Goal: Information Seeking & Learning: Find specific fact

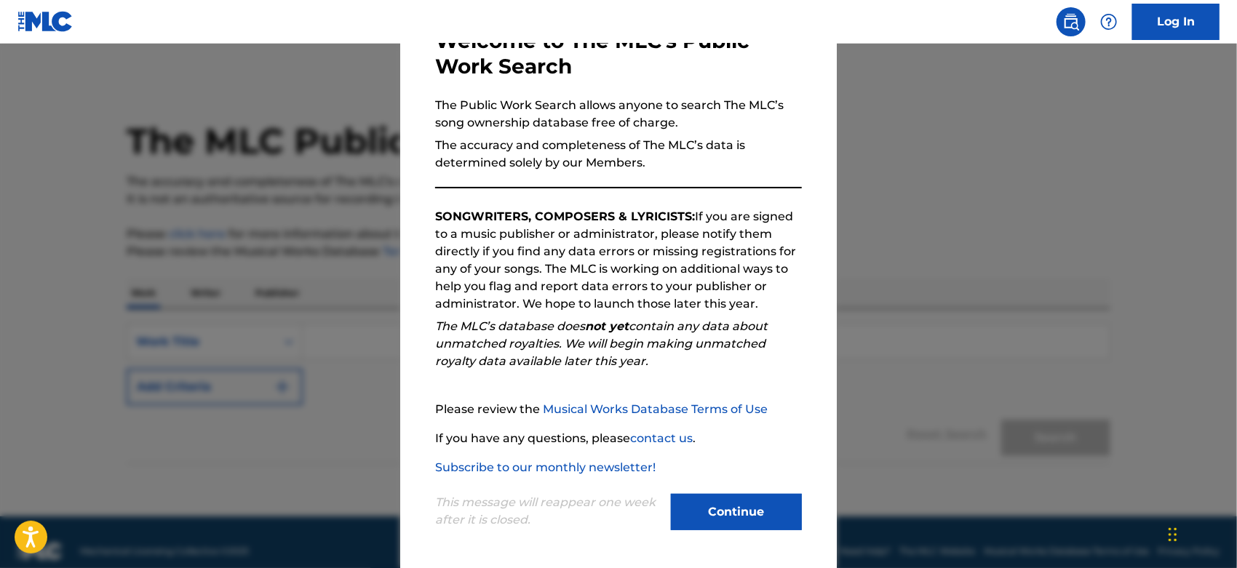
click at [741, 511] on button "Continue" at bounding box center [736, 512] width 131 height 36
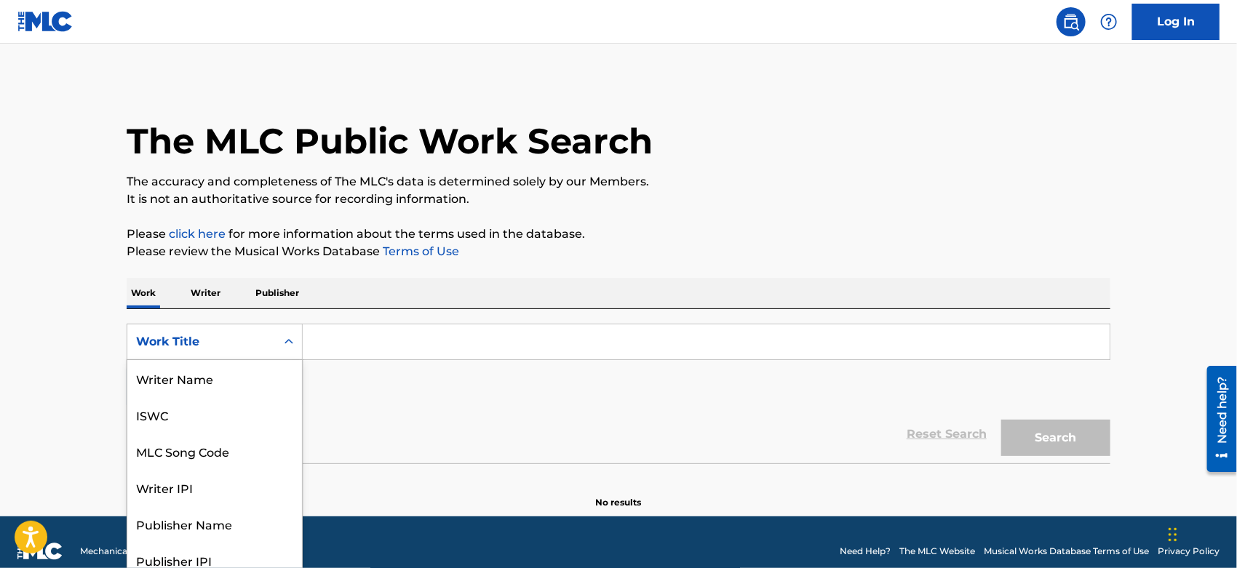
click at [264, 349] on div "Work Title" at bounding box center [201, 342] width 148 height 28
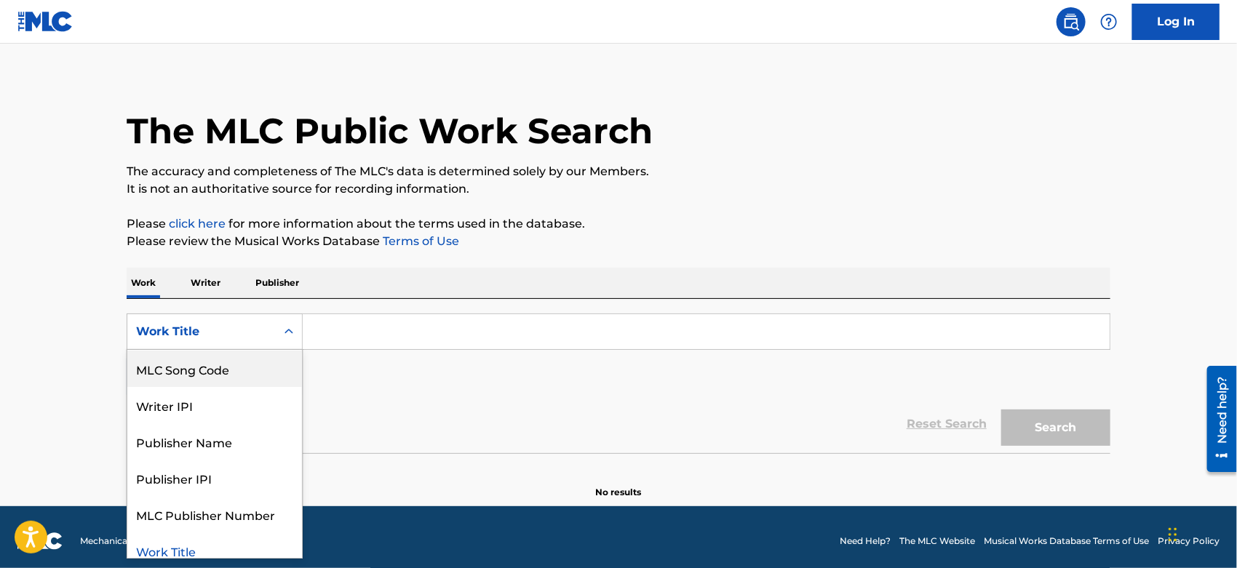
scroll to position [11, 0]
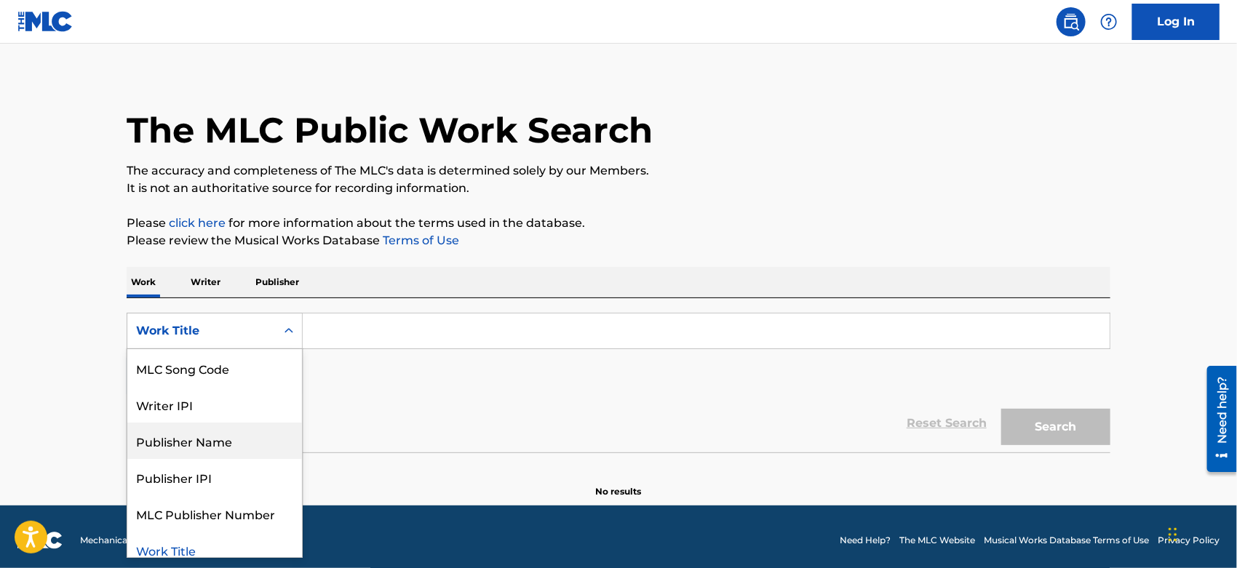
click at [254, 445] on div "Publisher Name" at bounding box center [214, 441] width 175 height 36
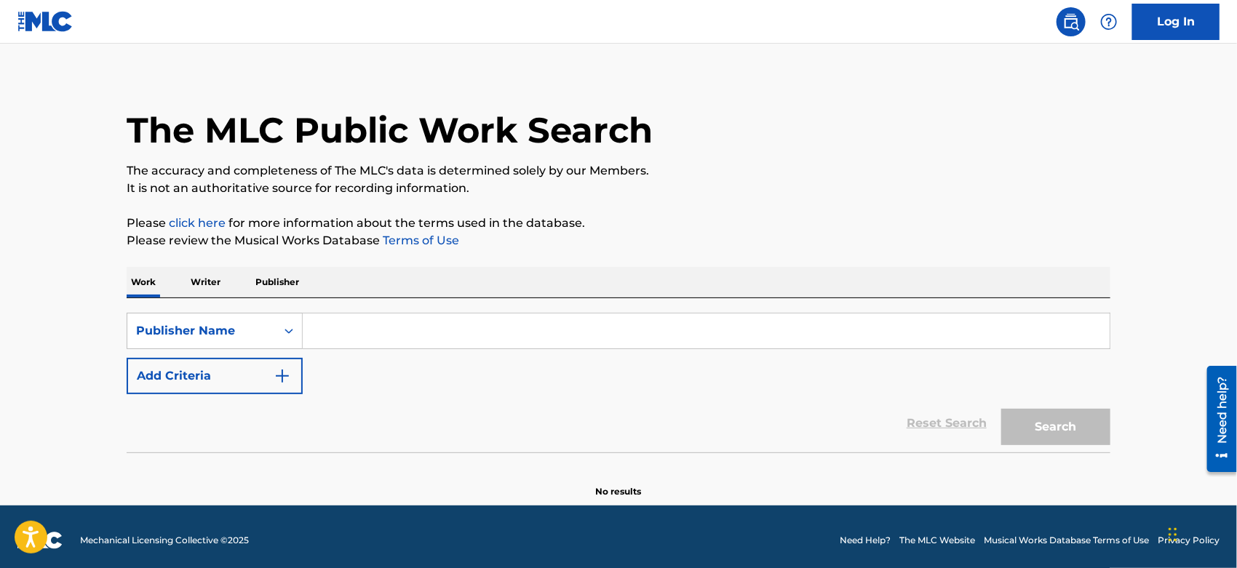
paste input "SUPER 400 MUSIC"
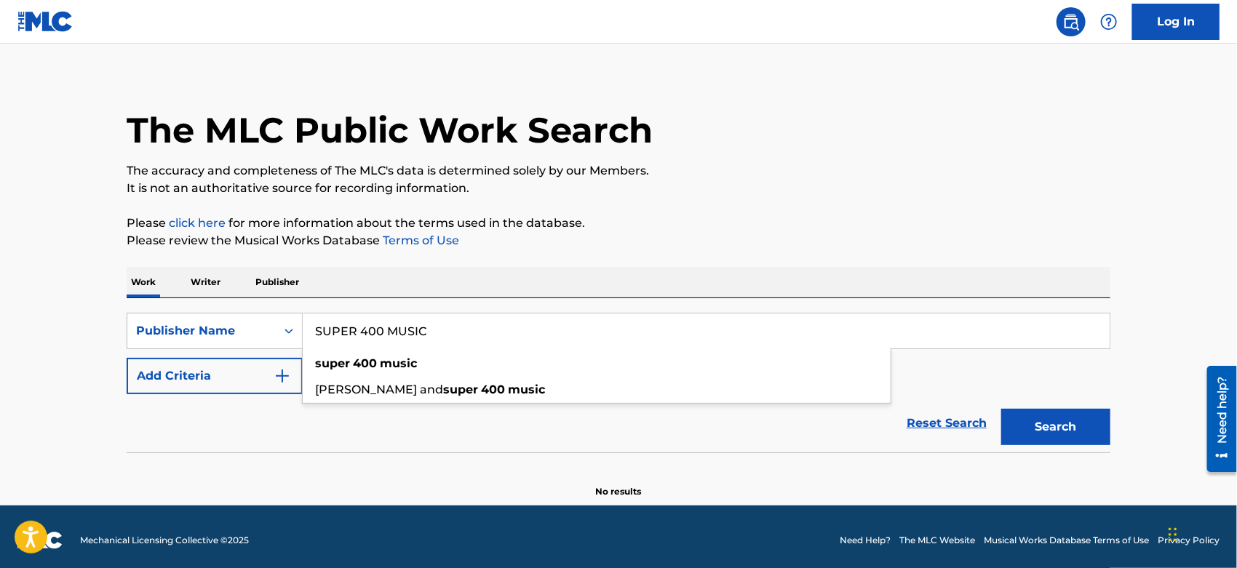
type input "SUPER 400 MUSIC"
click at [1060, 427] on button "Search" at bounding box center [1055, 427] width 109 height 36
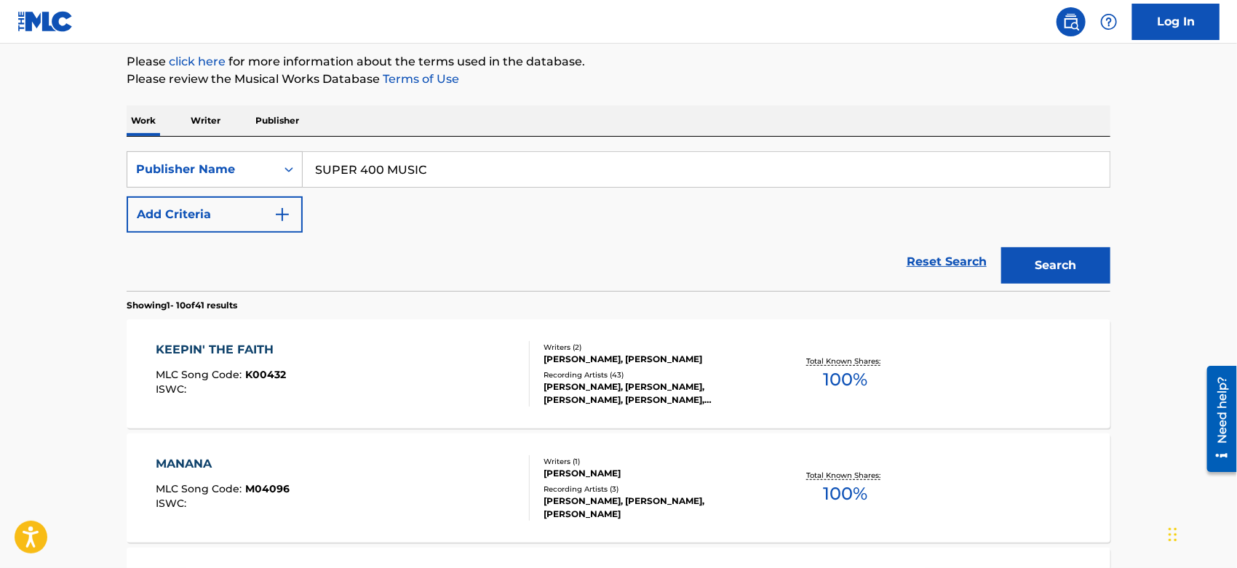
scroll to position [253, 0]
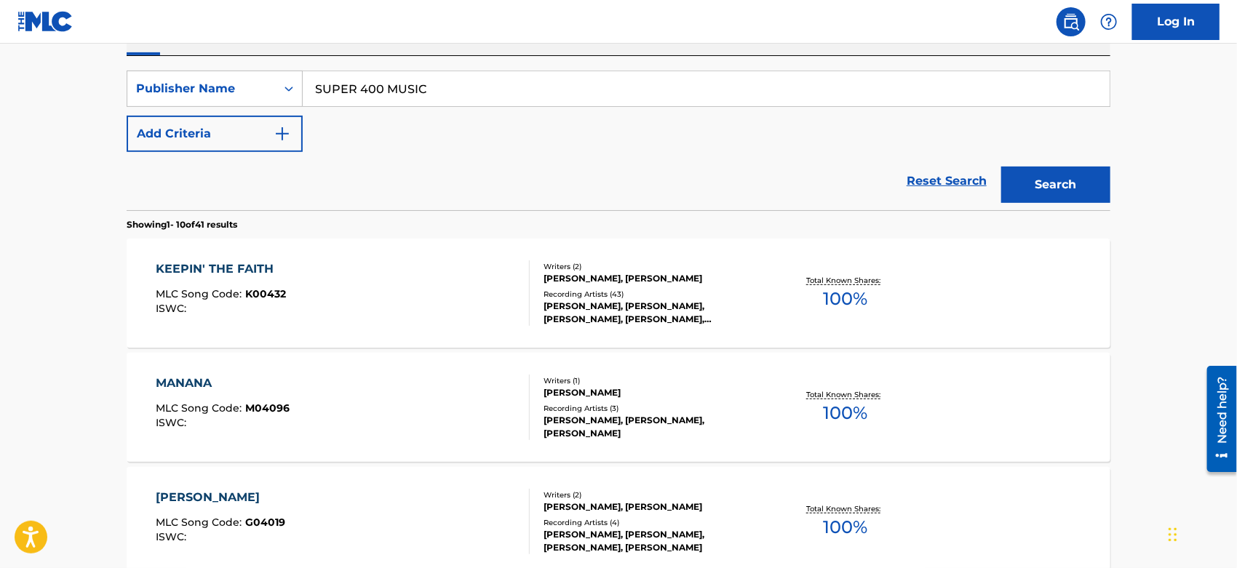
click at [379, 319] on div "KEEPIN' THE FAITH MLC Song Code : K00432 ISWC :" at bounding box center [343, 292] width 374 height 65
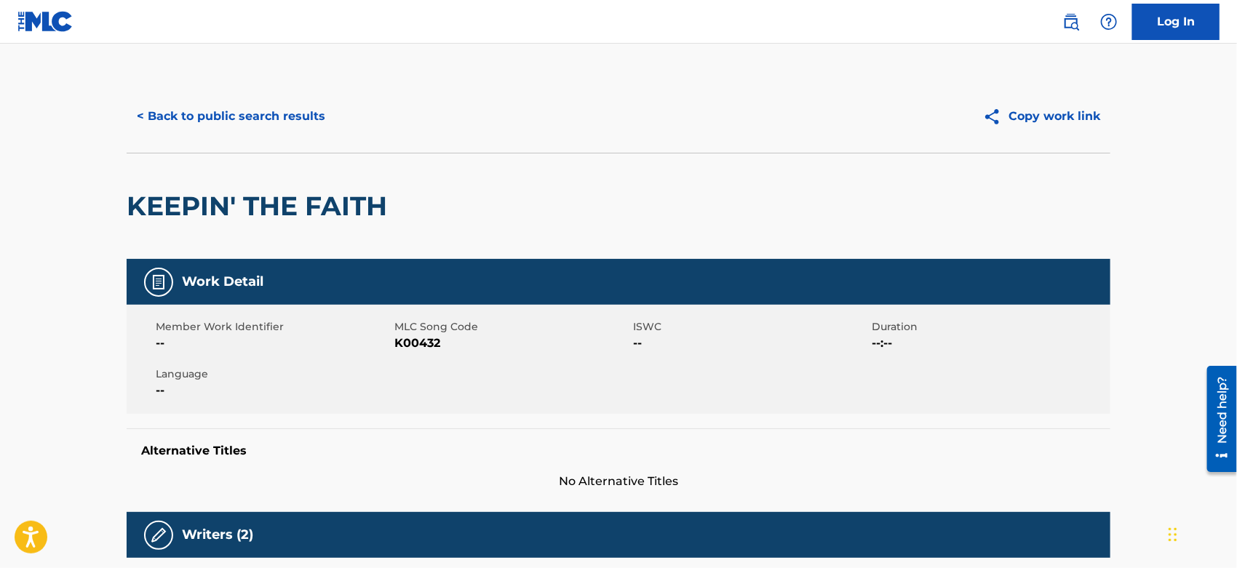
click at [188, 117] on button "< Back to public search results" at bounding box center [231, 116] width 209 height 36
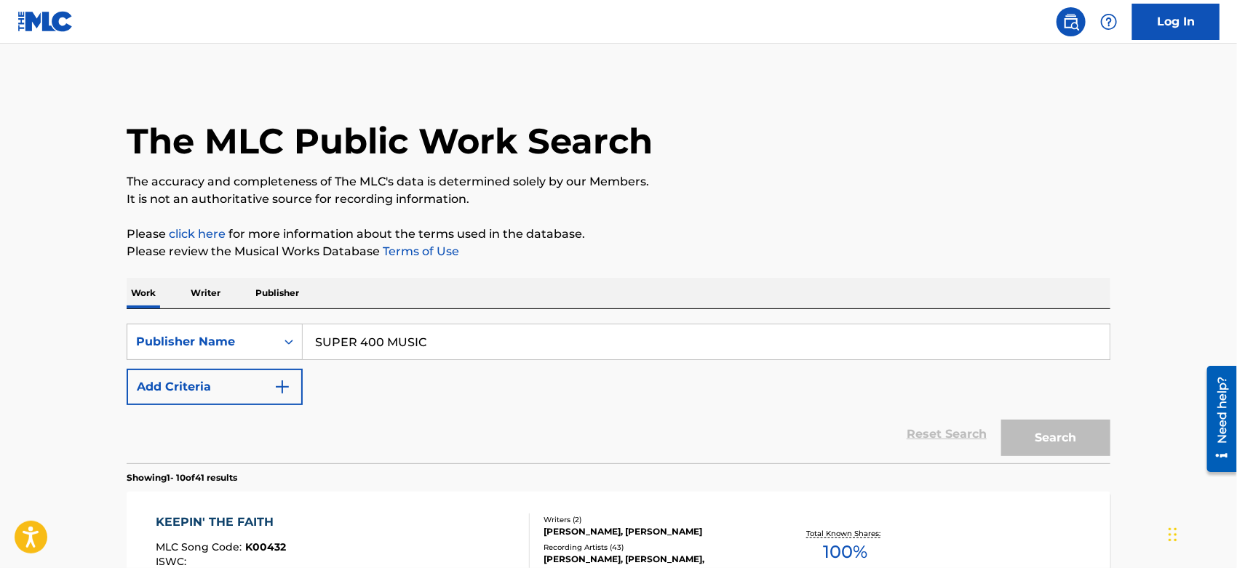
scroll to position [253, 0]
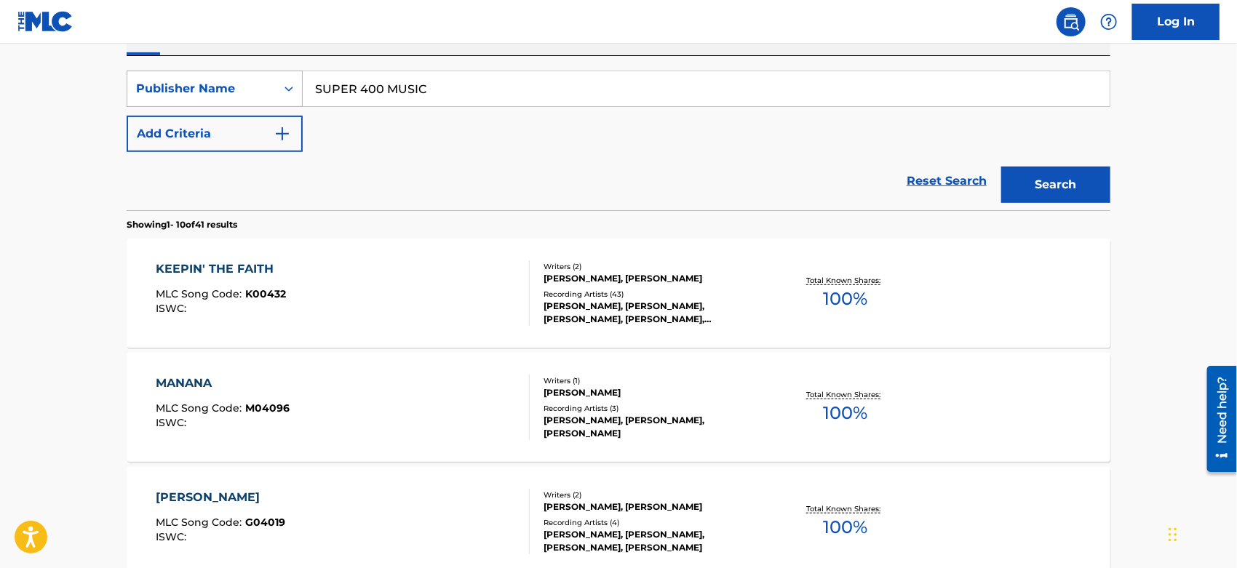
click at [258, 93] on div "Publisher Name" at bounding box center [201, 88] width 131 height 17
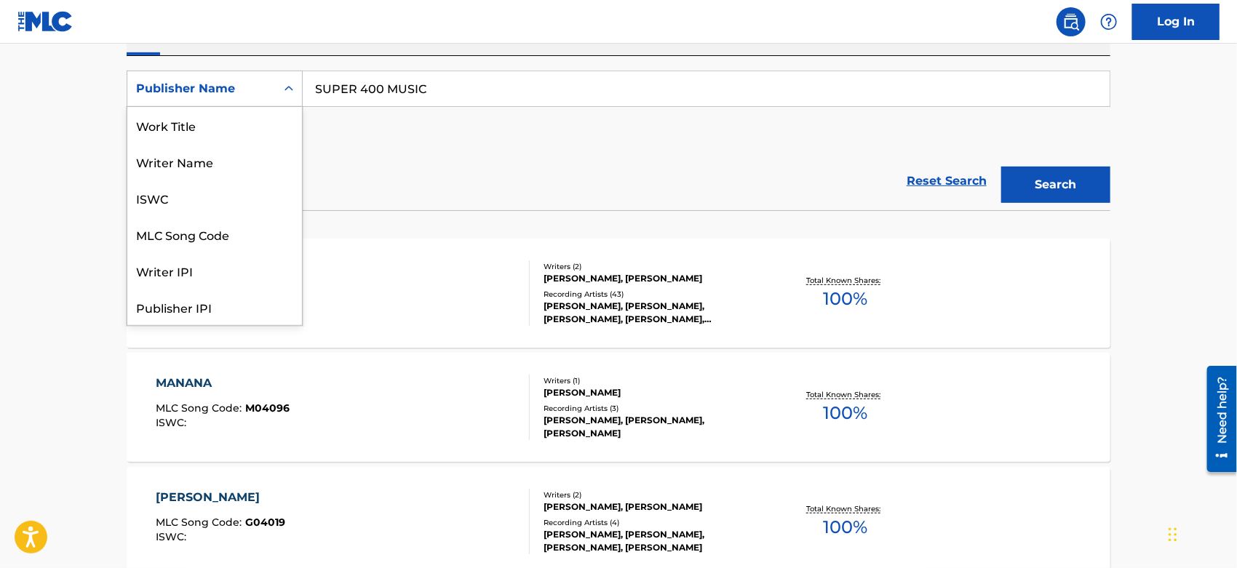
scroll to position [72, 0]
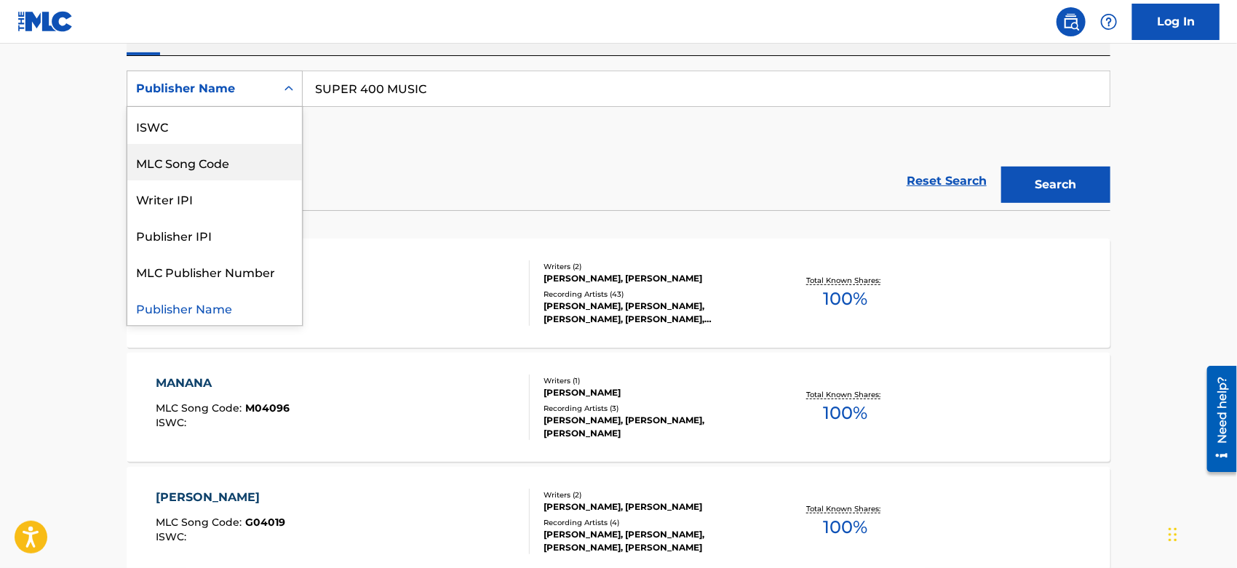
click at [233, 161] on div "MLC Song Code" at bounding box center [214, 162] width 175 height 36
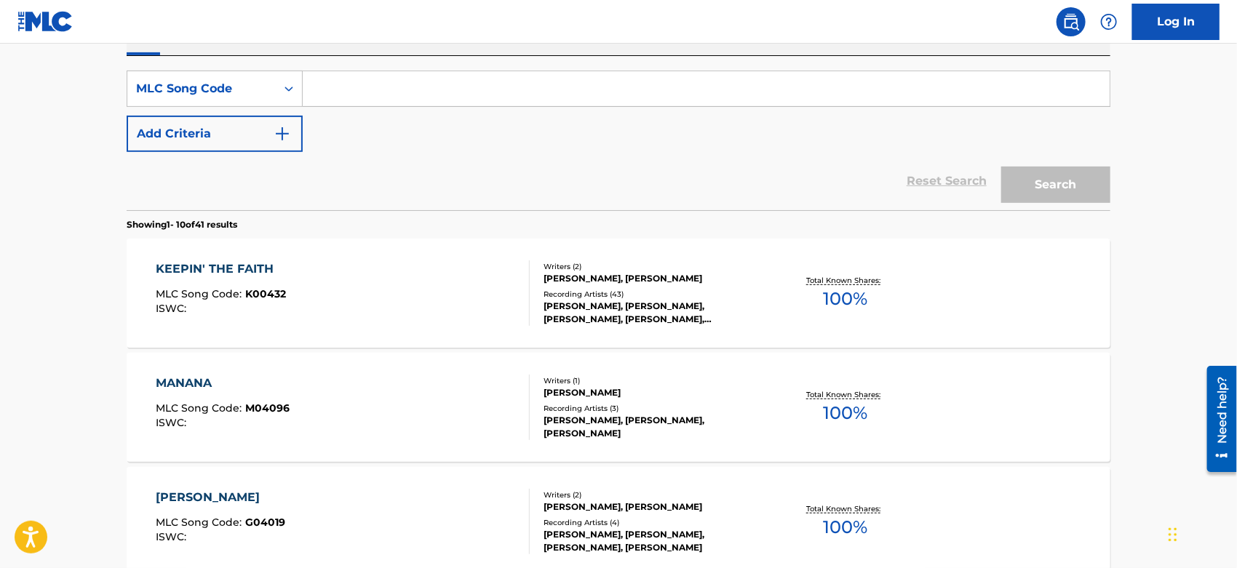
click at [395, 86] on input "Search Form" at bounding box center [706, 88] width 807 height 35
paste input "I03791"
type input "I03791"
click at [1037, 183] on button "Search" at bounding box center [1055, 185] width 109 height 36
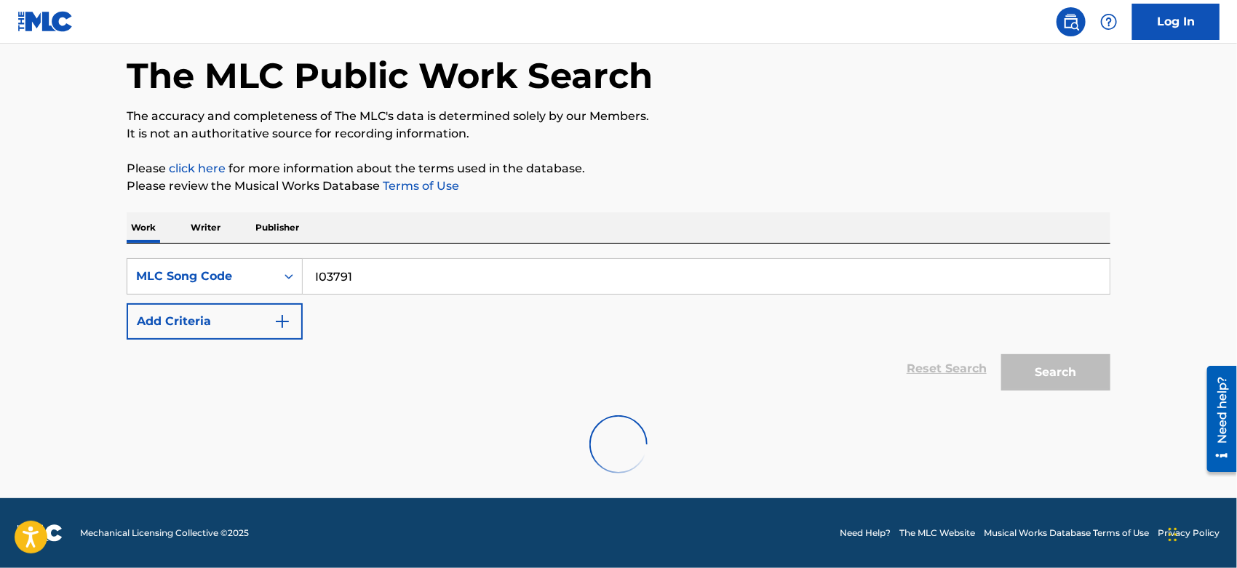
scroll to position [65, 0]
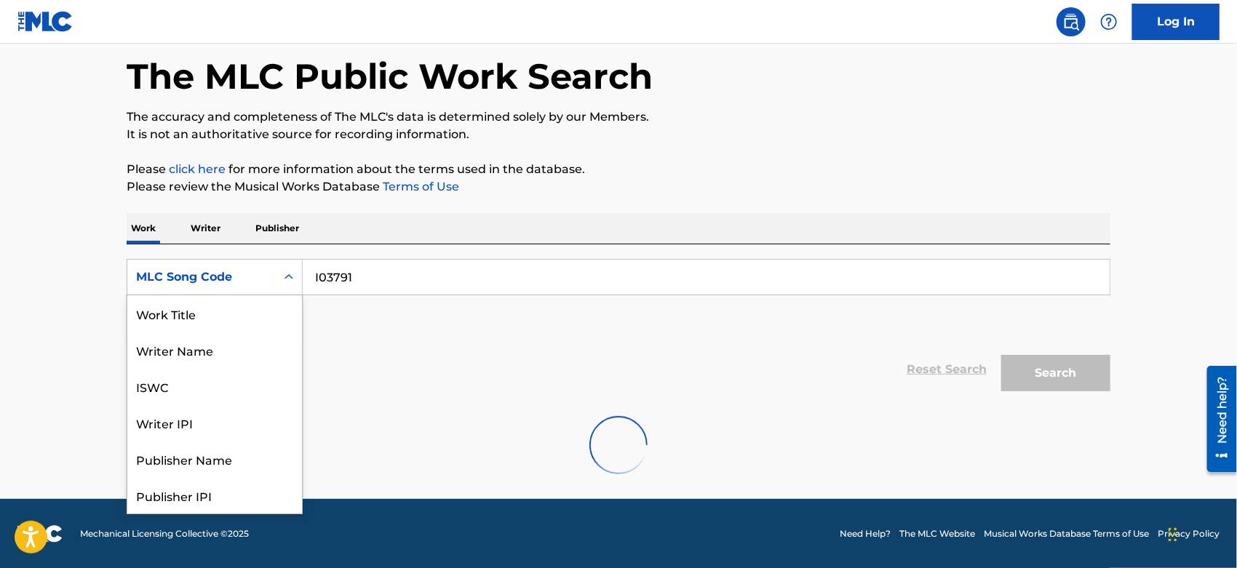
click at [284, 282] on icon "Search Form" at bounding box center [289, 277] width 15 height 15
click at [217, 502] on div "MLC Song Code" at bounding box center [214, 496] width 175 height 36
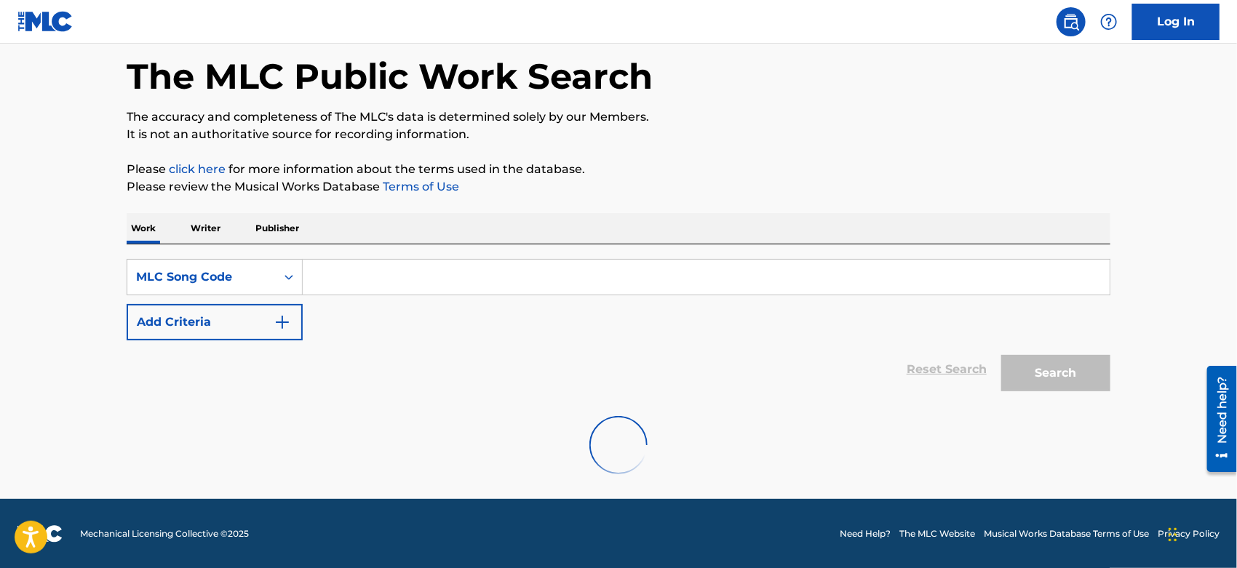
paste input "I03791"
type input "I03791"
click at [945, 166] on p "Please click here for more information about the terms used in the database." at bounding box center [619, 169] width 984 height 17
click at [511, 537] on footer "Mechanical Licensing Collective © 2025 Need Help? The MLC Website Musical Works…" at bounding box center [618, 534] width 1237 height 70
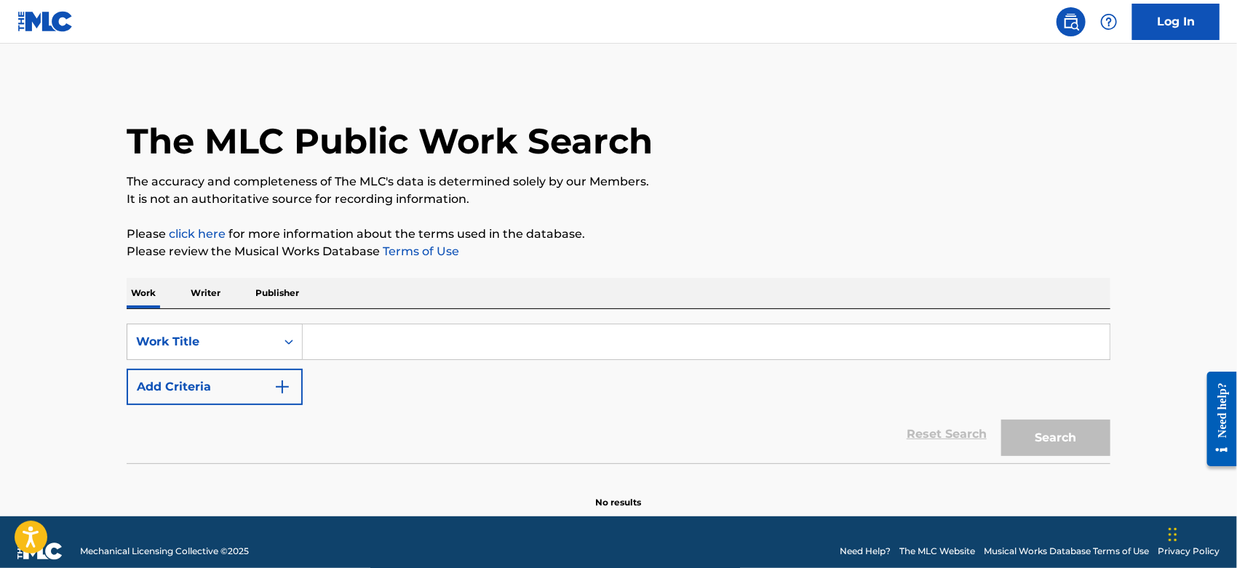
paste input "I03791"
type input "I03791"
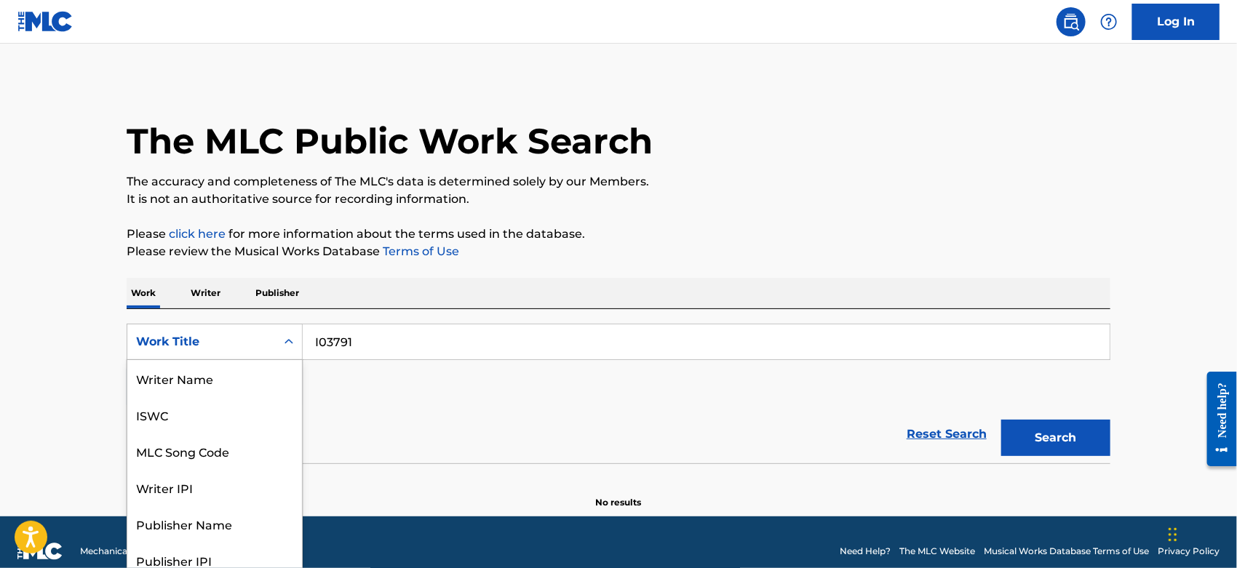
click at [262, 344] on div "Work Title" at bounding box center [201, 341] width 131 height 17
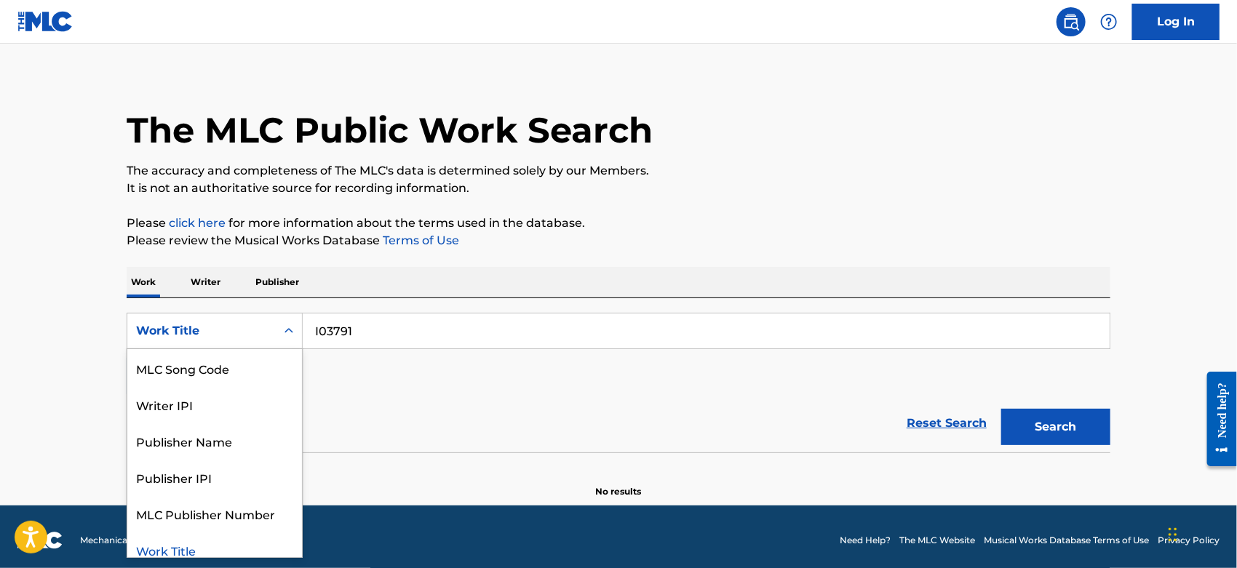
scroll to position [82, 0]
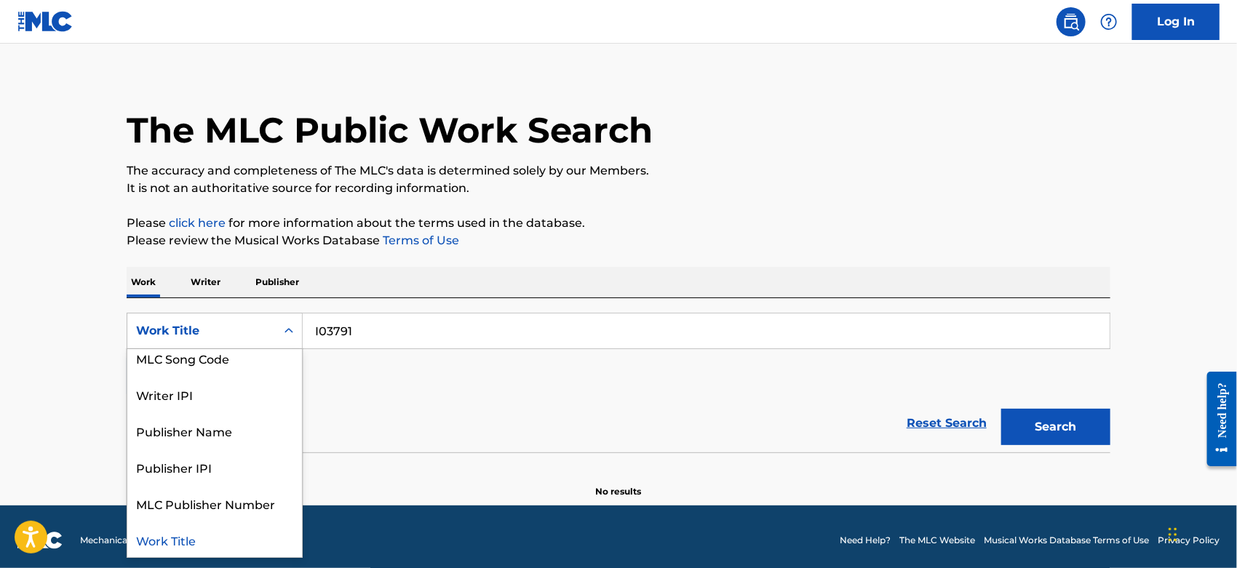
click at [224, 535] on div "Work Title" at bounding box center [214, 540] width 175 height 36
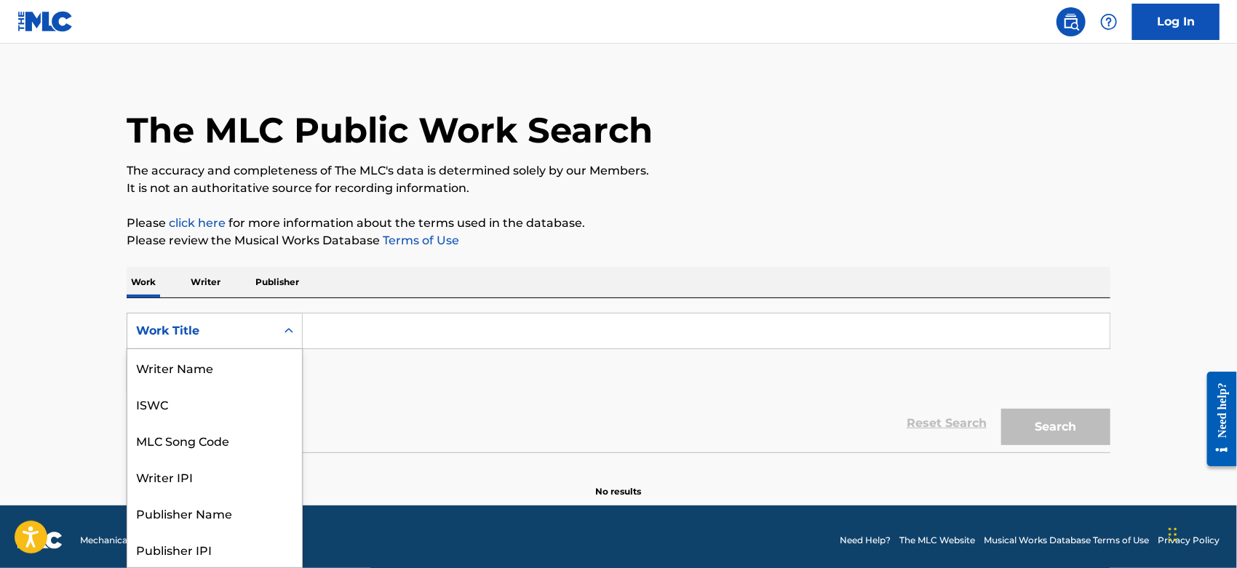
click at [276, 327] on div "Search Form" at bounding box center [289, 331] width 26 height 26
click at [244, 371] on div "MLC Song Code" at bounding box center [214, 368] width 175 height 36
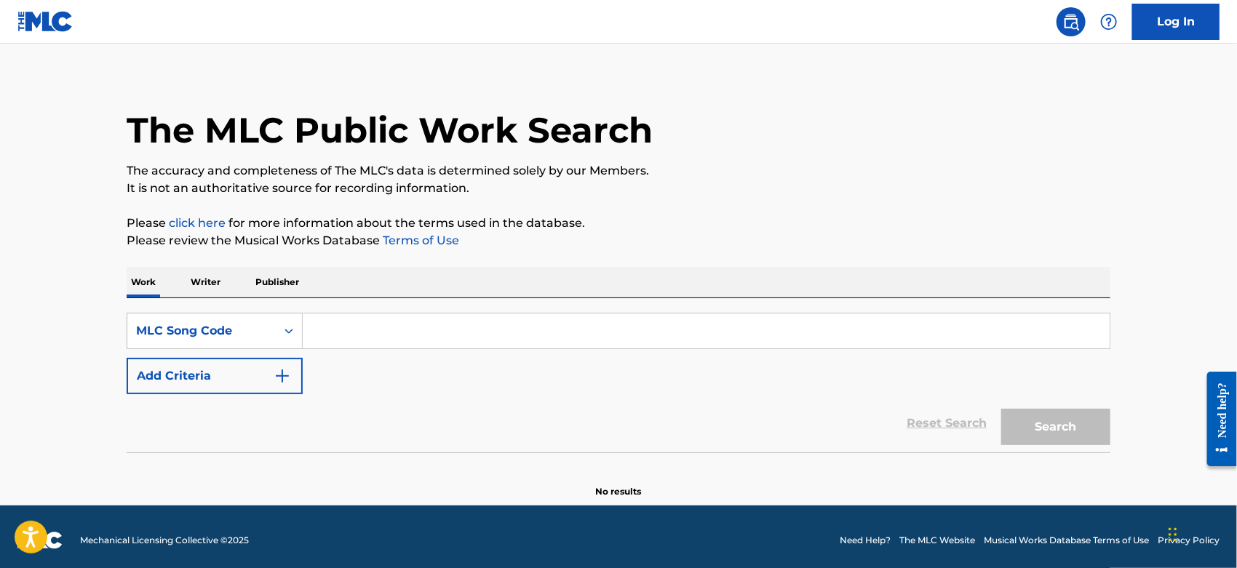
paste input "I03791"
type input "I03791"
click at [1045, 407] on div "Search" at bounding box center [1052, 423] width 116 height 58
click at [1039, 423] on button "Search" at bounding box center [1055, 427] width 109 height 36
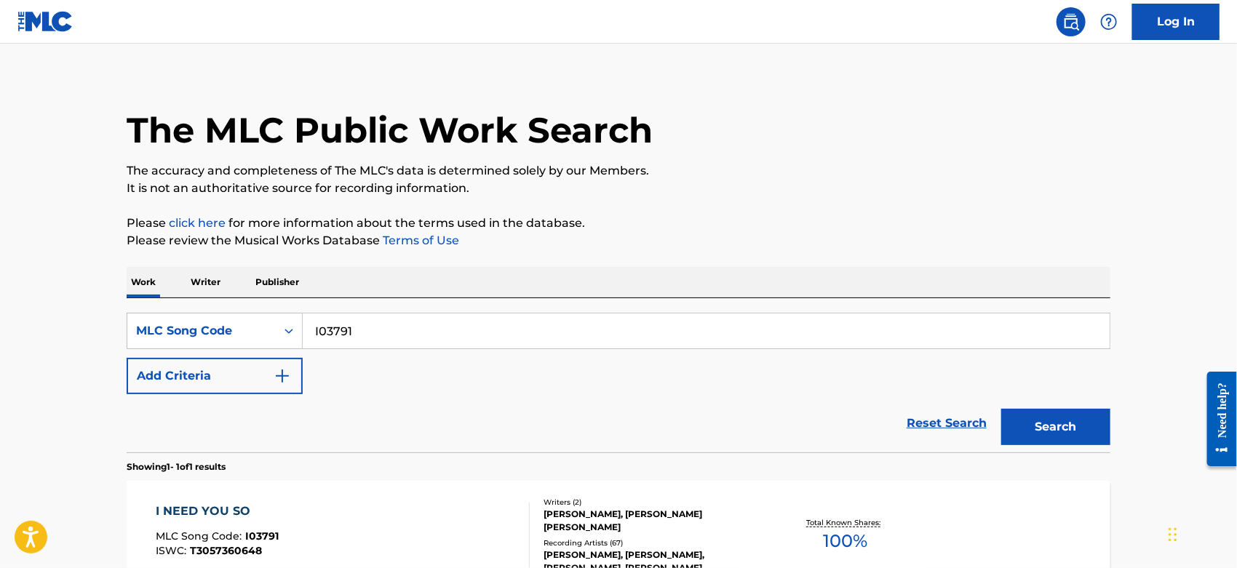
scroll to position [178, 0]
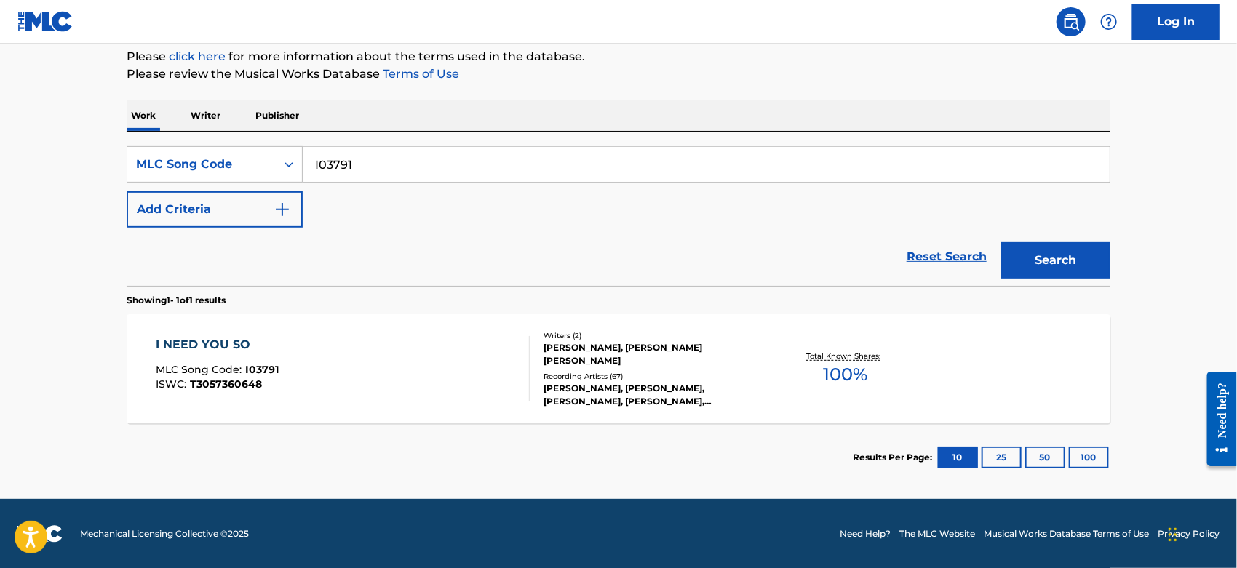
click at [411, 373] on div "I NEED YOU SO MLC Song Code : I03791 ISWC : T3057360648" at bounding box center [343, 368] width 374 height 65
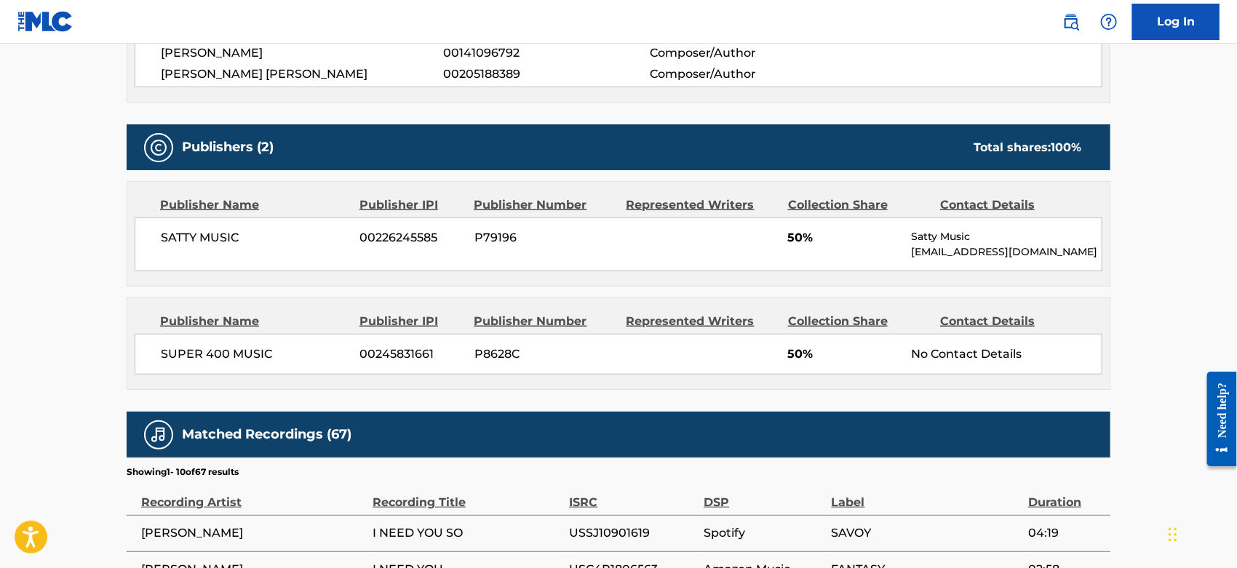
scroll to position [646, 0]
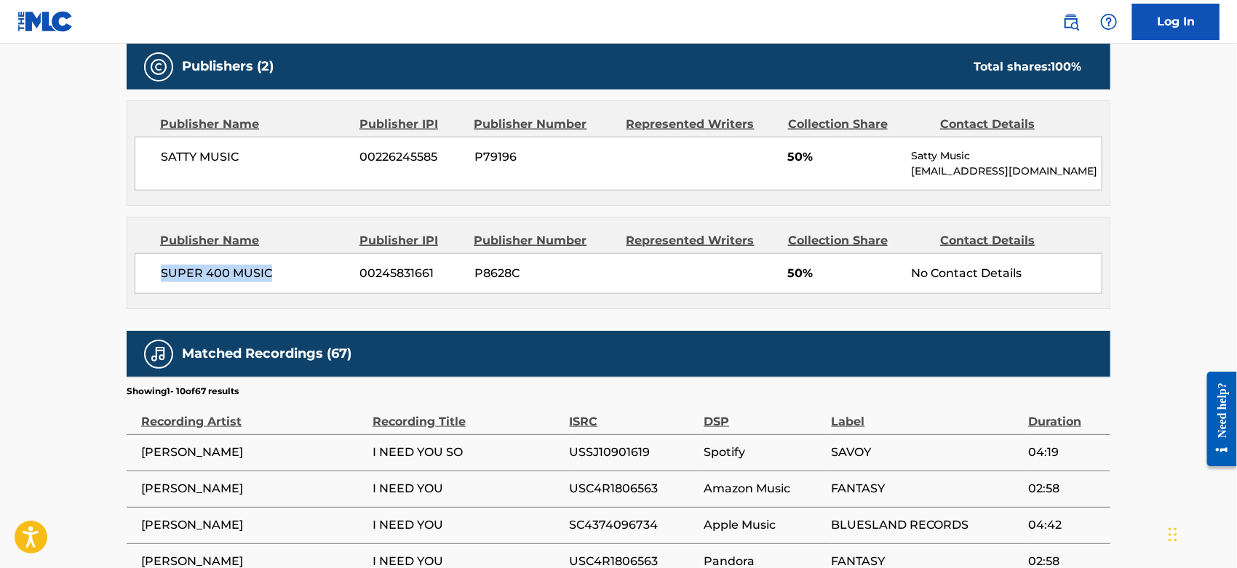
drag, startPoint x: 285, startPoint y: 271, endPoint x: 159, endPoint y: 267, distance: 125.9
click at [159, 267] on div "SUPER 400 MUSIC [PHONE_NUMBER] P8628C 50% No Contact Details" at bounding box center [619, 273] width 968 height 41
copy span "SUPER 400 MUSIC"
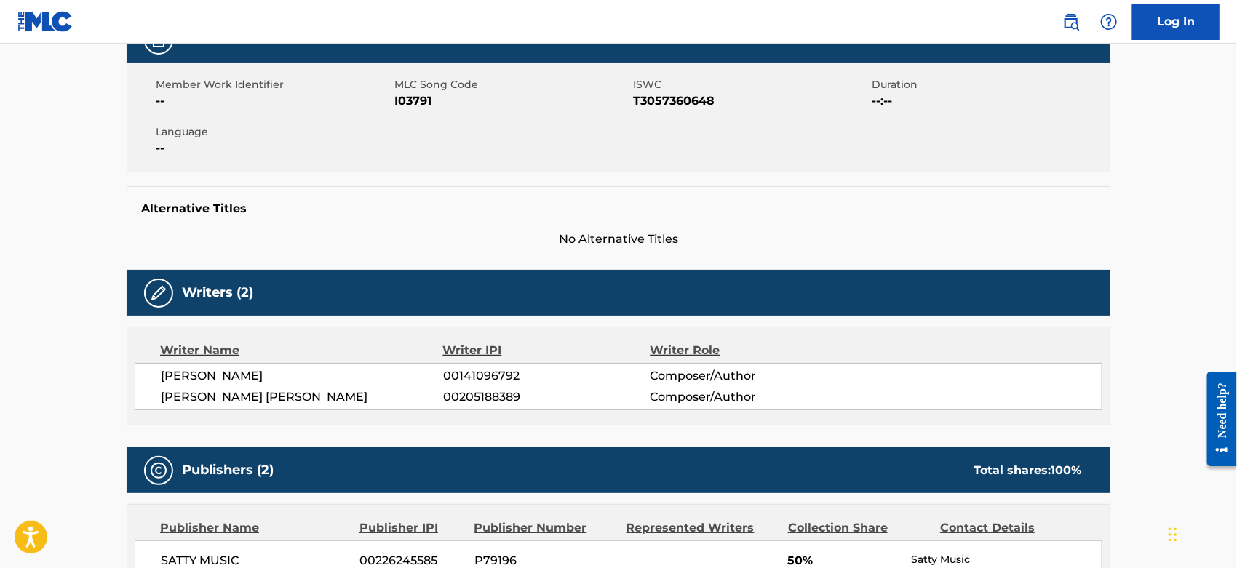
scroll to position [0, 0]
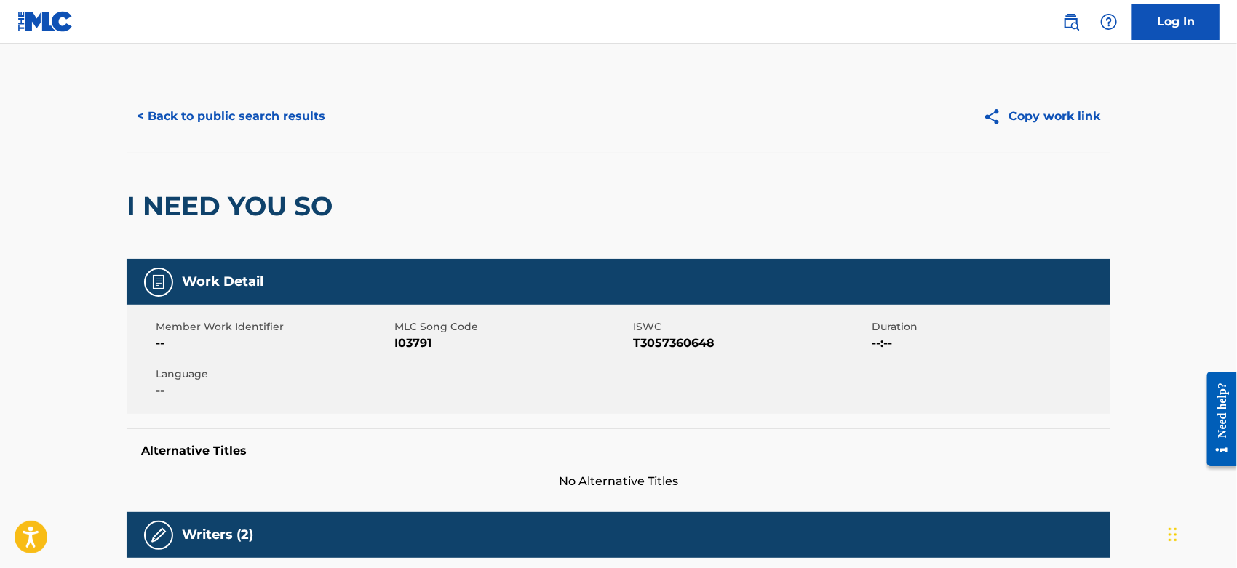
click at [220, 116] on button "< Back to public search results" at bounding box center [231, 116] width 209 height 36
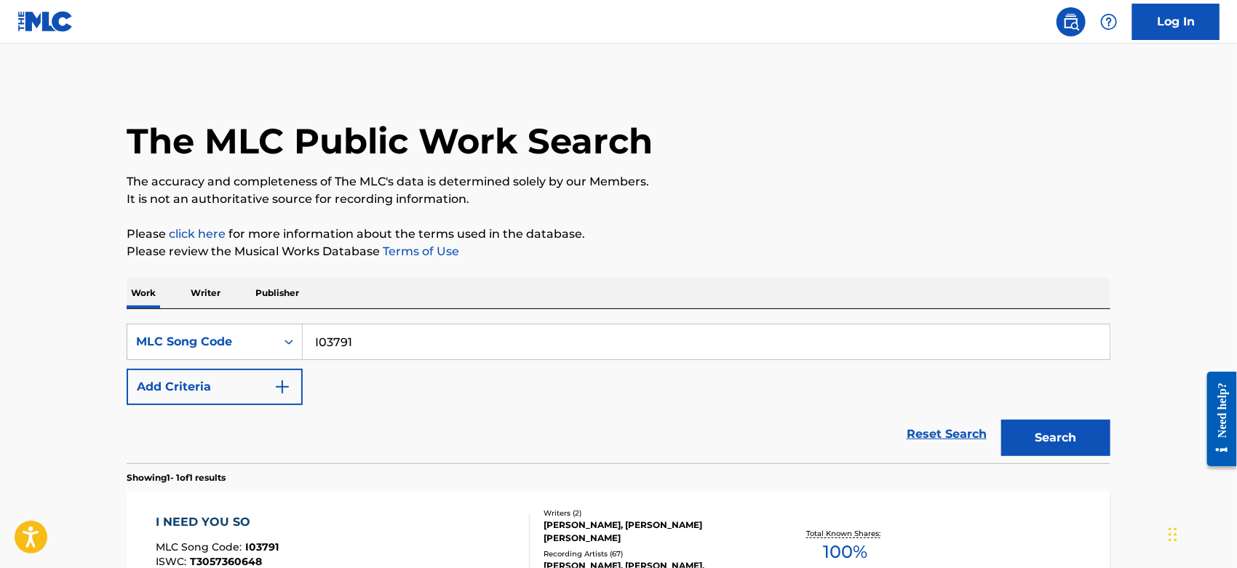
scroll to position [140, 0]
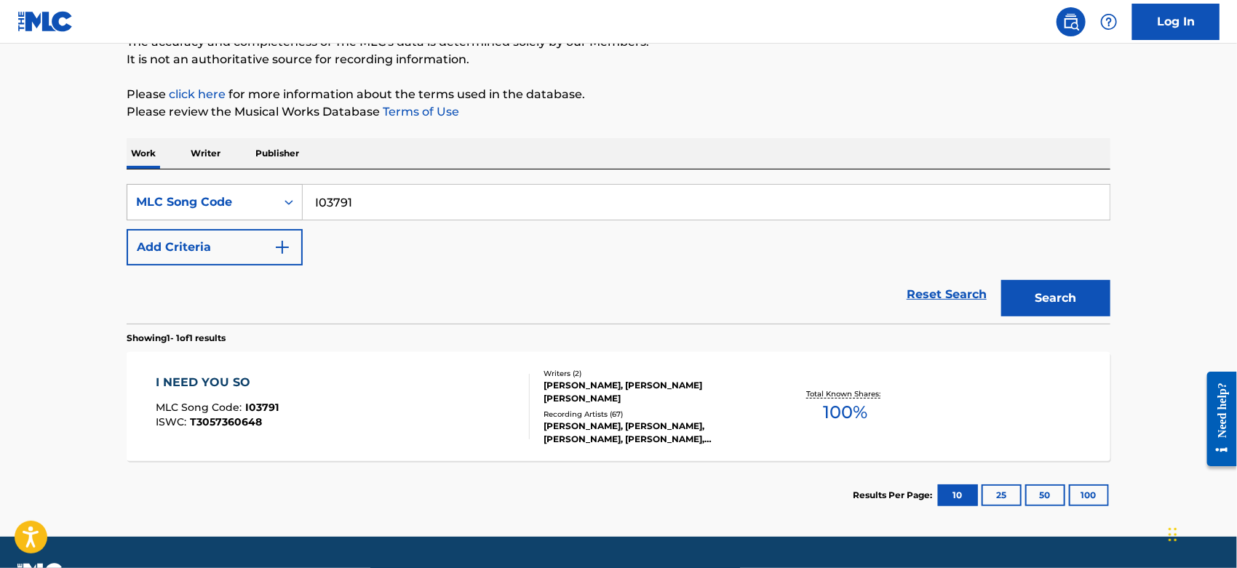
drag, startPoint x: 363, startPoint y: 199, endPoint x: 227, endPoint y: 199, distance: 136.0
click at [227, 199] on div "SearchWithCriteria04195ca7-5109-49bc-9032-5e0cd289fa7d MLC Song Code I03791" at bounding box center [619, 202] width 984 height 36
paste input "S57983"
type input "S57983"
click at [1001, 280] on button "Search" at bounding box center [1055, 298] width 109 height 36
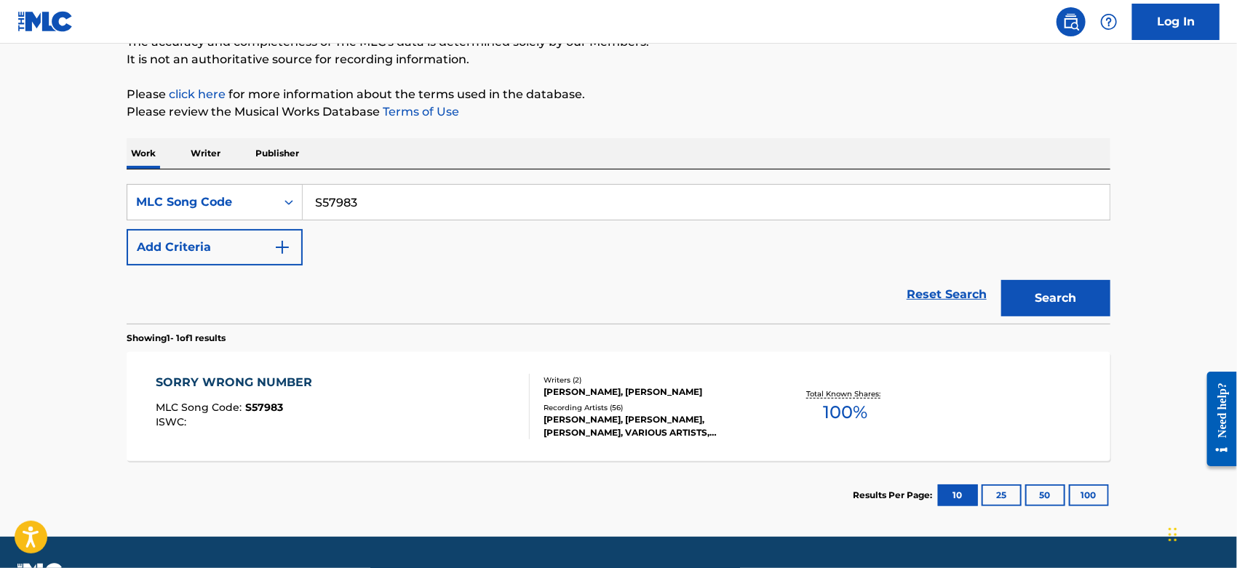
click at [448, 412] on div "SORRY WRONG NUMBER MLC Song Code : S57983 ISWC :" at bounding box center [343, 406] width 374 height 65
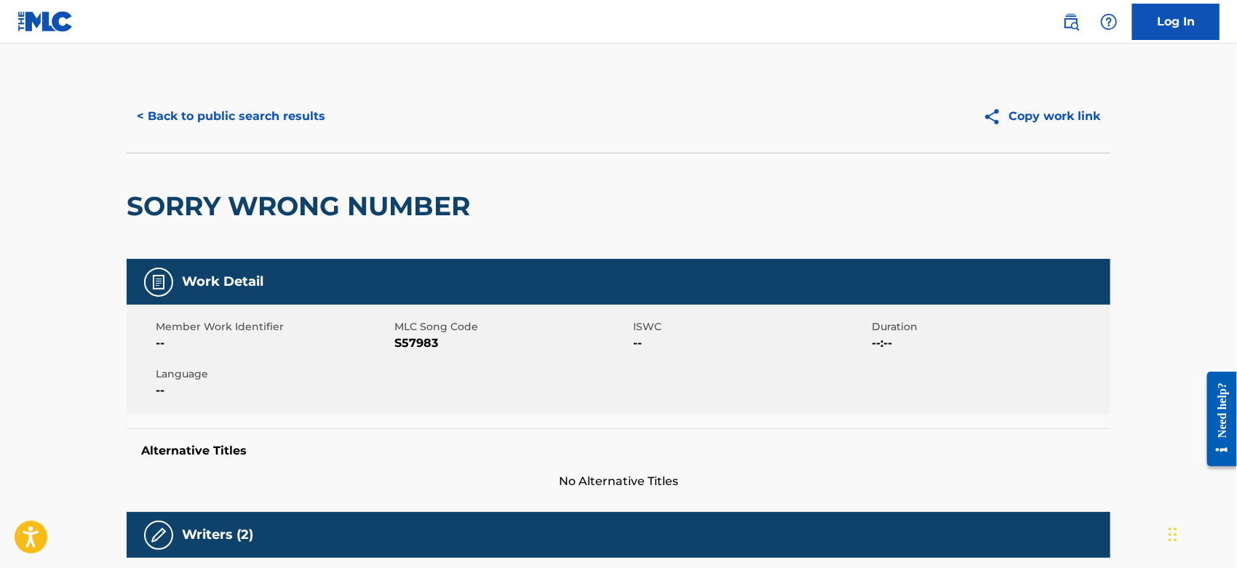
scroll to position [565, 0]
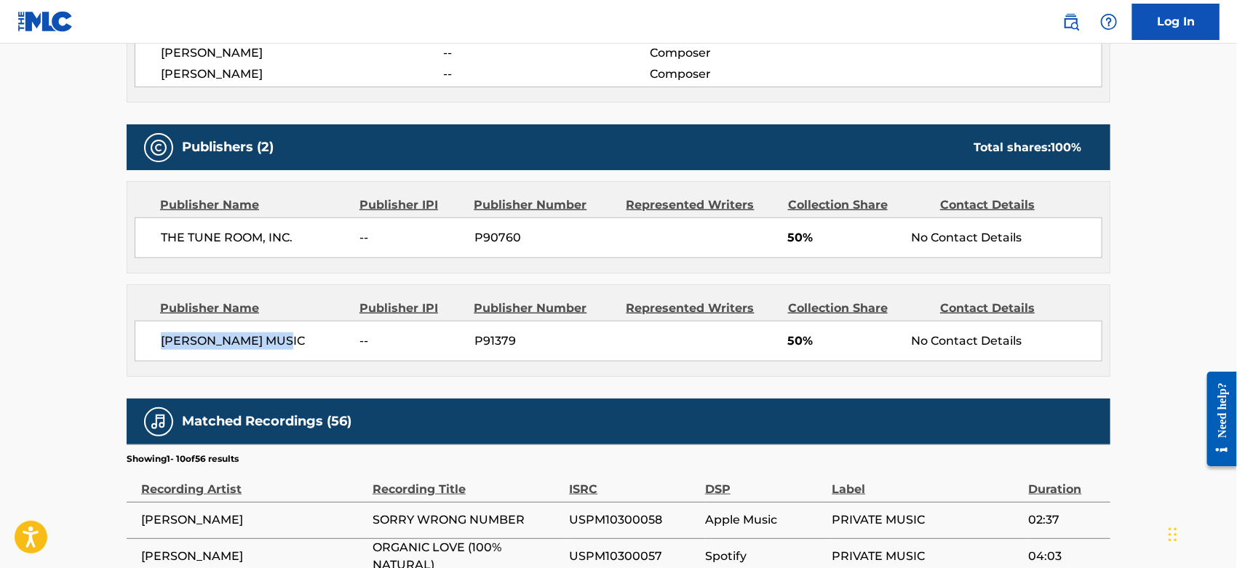
drag, startPoint x: 288, startPoint y: 332, endPoint x: 127, endPoint y: 338, distance: 160.9
click at [127, 338] on div "Publisher Name Publisher IPI Publisher Number Represented Writers Collection Sh…" at bounding box center [618, 330] width 982 height 91
copy span "[PERSON_NAME] MUSIC"
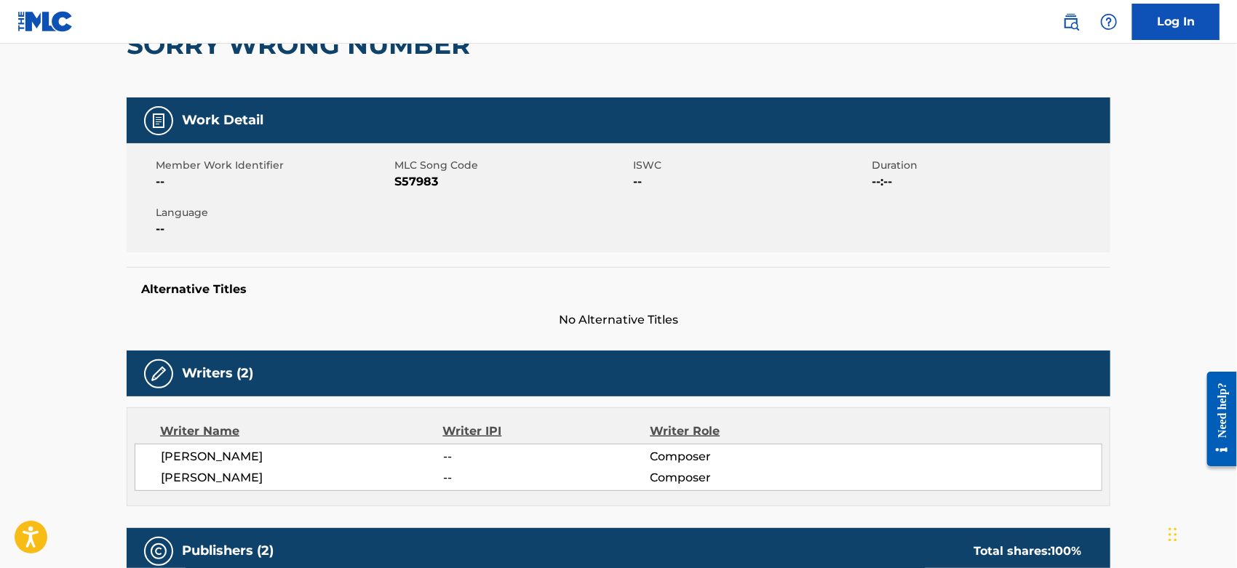
scroll to position [0, 0]
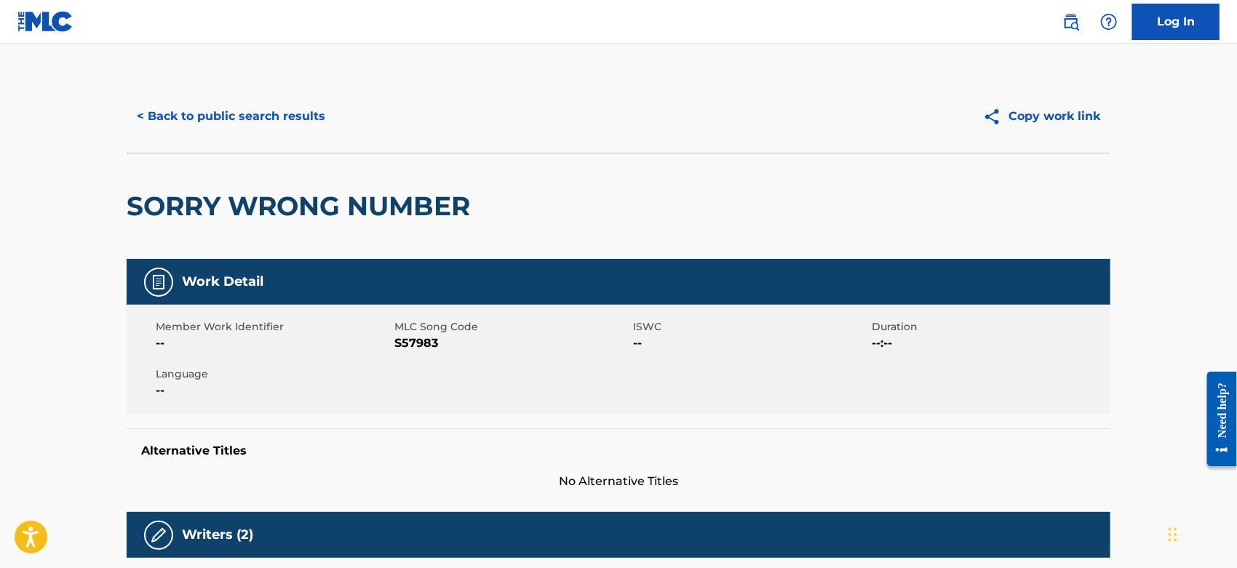
click at [243, 124] on button "< Back to public search results" at bounding box center [231, 116] width 209 height 36
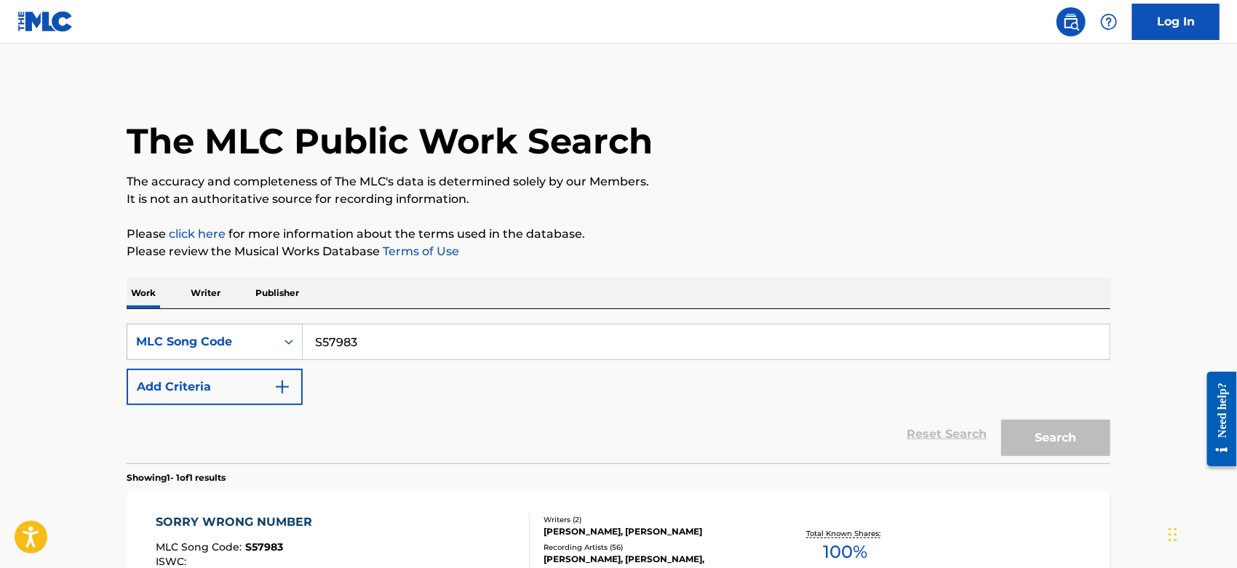
scroll to position [140, 0]
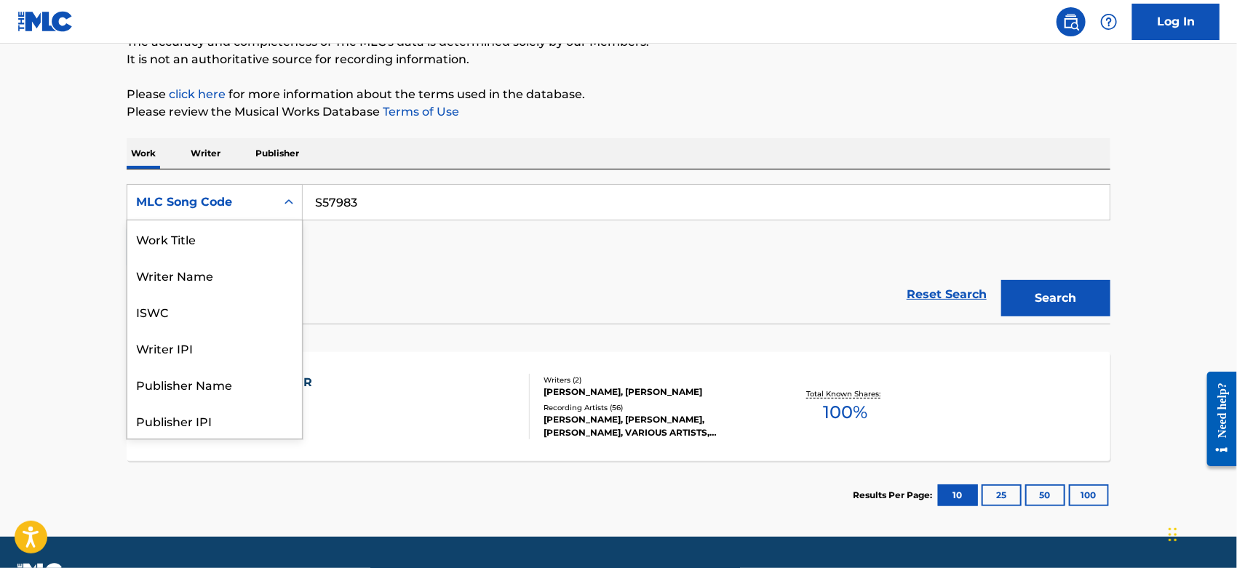
click at [274, 202] on div "MLC Song Code" at bounding box center [201, 202] width 148 height 28
click at [249, 313] on div "Publisher Name" at bounding box center [214, 312] width 175 height 36
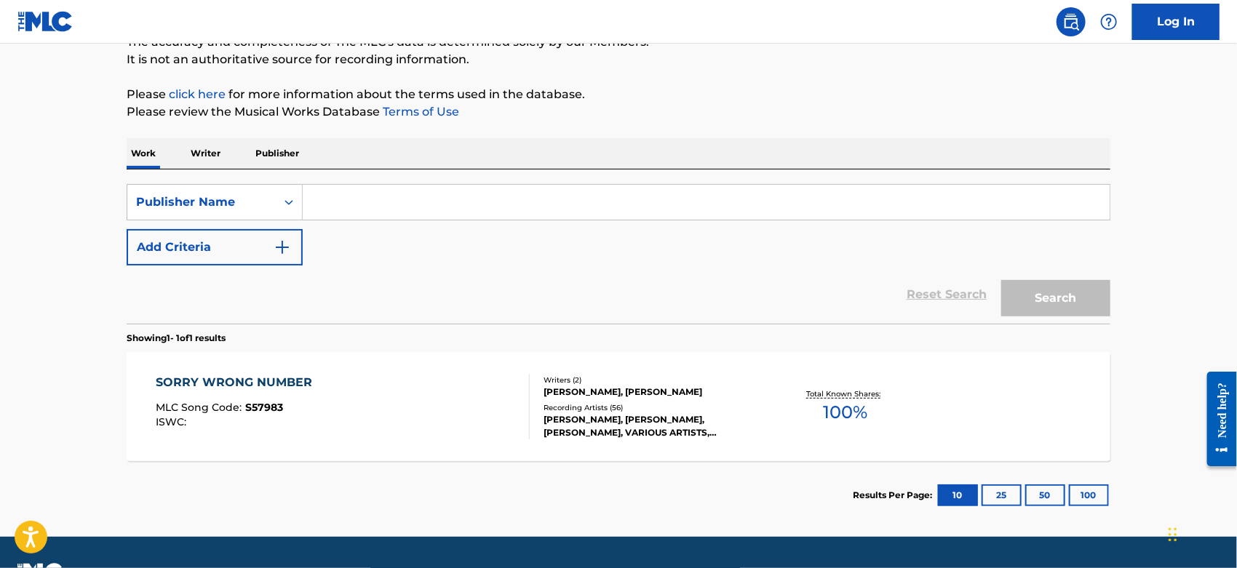
paste input "VERY [PERSON_NAME] SONGS"
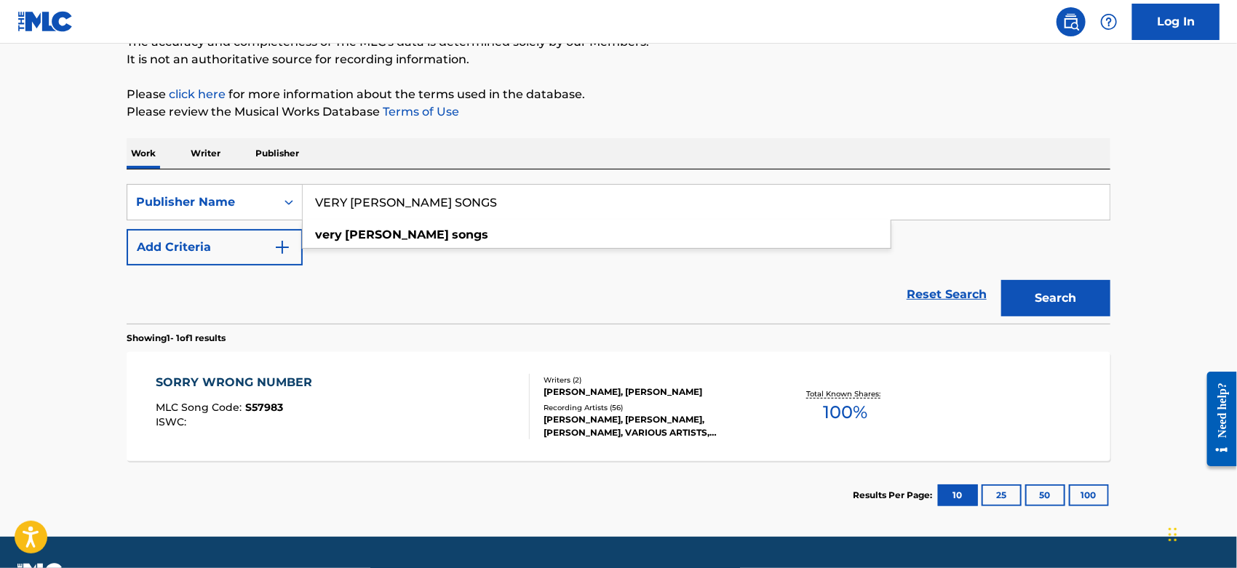
type input "VERY [PERSON_NAME] SONGS"
click at [902, 102] on p "Please click here for more information about the terms used in the database." at bounding box center [619, 94] width 984 height 17
click at [1020, 294] on button "Search" at bounding box center [1055, 298] width 109 height 36
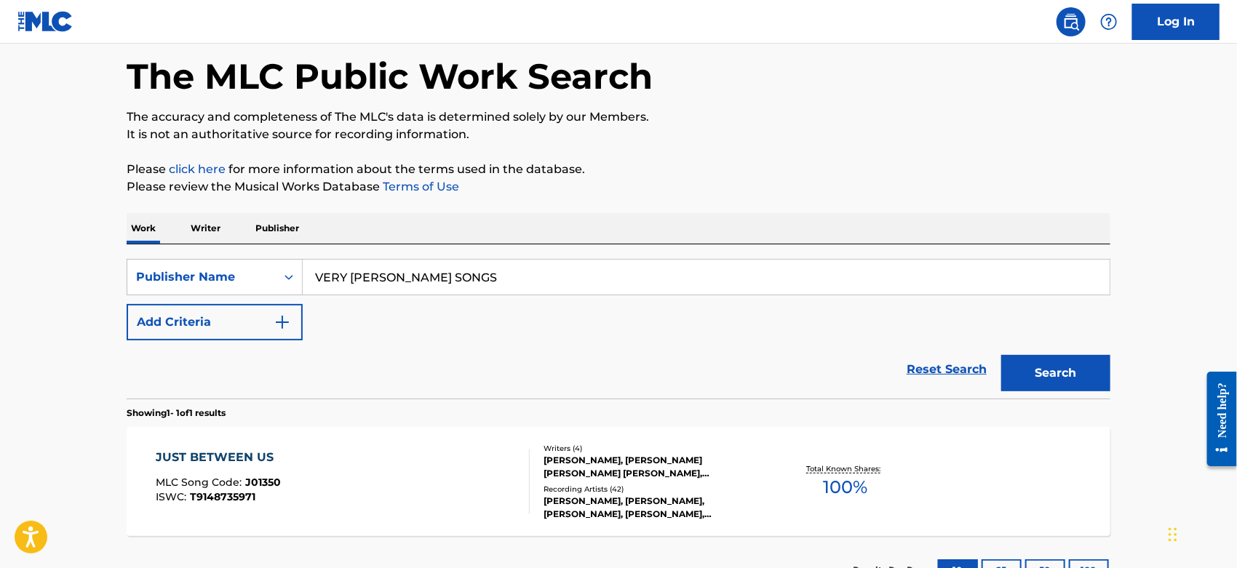
scroll to position [140, 0]
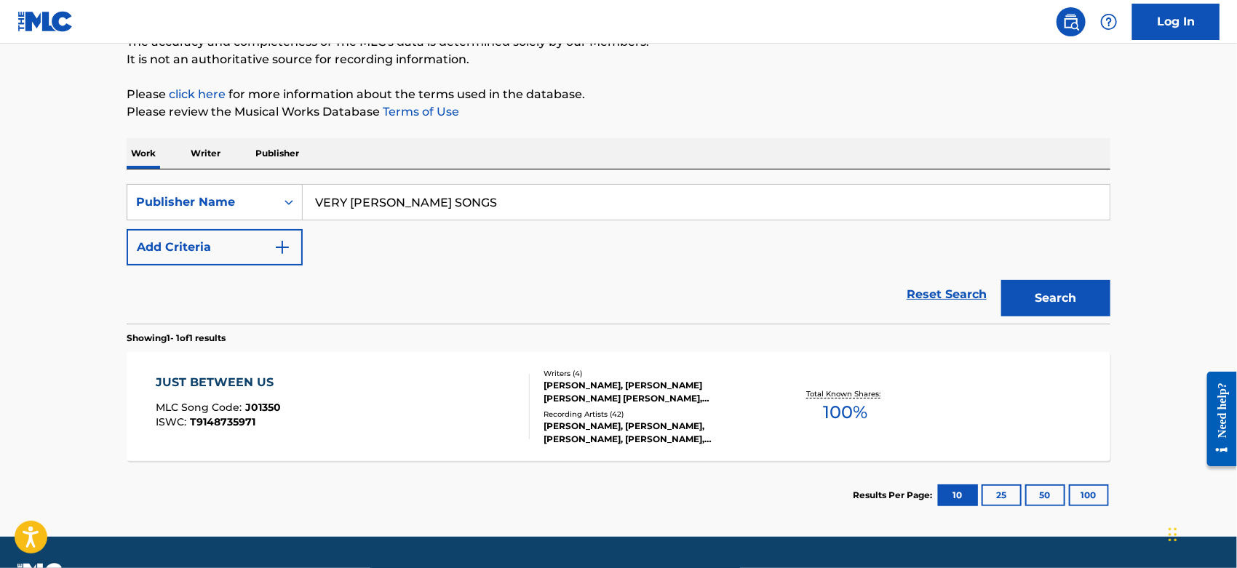
click at [384, 406] on div "JUST BETWEEN US MLC Song Code : J01350 ISWC : T9148735971" at bounding box center [343, 406] width 374 height 65
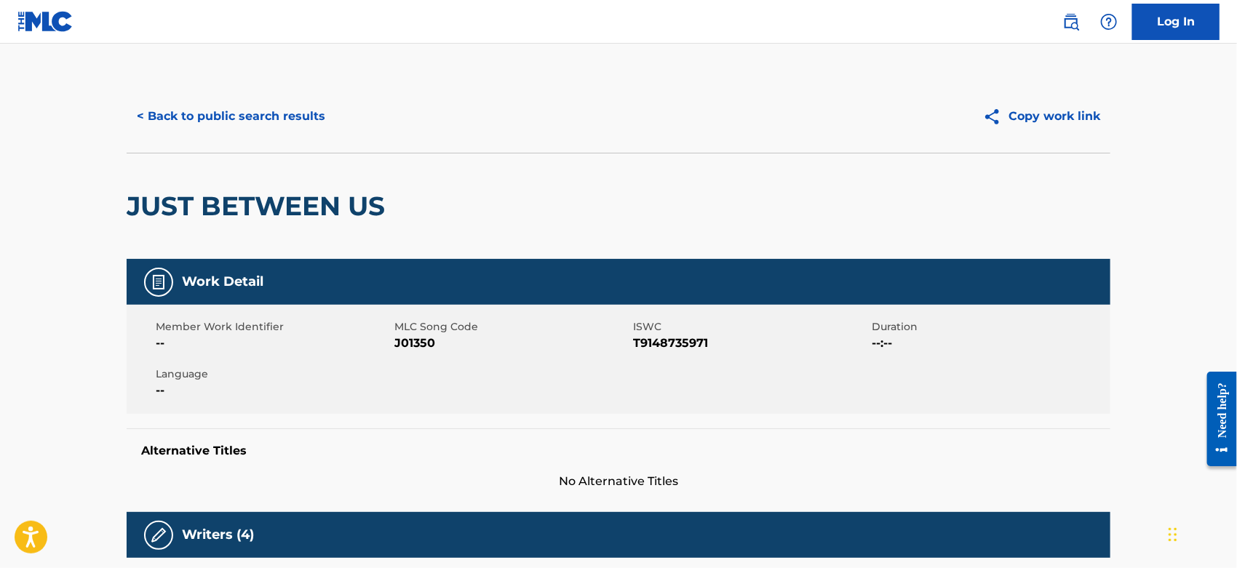
click at [232, 111] on button "< Back to public search results" at bounding box center [231, 116] width 209 height 36
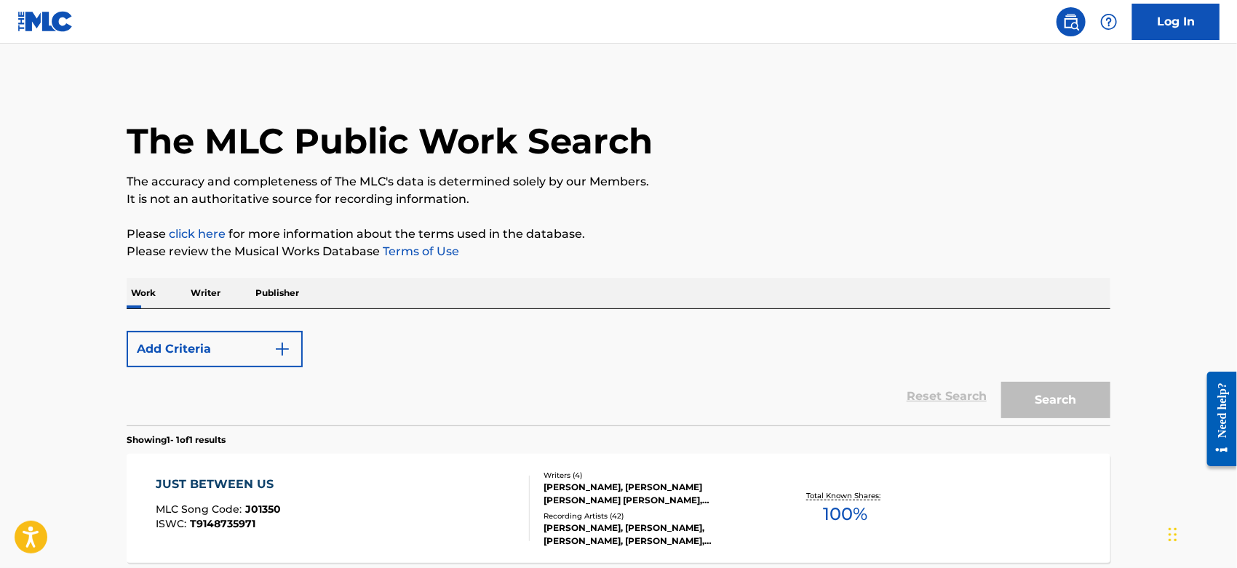
scroll to position [140, 0]
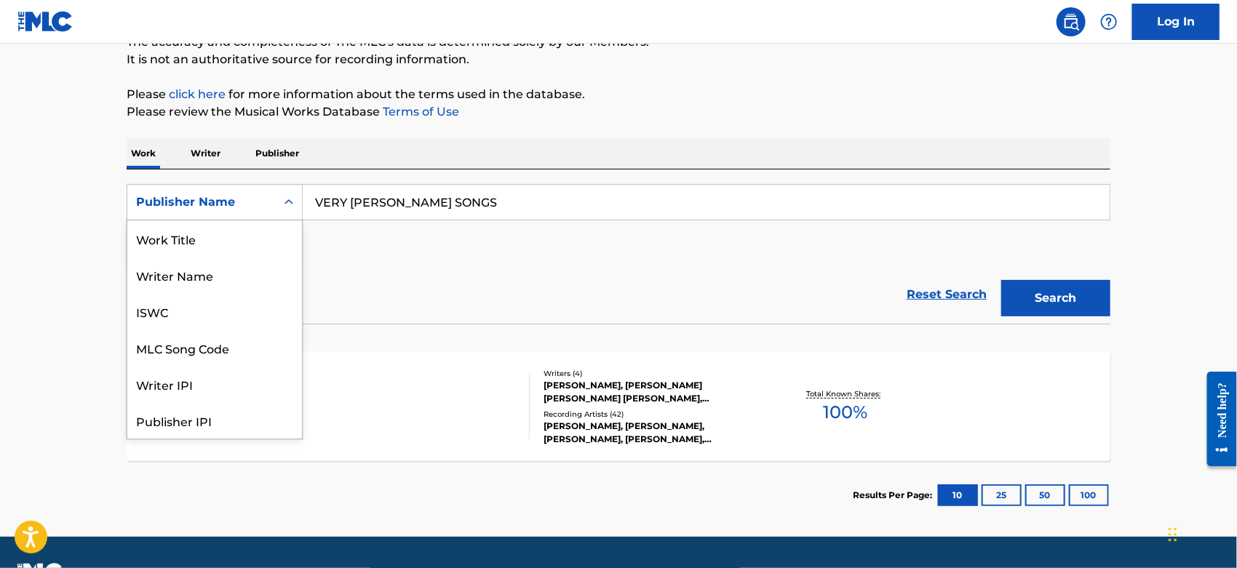
click at [291, 201] on icon "Search Form" at bounding box center [288, 201] width 9 height 5
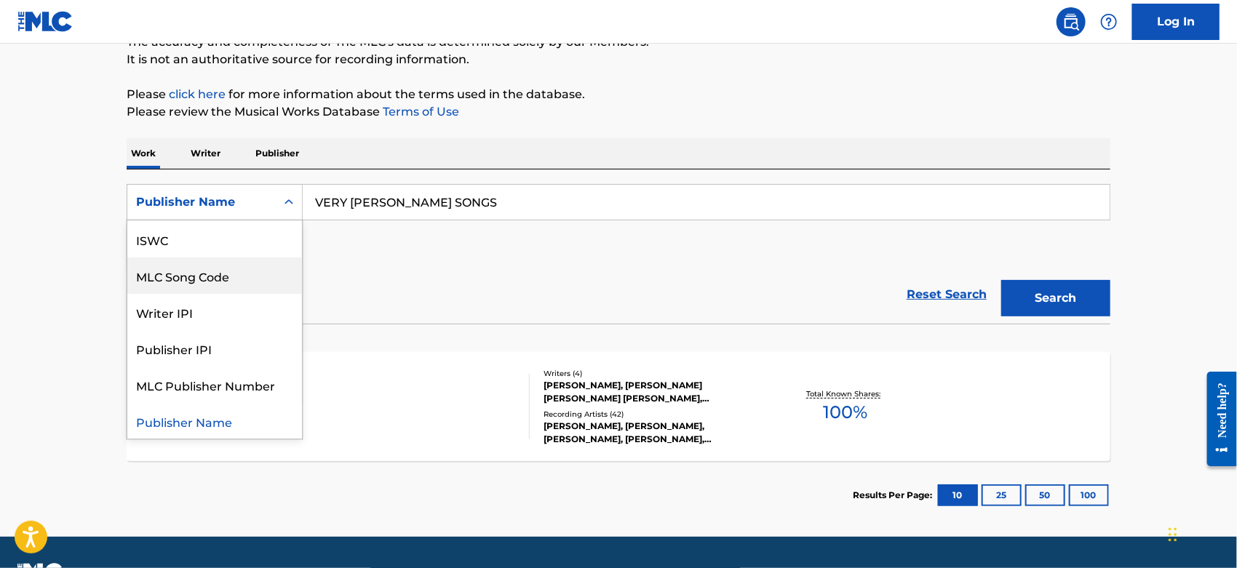
click at [226, 275] on div "MLC Song Code" at bounding box center [214, 276] width 175 height 36
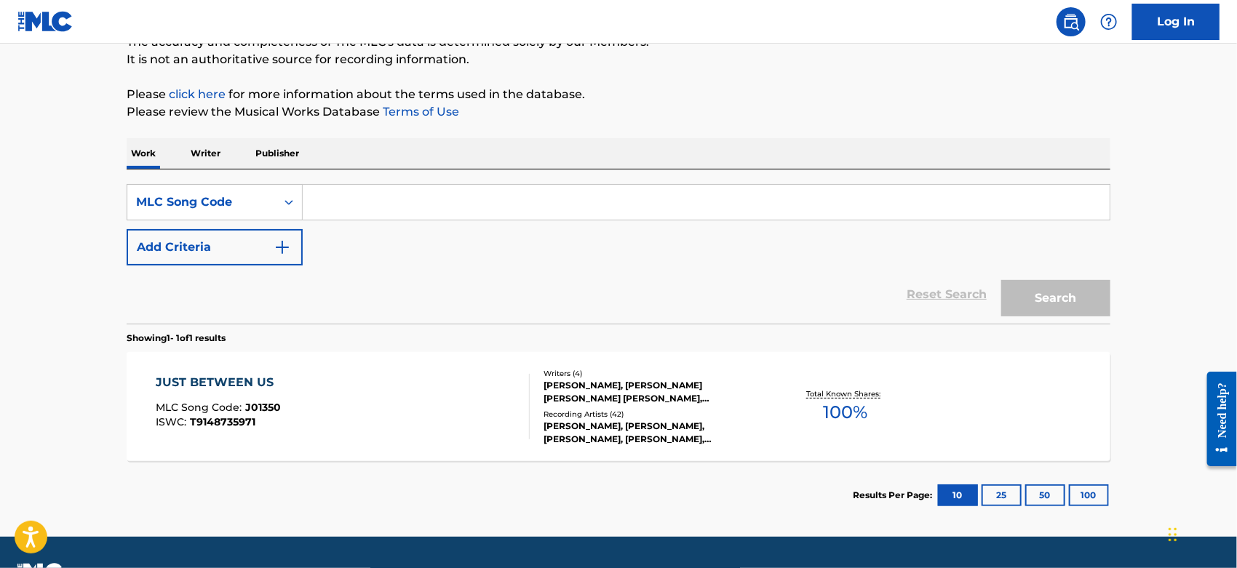
paste input "B08851"
type input "B08851"
click at [1040, 300] on button "Search" at bounding box center [1055, 298] width 109 height 36
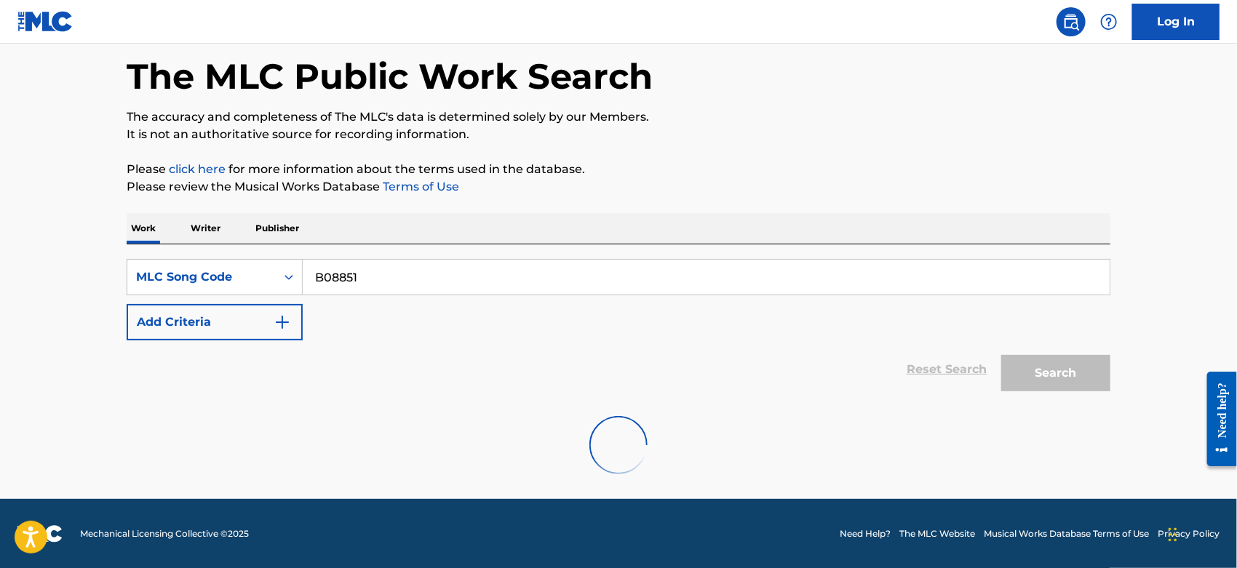
scroll to position [140, 0]
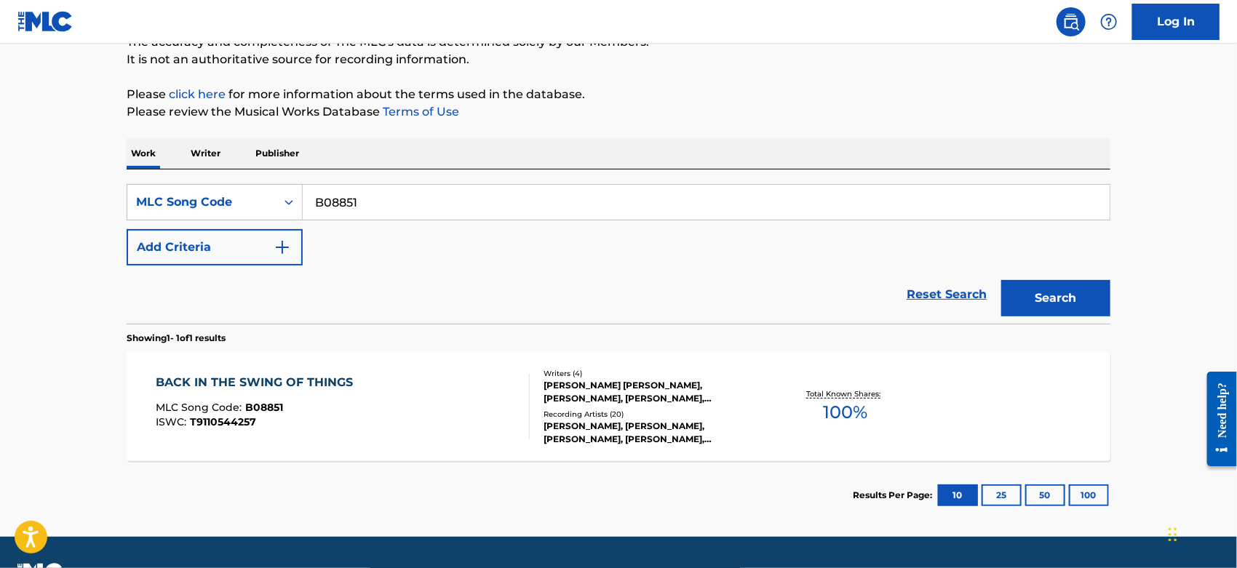
click at [385, 388] on div "BACK IN THE SWING OF THINGS MLC Song Code : B08851 ISWC : T9110544257" at bounding box center [343, 406] width 374 height 65
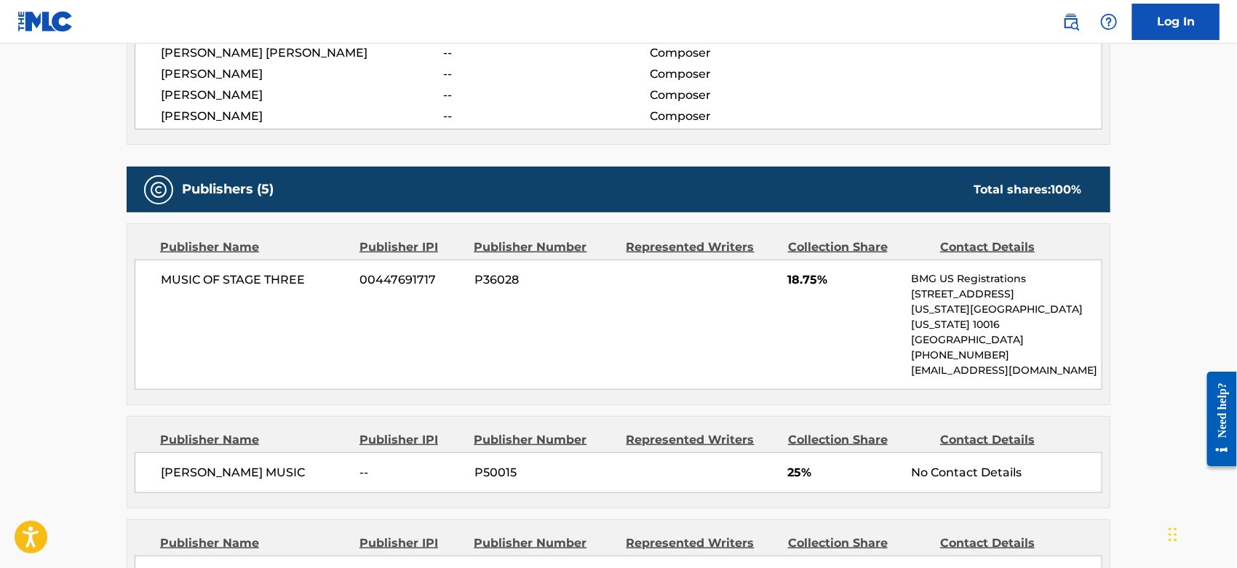
scroll to position [970, 0]
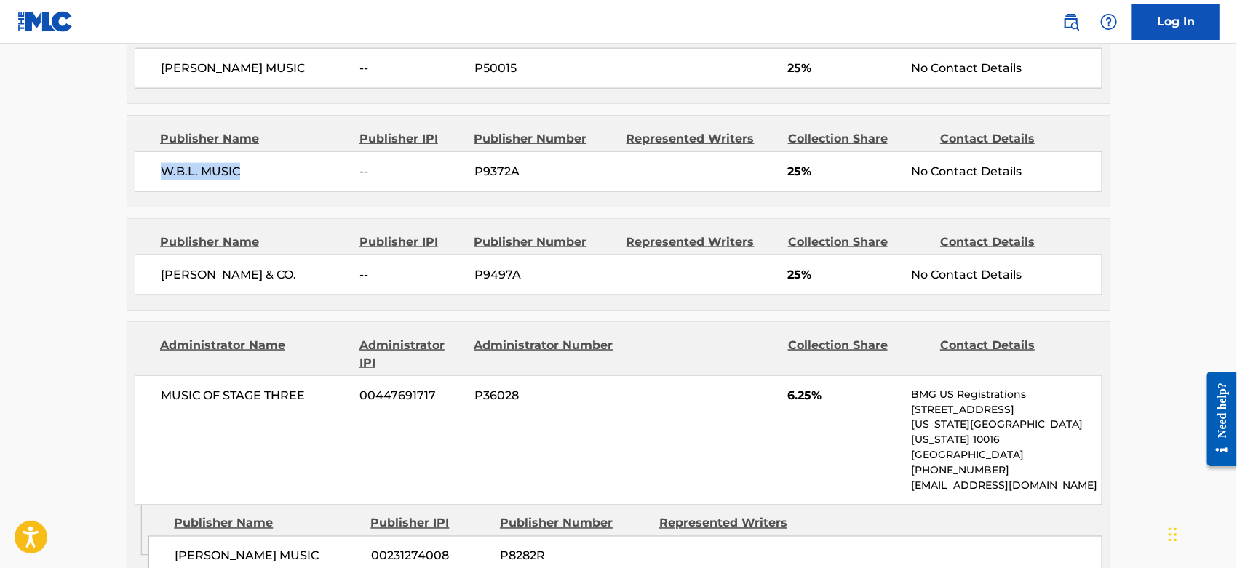
drag, startPoint x: 244, startPoint y: 151, endPoint x: 154, endPoint y: 155, distance: 90.3
click at [154, 155] on div "W.B.L. MUSIC -- P9372A 25% No Contact Details" at bounding box center [619, 171] width 968 height 41
copy span "W.B.L. MUSIC"
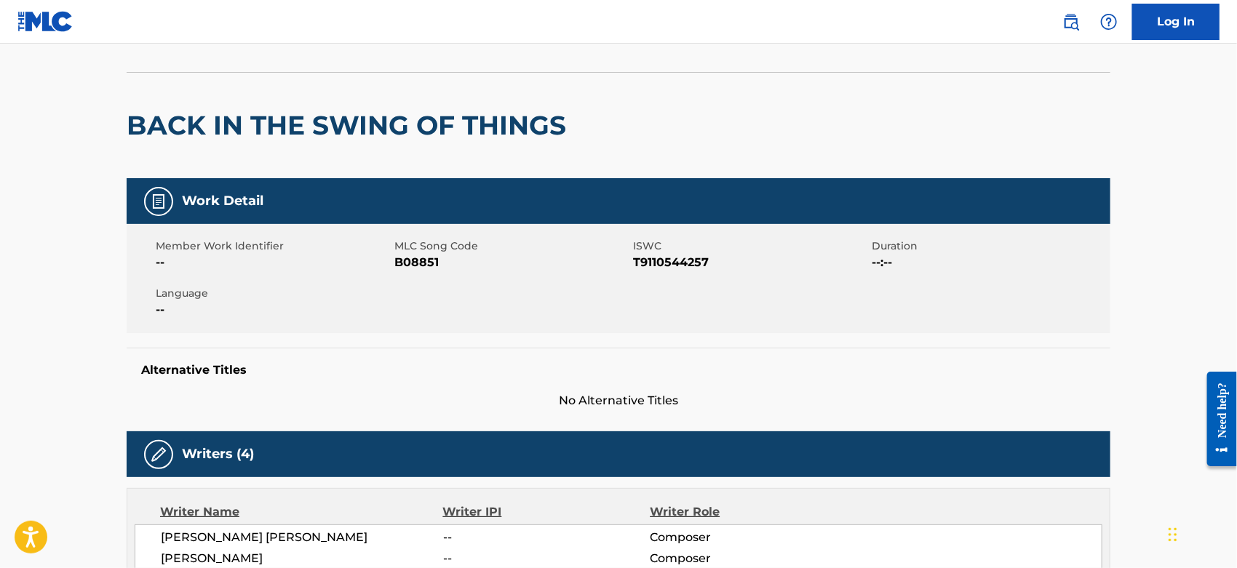
scroll to position [0, 0]
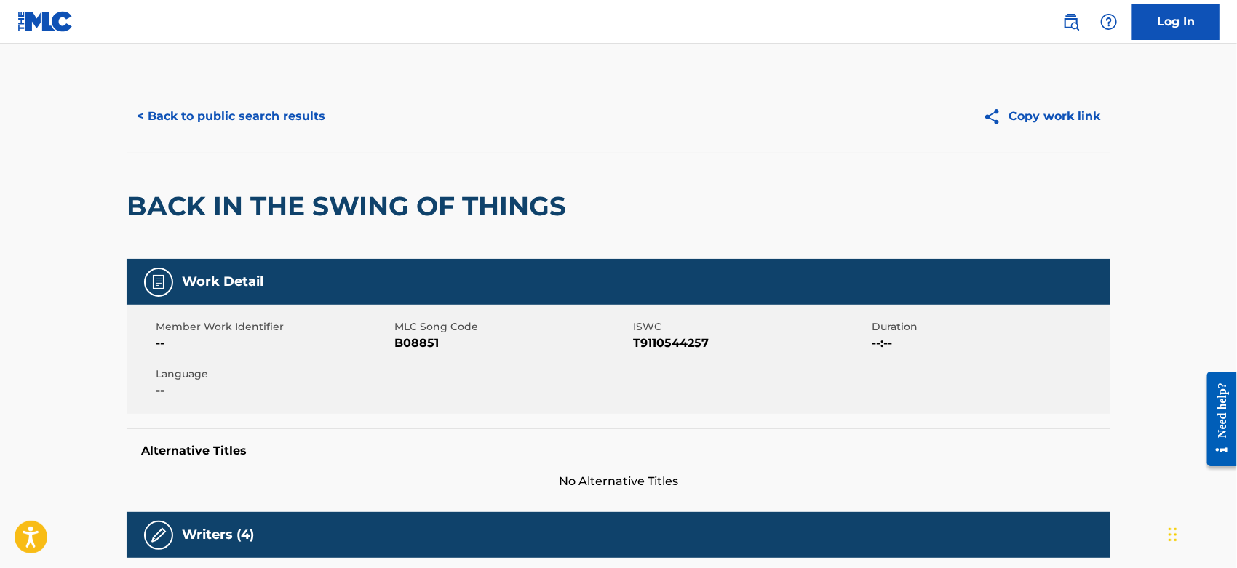
click at [204, 113] on button "< Back to public search results" at bounding box center [231, 116] width 209 height 36
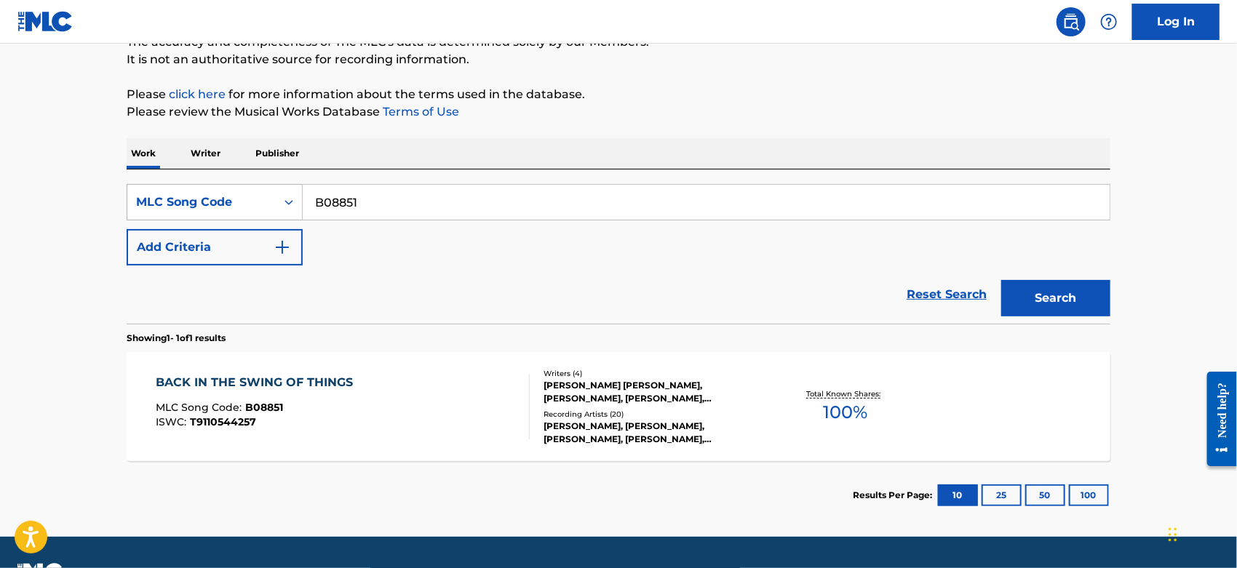
drag, startPoint x: 371, startPoint y: 196, endPoint x: 251, endPoint y: 202, distance: 120.2
click at [245, 202] on div "SearchWithCriteria2bfa861c-1d44-459c-91ae-f83ddb4e8474 MLC Song Code B08851" at bounding box center [619, 202] width 984 height 36
paste input "A22823"
type input "A22823"
click at [891, 93] on p "Please click here for more information about the terms used in the database." at bounding box center [619, 94] width 984 height 17
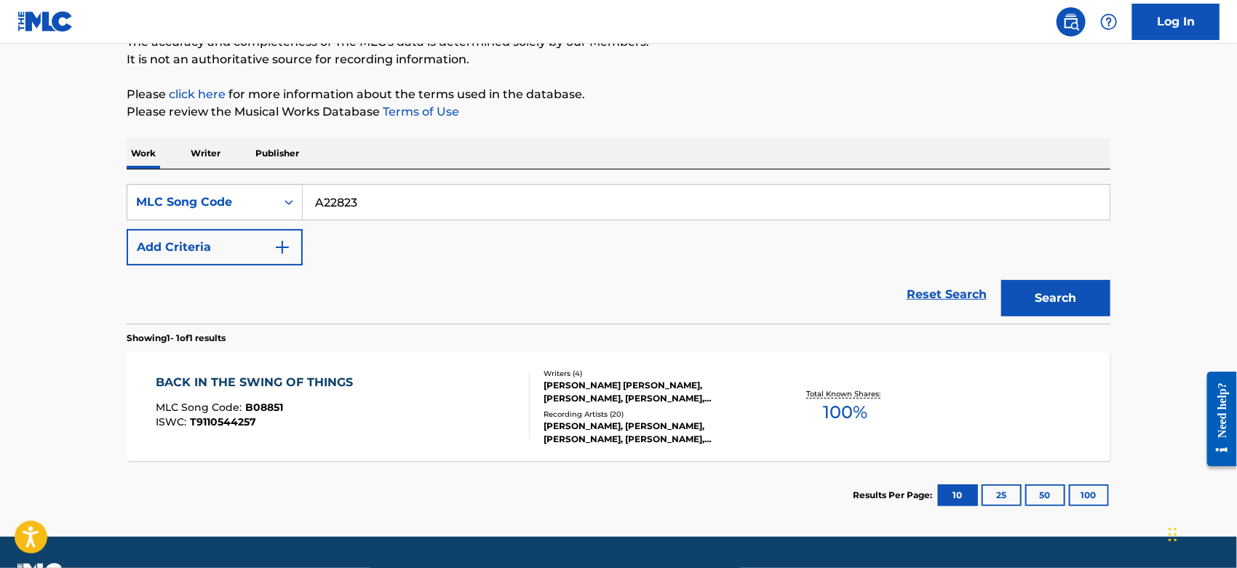
click at [1024, 287] on button "Search" at bounding box center [1055, 298] width 109 height 36
click at [429, 414] on div "ALASKAN PIPELINE MLC Song Code : A22823 ISWC : T0728203426" at bounding box center [343, 406] width 374 height 65
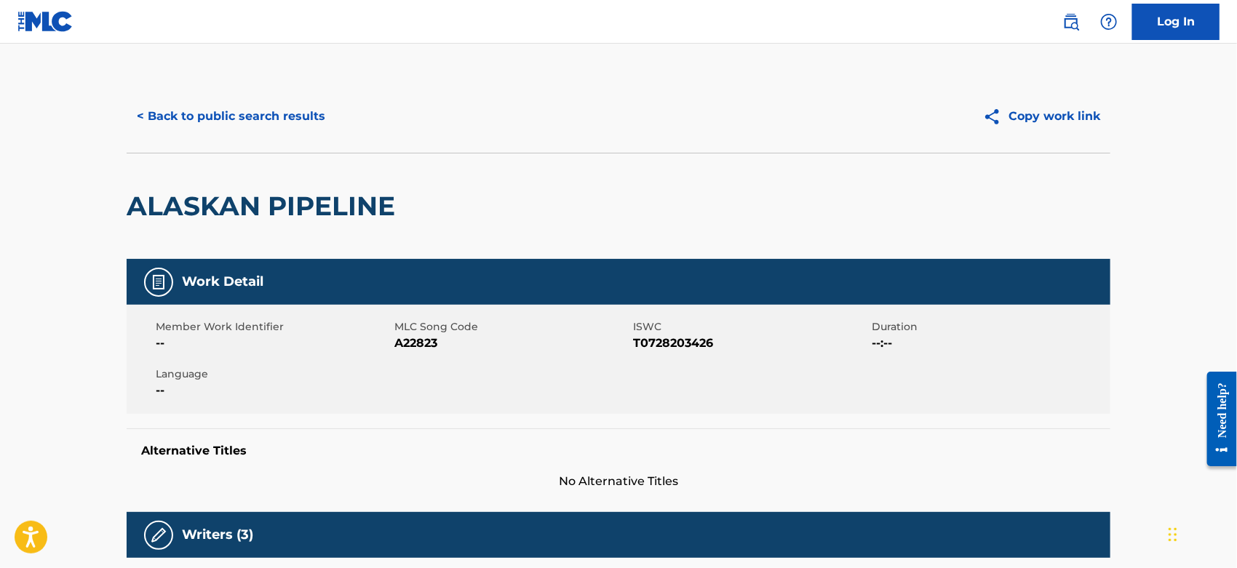
click at [227, 121] on button "< Back to public search results" at bounding box center [231, 116] width 209 height 36
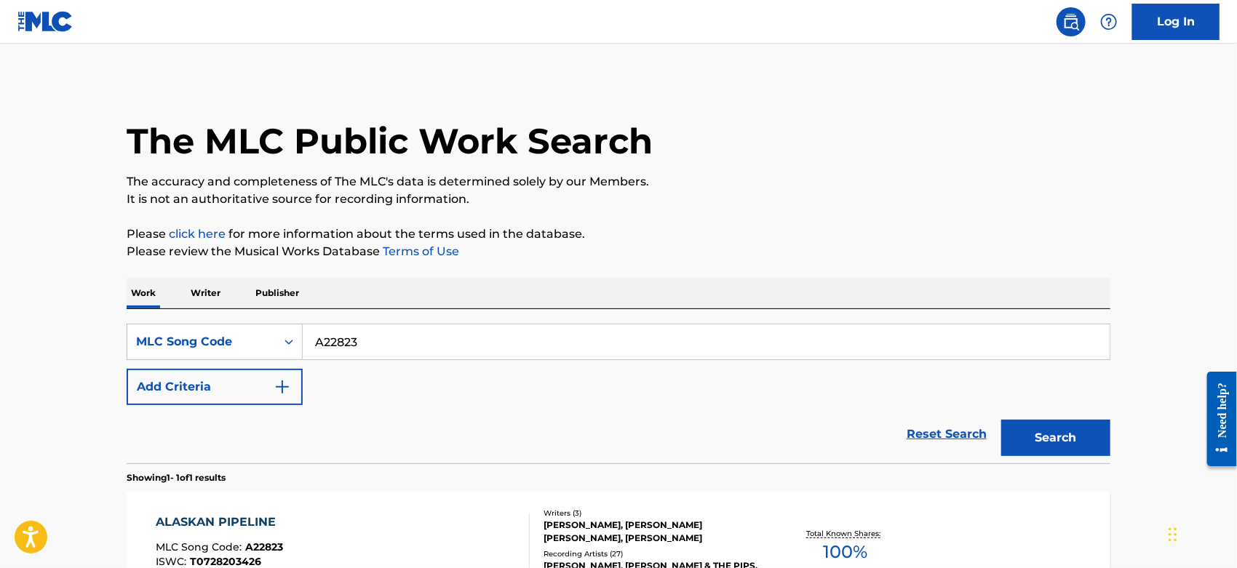
scroll to position [140, 0]
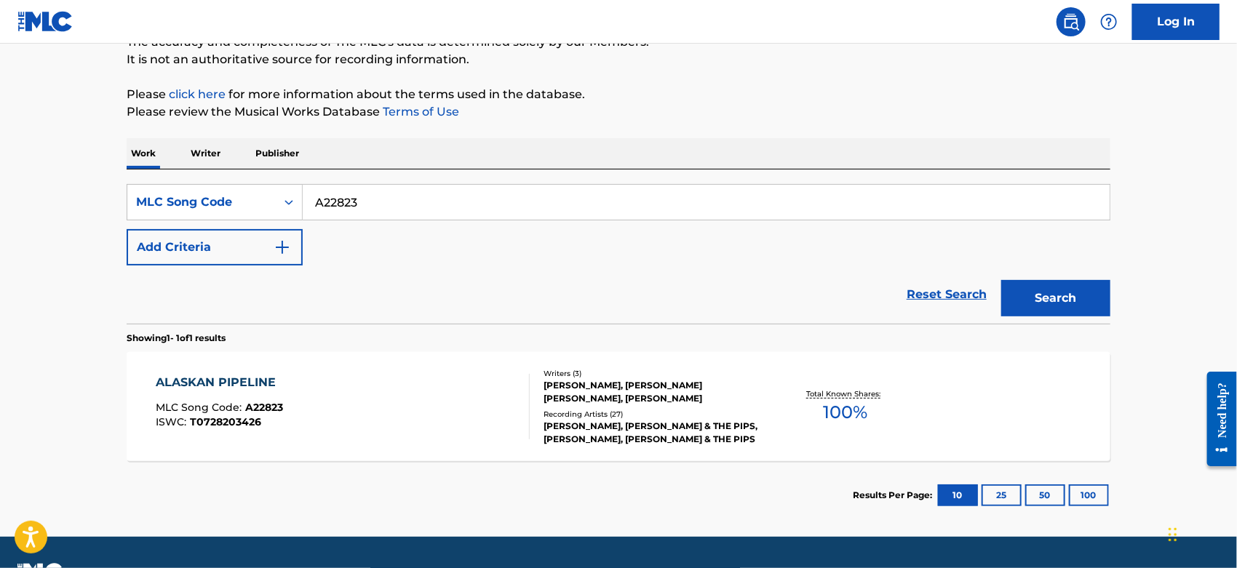
click at [357, 195] on input "A22823" at bounding box center [706, 202] width 807 height 35
drag, startPoint x: 359, startPoint y: 199, endPoint x: 230, endPoint y: 194, distance: 128.8
click at [233, 194] on div "SearchWithCriteria2bfa861c-1d44-459c-91ae-f83ddb4e8474 MLC Song Code A22823" at bounding box center [619, 202] width 984 height 36
paste input "B08851"
type input "B08851"
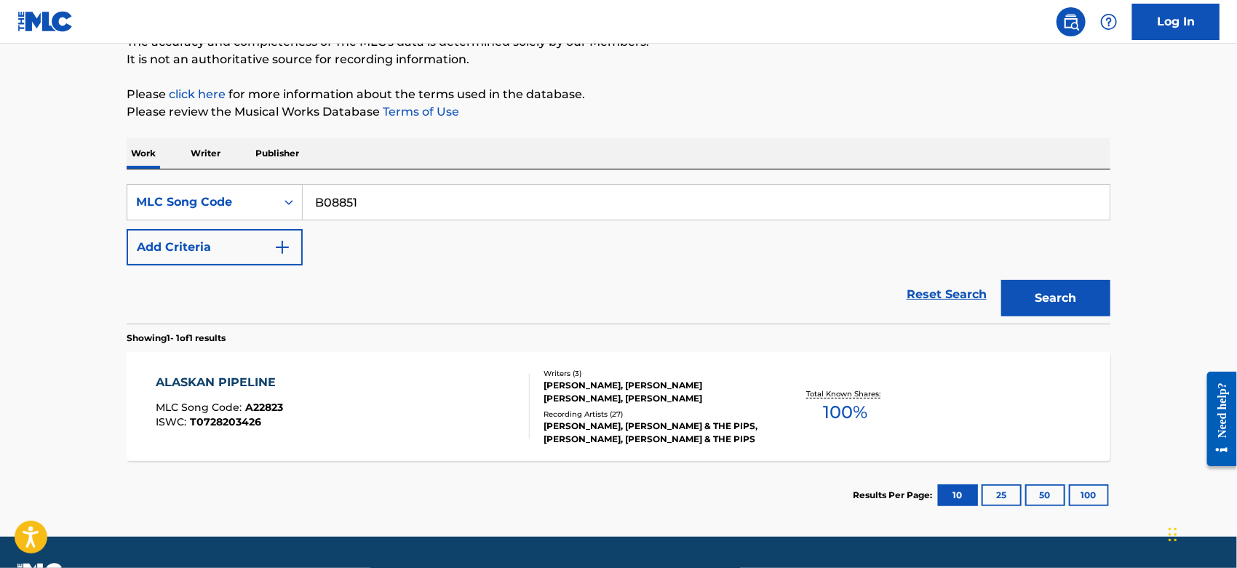
click at [1087, 295] on button "Search" at bounding box center [1055, 298] width 109 height 36
click at [442, 418] on div "BACK IN THE SWING OF THINGS MLC Song Code : B08851 ISWC : T9110544257" at bounding box center [343, 406] width 374 height 65
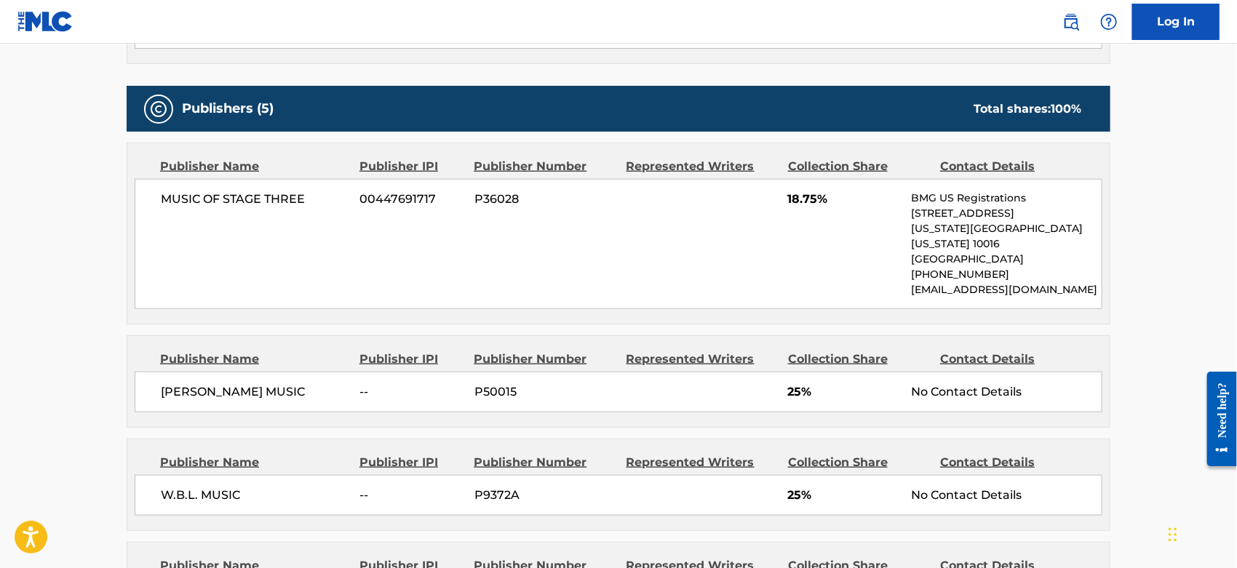
scroll to position [727, 0]
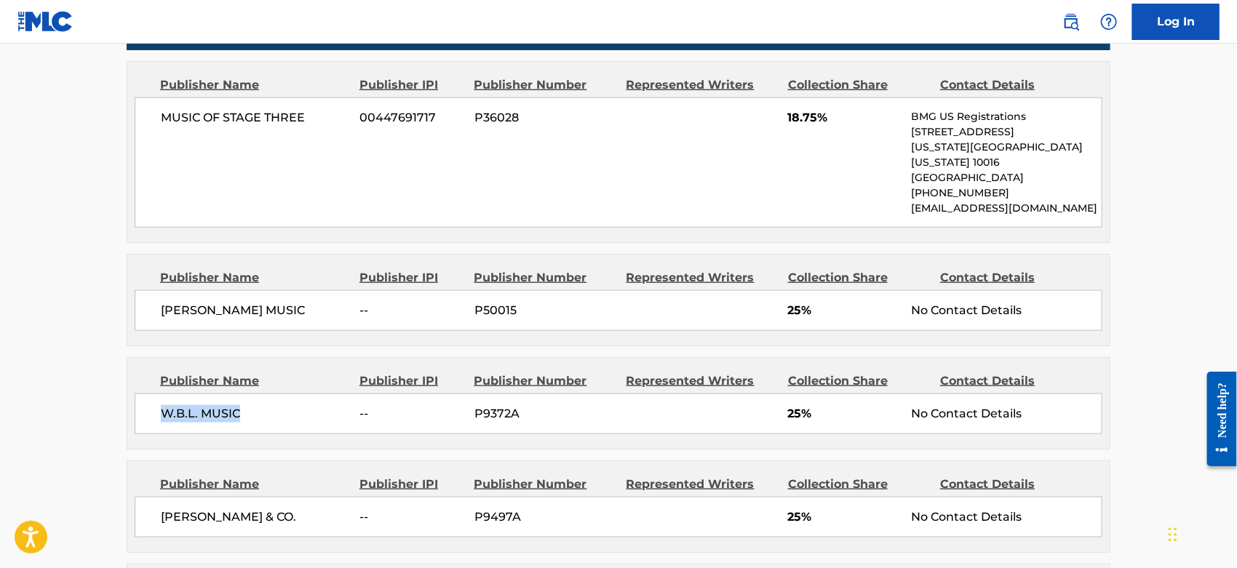
drag, startPoint x: 262, startPoint y: 396, endPoint x: 161, endPoint y: 396, distance: 100.4
click at [161, 405] on span "W.B.L. MUSIC" at bounding box center [255, 413] width 188 height 17
copy span "W.B.L. MUSIC"
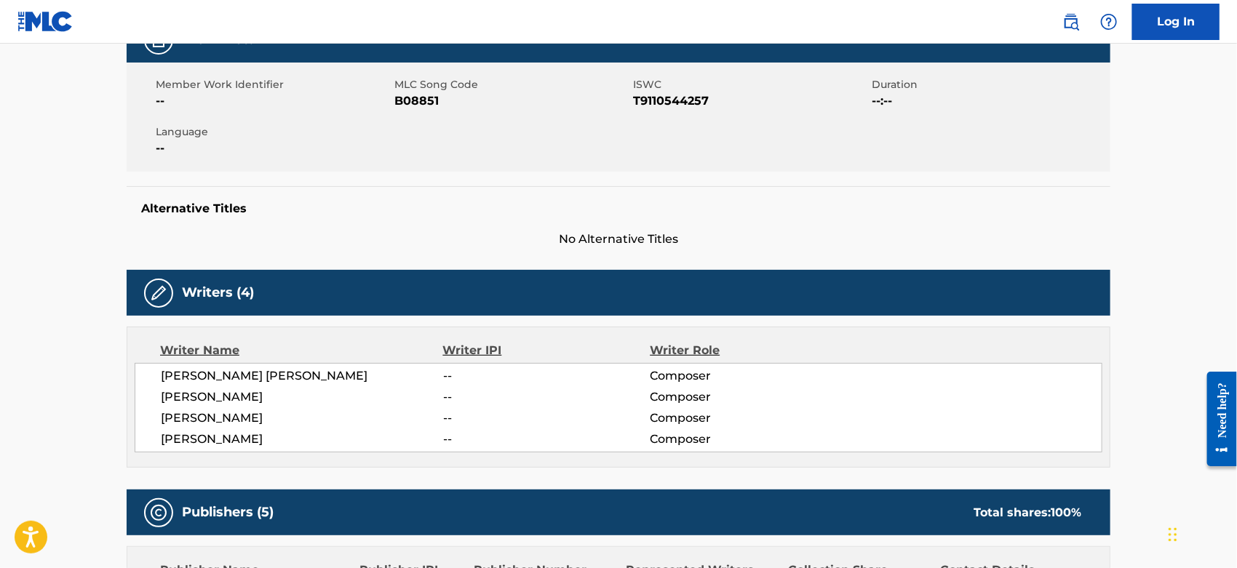
scroll to position [0, 0]
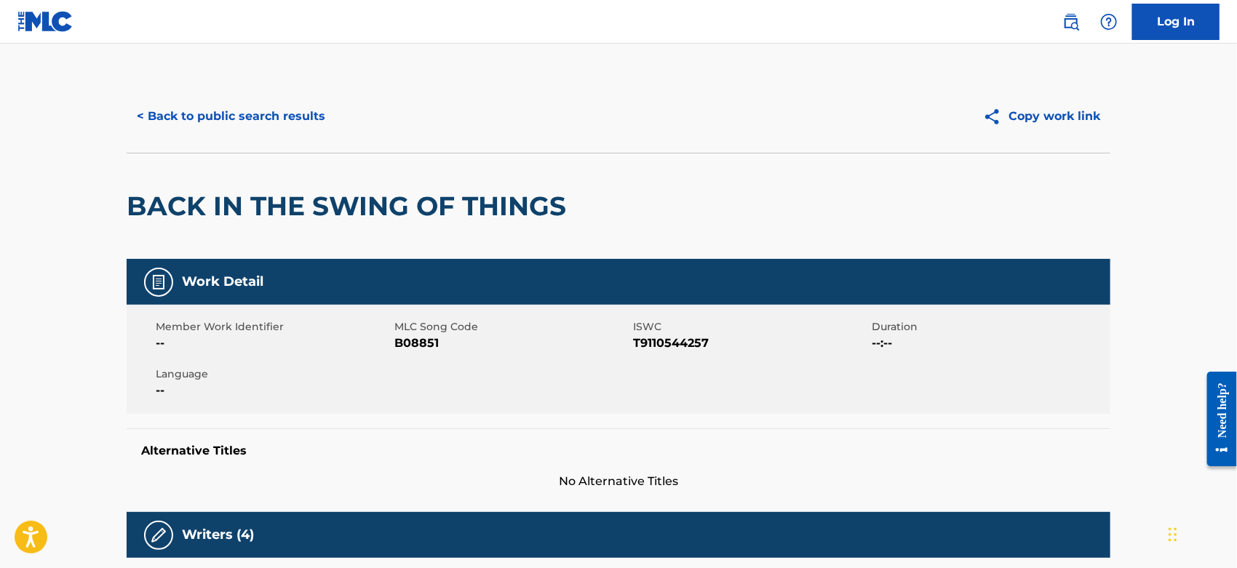
click at [247, 113] on button "< Back to public search results" at bounding box center [231, 116] width 209 height 36
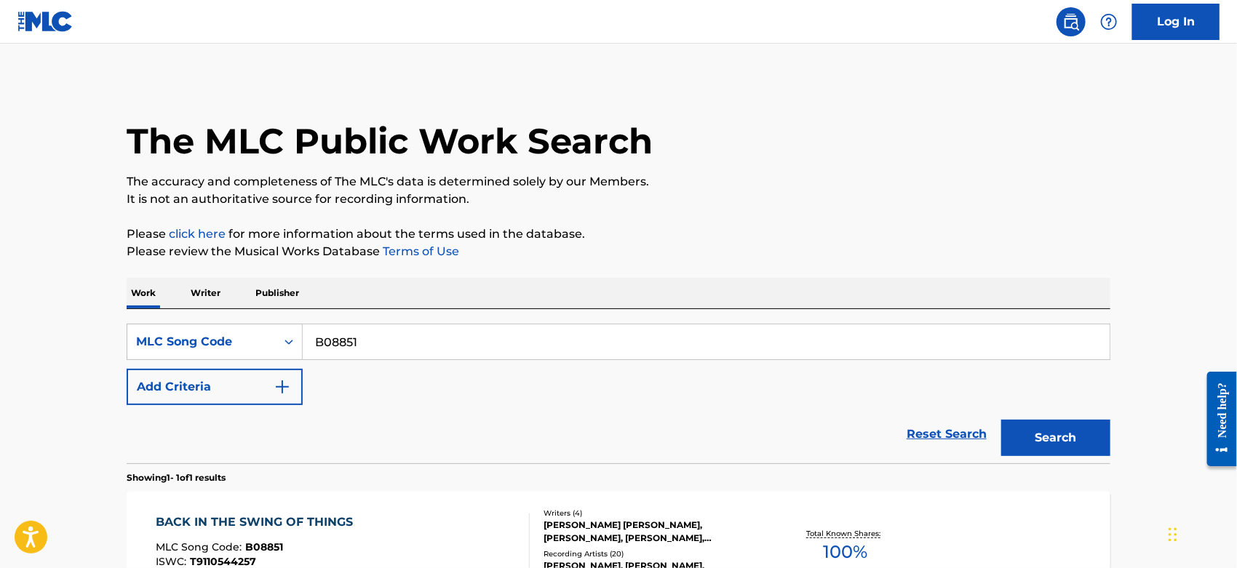
scroll to position [140, 0]
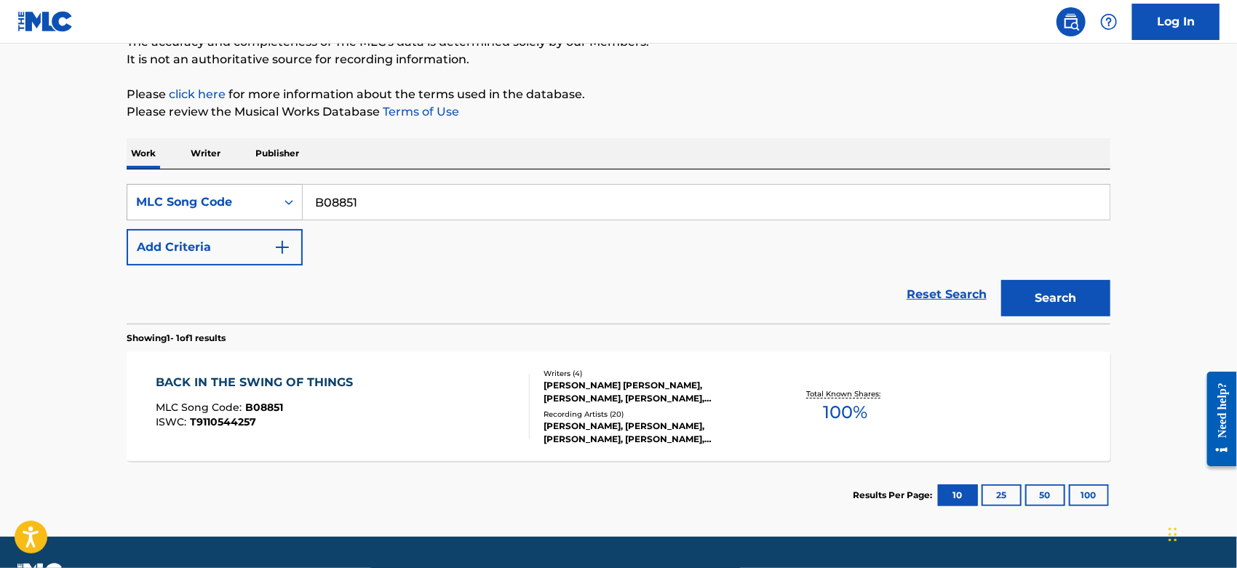
drag, startPoint x: 286, startPoint y: 199, endPoint x: 270, endPoint y: 200, distance: 16.0
click at [280, 199] on div "SearchWithCriteria2bfa861c-1d44-459c-91ae-f83ddb4e8474 MLC Song Code B08851" at bounding box center [619, 202] width 984 height 36
drag, startPoint x: 718, startPoint y: 297, endPoint x: 914, endPoint y: 294, distance: 195.7
click at [724, 296] on div "Reset Search Search" at bounding box center [619, 295] width 984 height 58
click at [1025, 292] on button "Search" at bounding box center [1055, 298] width 109 height 36
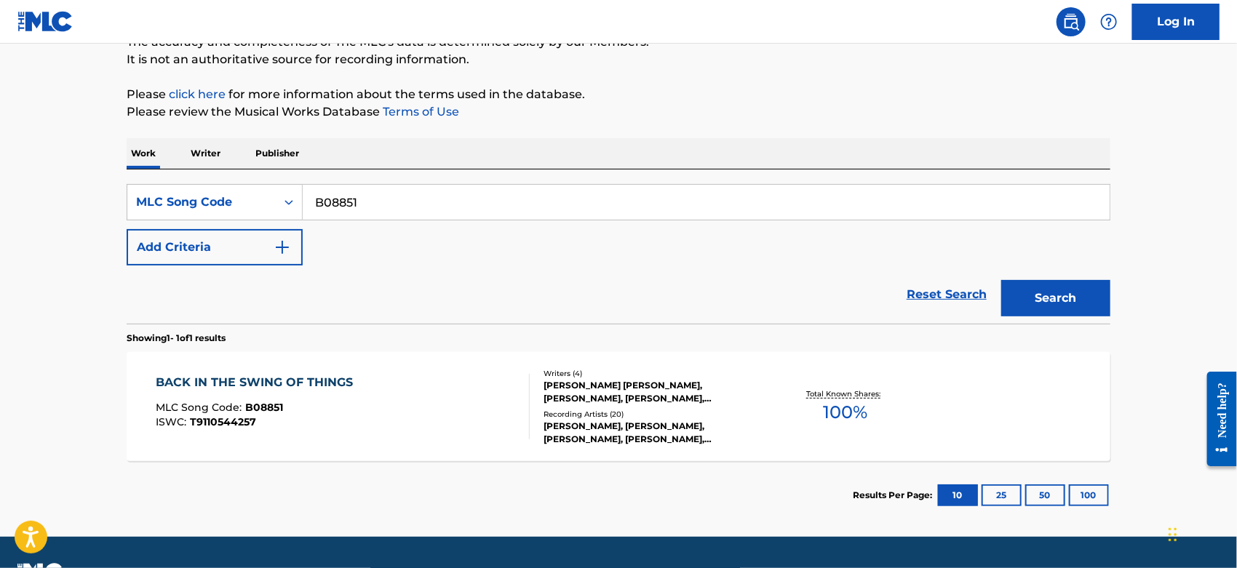
click at [421, 402] on div "BACK IN THE SWING OF THINGS MLC Song Code : B08851 ISWC : T9110544257" at bounding box center [343, 406] width 374 height 65
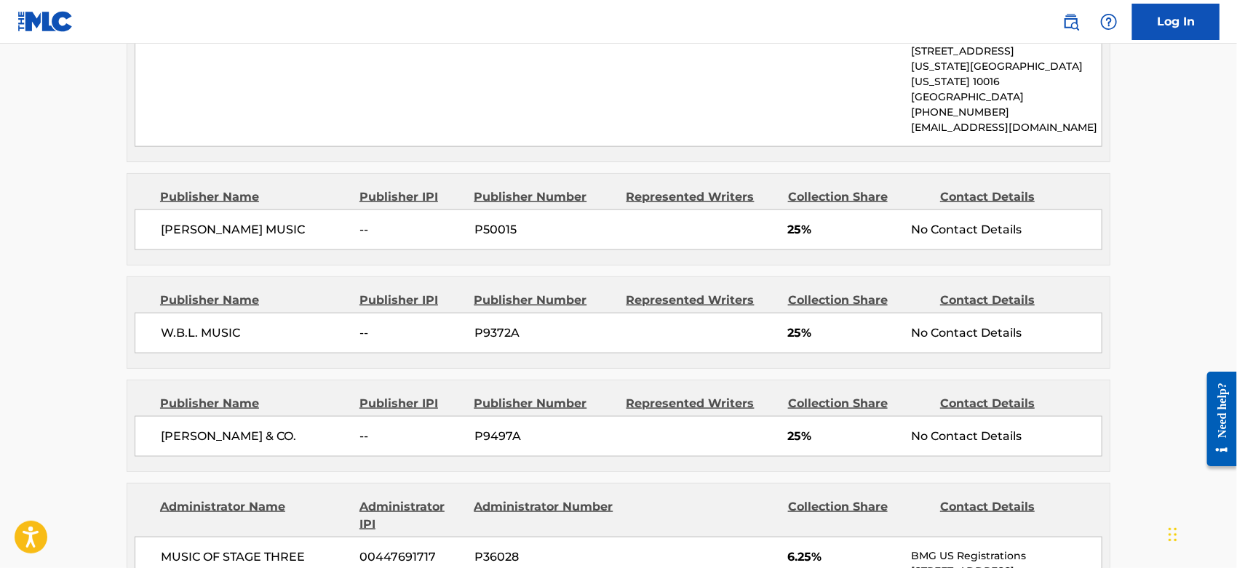
scroll to position [889, 0]
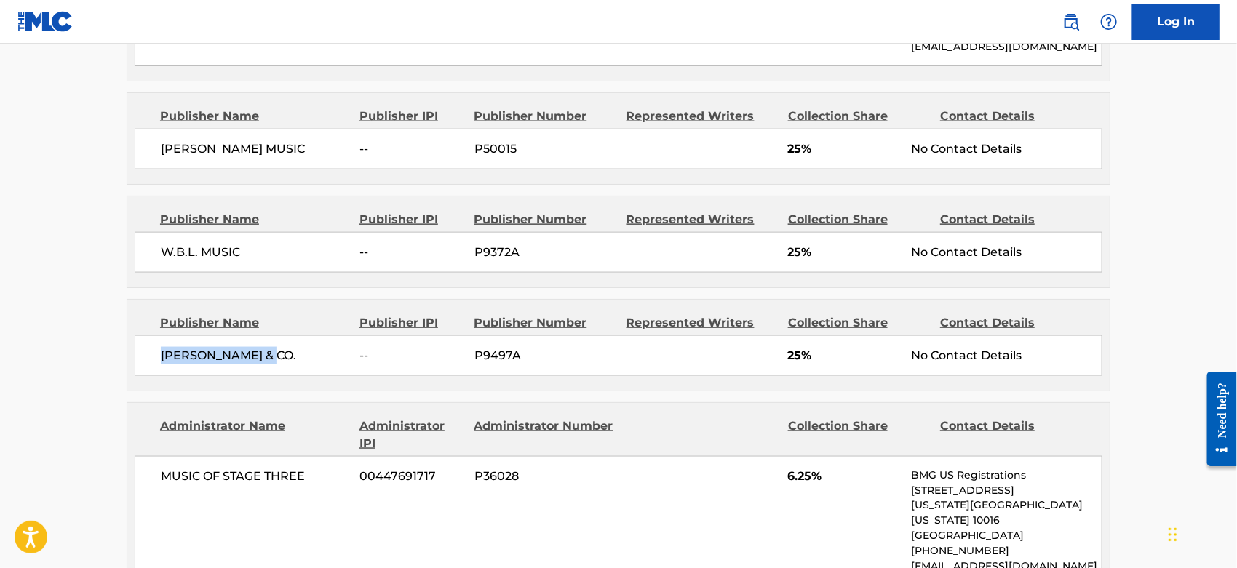
drag, startPoint x: 274, startPoint y: 338, endPoint x: 159, endPoint y: 337, distance: 114.2
click at [159, 337] on div "[PERSON_NAME] & CO. -- P9497A 25% No Contact Details" at bounding box center [619, 355] width 968 height 41
copy span "[PERSON_NAME] & CO"
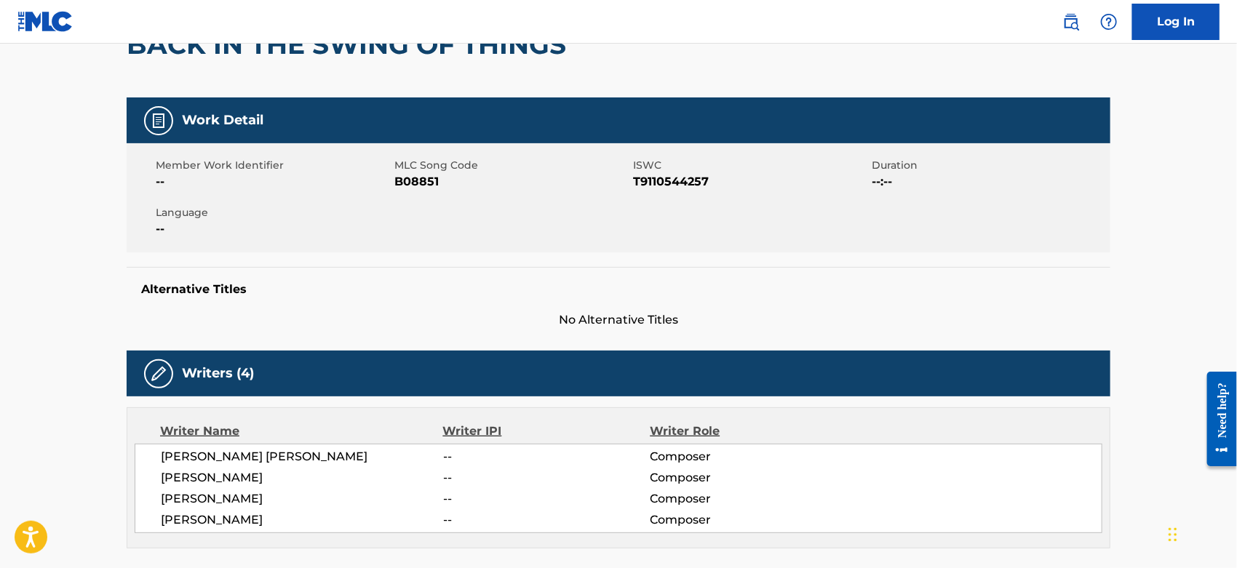
scroll to position [0, 0]
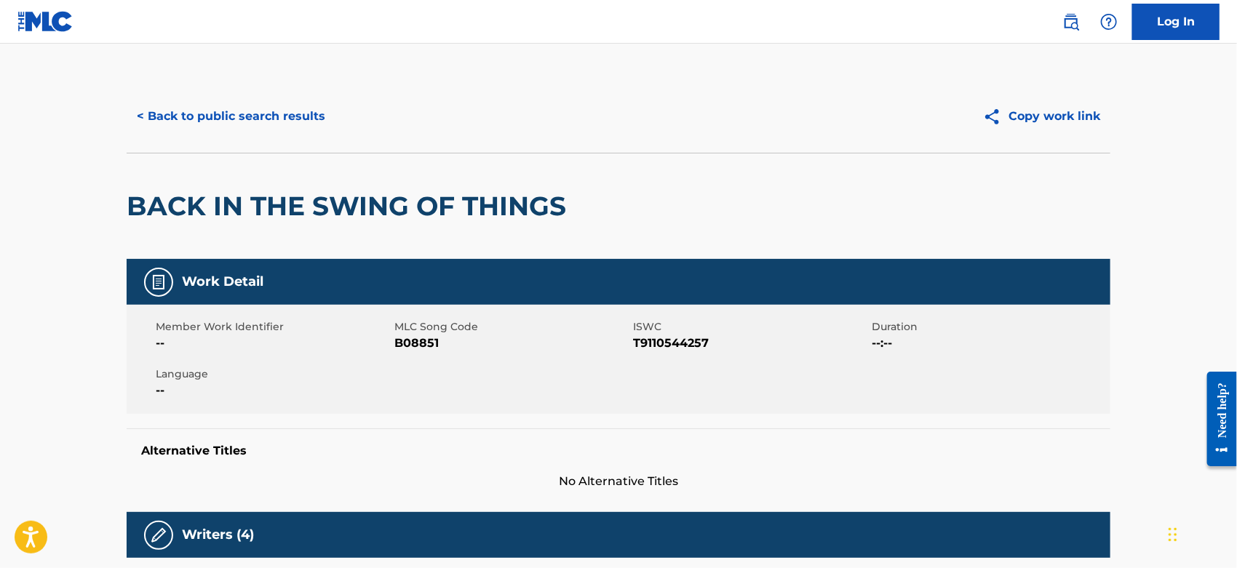
click at [237, 110] on button "< Back to public search results" at bounding box center [231, 116] width 209 height 36
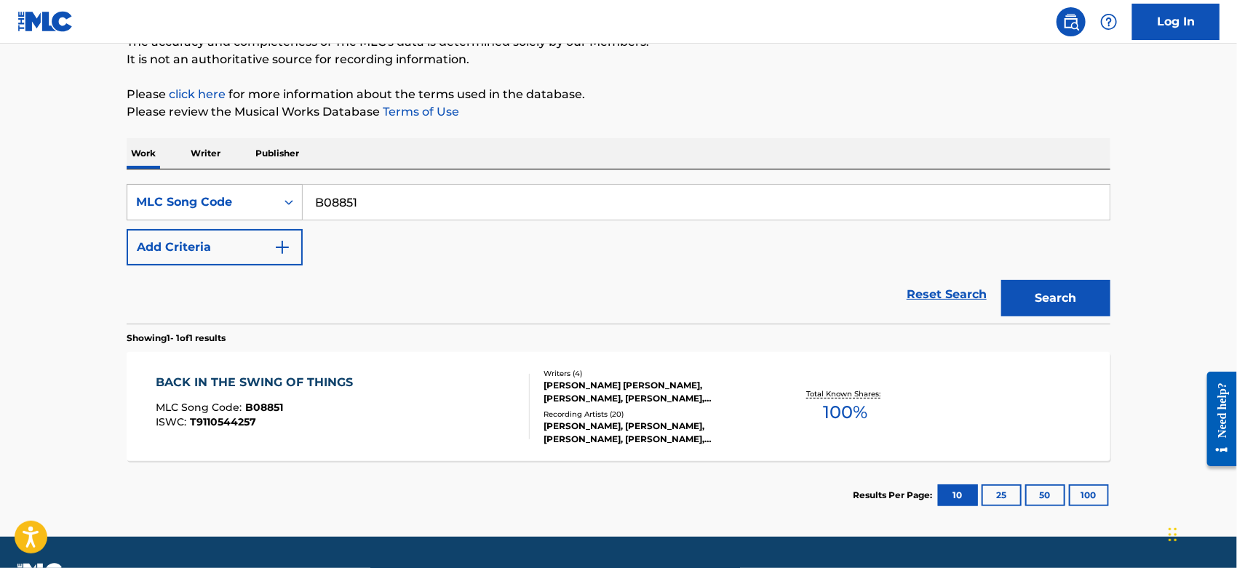
drag, startPoint x: 393, startPoint y: 199, endPoint x: 258, endPoint y: 206, distance: 135.5
click at [258, 206] on div "SearchWithCriteria2bfa861c-1d44-459c-91ae-f83ddb4e8474 MLC Song Code B08851" at bounding box center [619, 202] width 984 height 36
paste input "T3309W"
type input "T3309W"
click at [1059, 292] on button "Search" at bounding box center [1055, 298] width 109 height 36
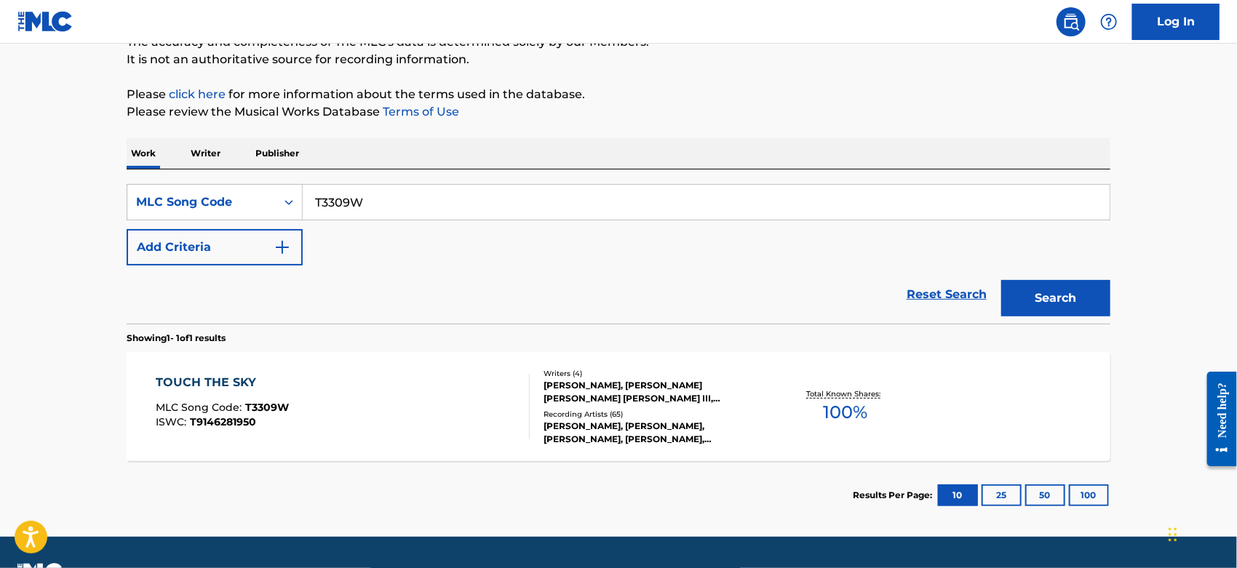
click at [361, 407] on div "TOUCH THE SKY MLC Song Code : T3309W ISWC : T9146281950" at bounding box center [343, 406] width 374 height 65
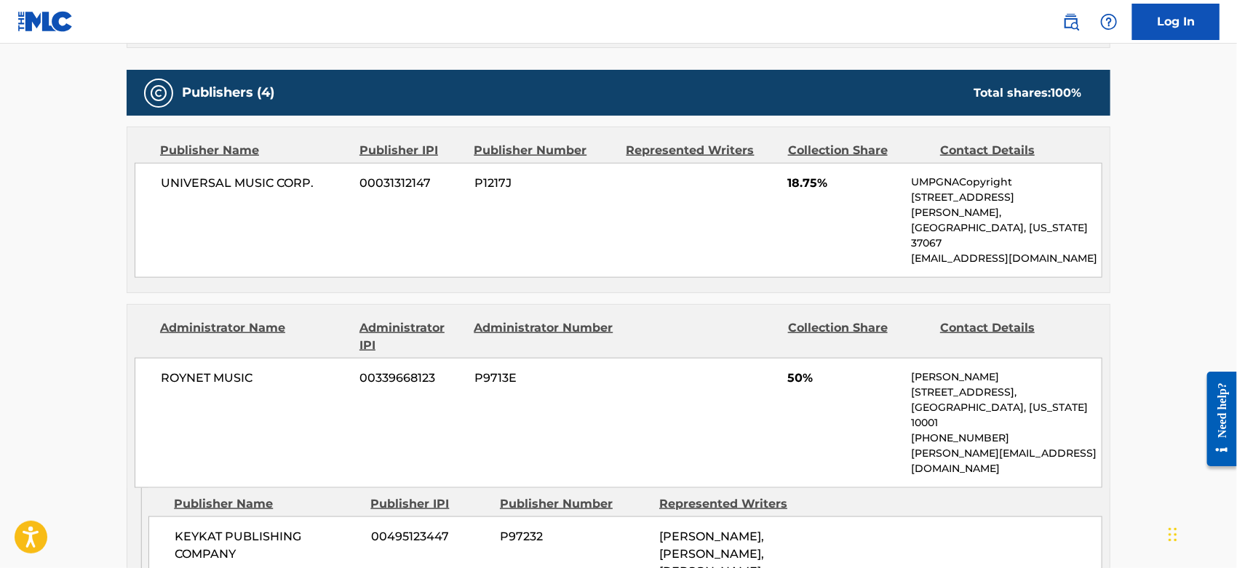
scroll to position [808, 0]
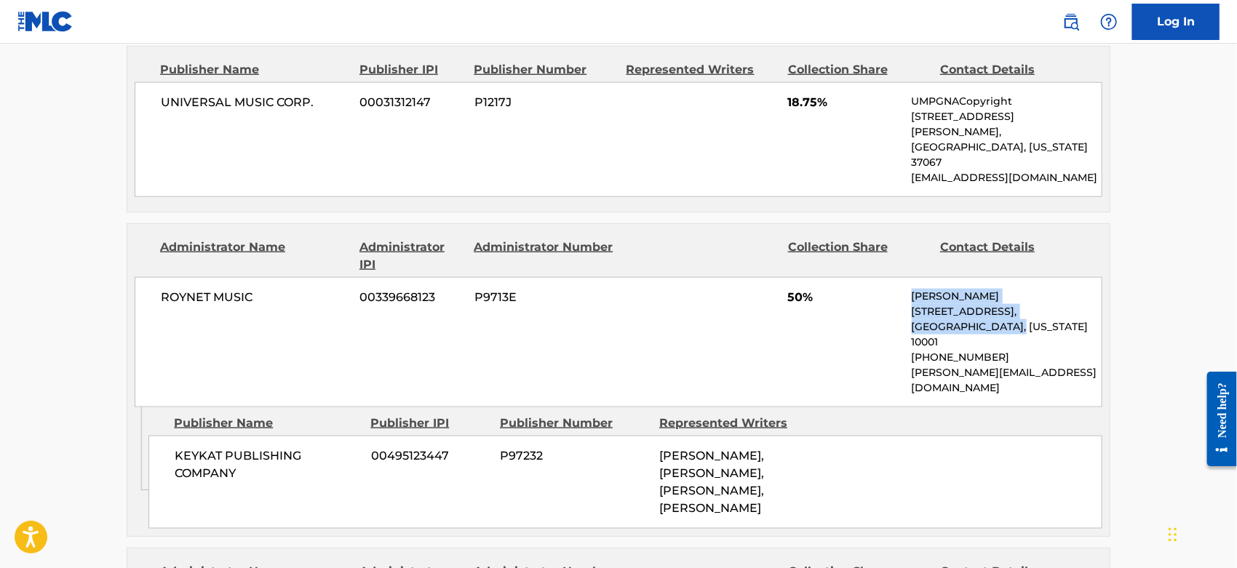
drag, startPoint x: 1017, startPoint y: 293, endPoint x: 914, endPoint y: 259, distance: 108.1
click at [914, 289] on div "[PERSON_NAME] [STREET_ADDRESS][US_STATE] [PHONE_NUMBER] [PERSON_NAME][EMAIL_ADD…" at bounding box center [1007, 342] width 190 height 107
click at [998, 350] on p "[PHONE_NUMBER]" at bounding box center [1007, 357] width 190 height 15
drag, startPoint x: 992, startPoint y: 313, endPoint x: 901, endPoint y: 311, distance: 91.7
click at [901, 311] on div "ROYNET MUSIC 00339668123 P9713E 50% [PERSON_NAME] [STREET_ADDRESS][US_STATE] [P…" at bounding box center [619, 342] width 968 height 130
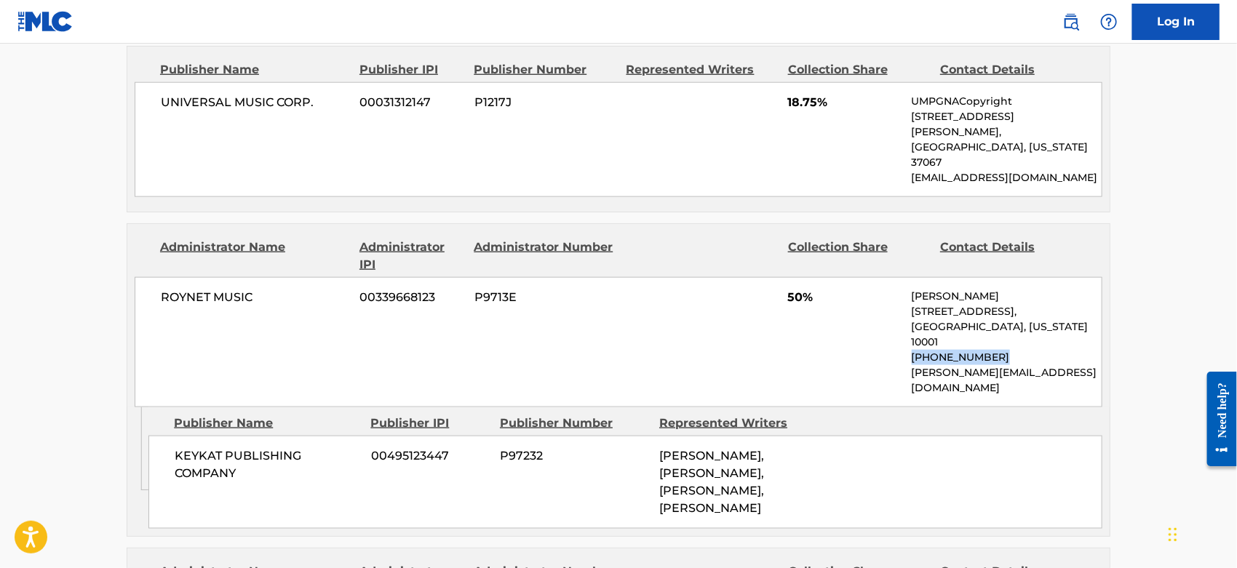
copy p "[PHONE_NUMBER]"
click at [1053, 365] on p "[PERSON_NAME][EMAIL_ADDRESS][DOMAIN_NAME]" at bounding box center [1007, 380] width 190 height 31
drag, startPoint x: 1026, startPoint y: 330, endPoint x: 905, endPoint y: 341, distance: 121.3
click at [905, 341] on div "ROYNET MUSIC 00339668123 P9713E 50% [PERSON_NAME] [STREET_ADDRESS][US_STATE] [P…" at bounding box center [619, 342] width 968 height 130
copy p "[PERSON_NAME][EMAIL_ADDRESS][DOMAIN_NAME]"
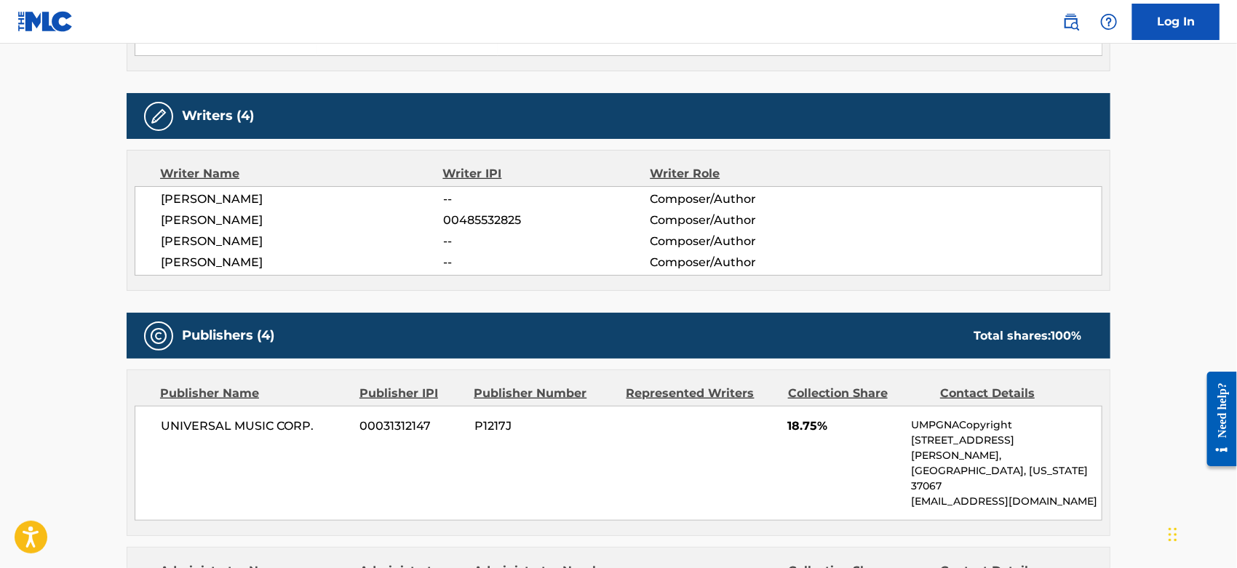
scroll to position [0, 0]
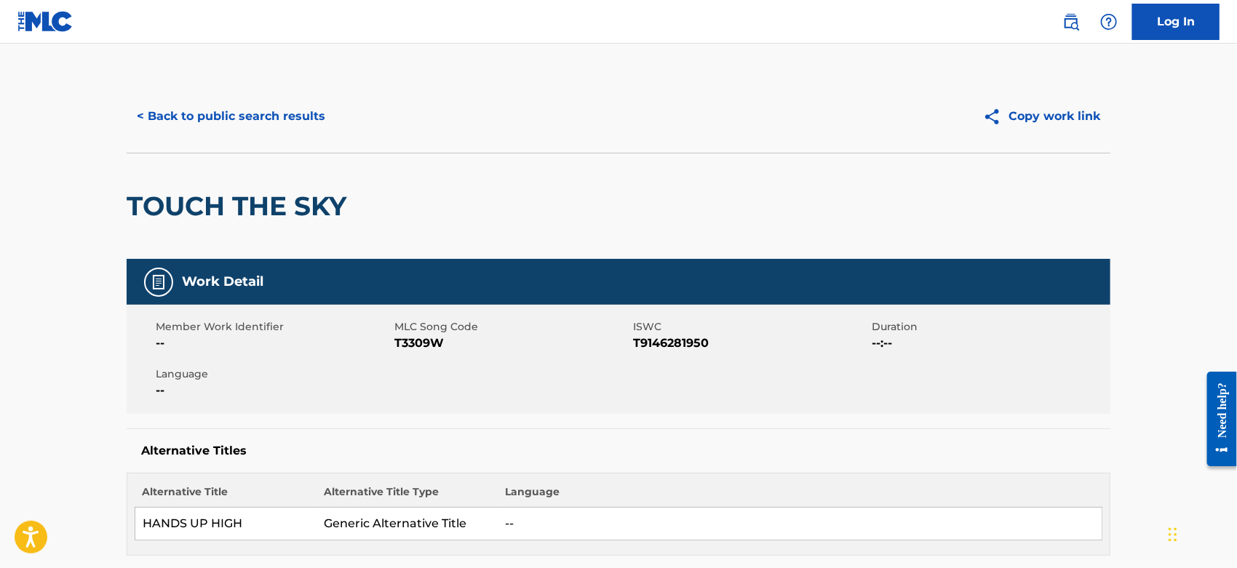
click at [229, 120] on button "< Back to public search results" at bounding box center [231, 116] width 209 height 36
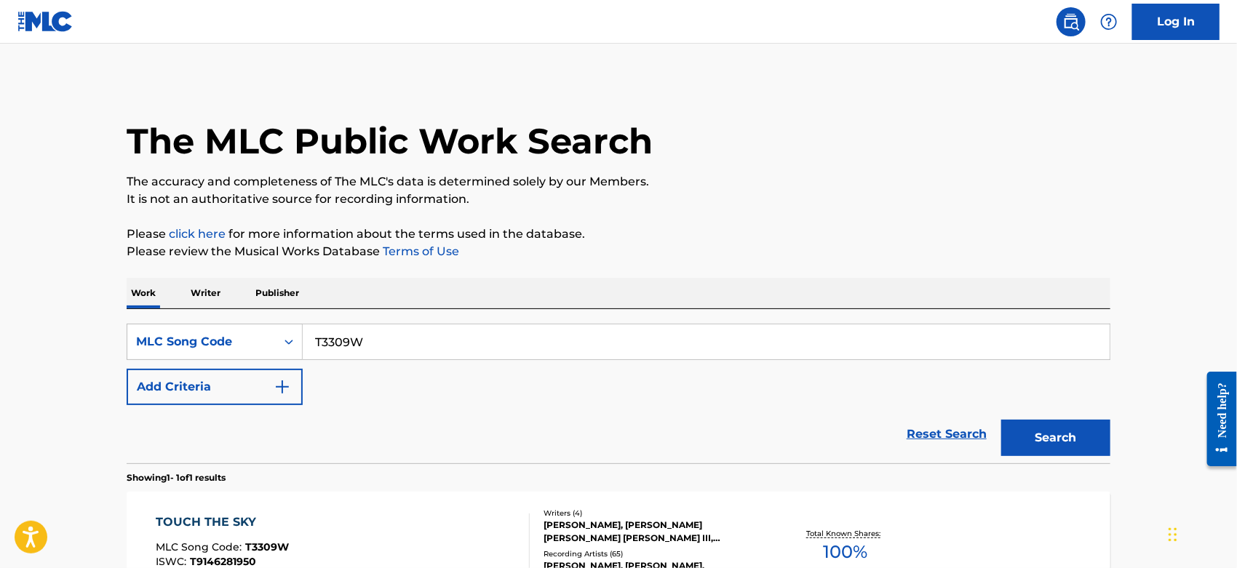
scroll to position [140, 0]
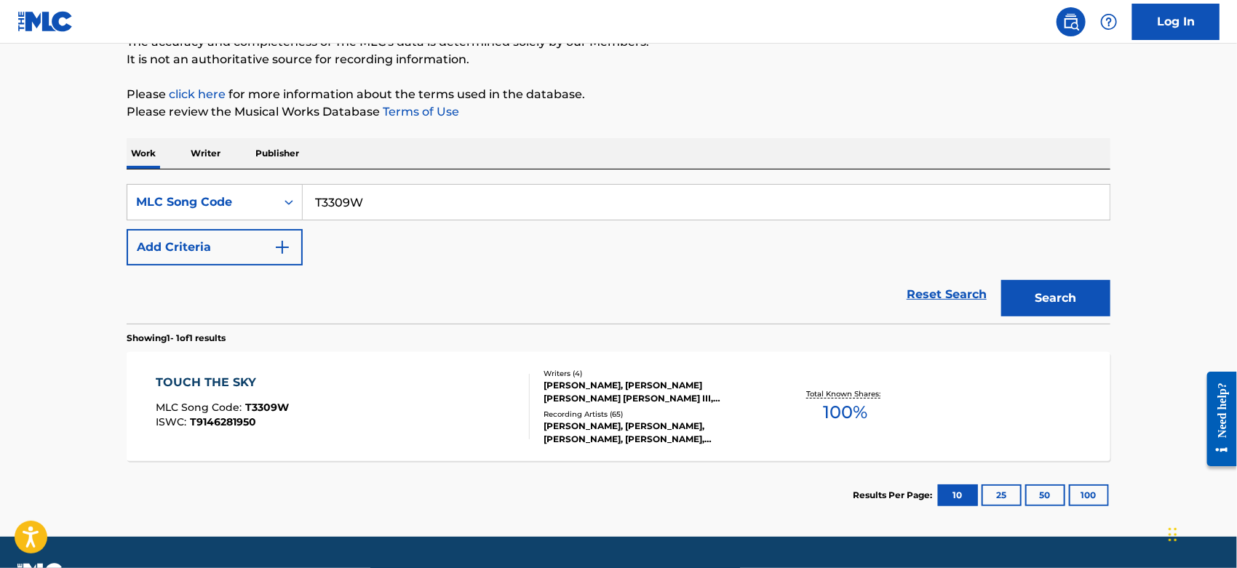
drag, startPoint x: 388, startPoint y: 196, endPoint x: 100, endPoint y: 212, distance: 288.5
click at [103, 212] on main "The MLC Public Work Search The accuracy and completeness of The MLC's data is d…" at bounding box center [618, 220] width 1237 height 633
paste input "MUSSY MAHEM PUBLISHING"
type input "MUSSY MAHEM PUBLISHING"
click at [283, 196] on icon "Search Form" at bounding box center [289, 202] width 15 height 15
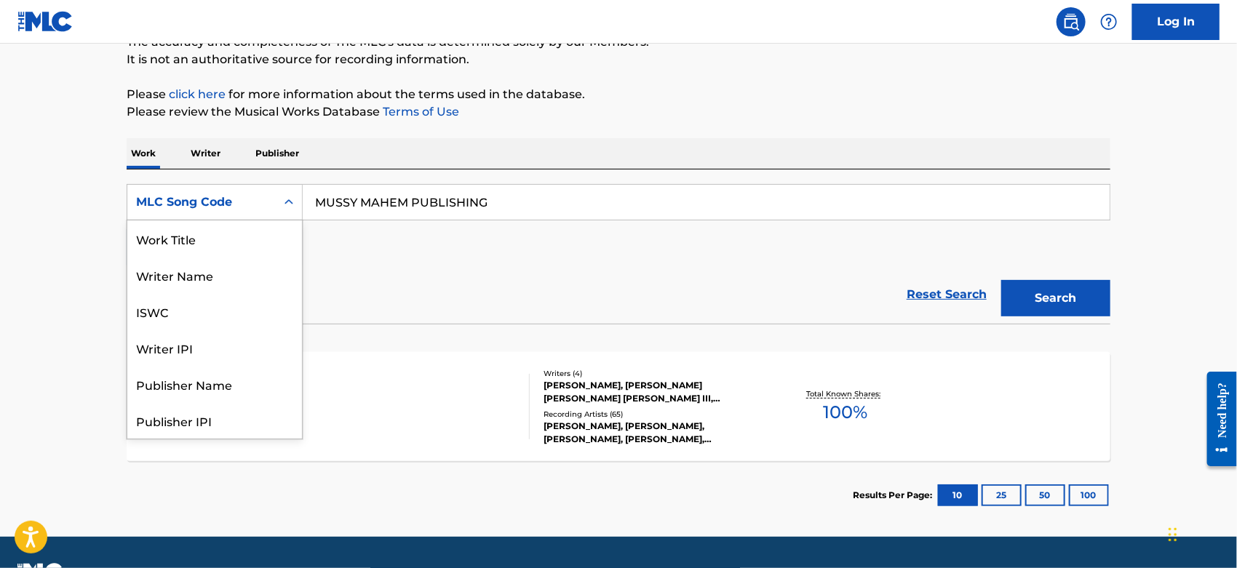
scroll to position [72, 0]
click at [225, 314] on div "Publisher Name" at bounding box center [214, 312] width 175 height 36
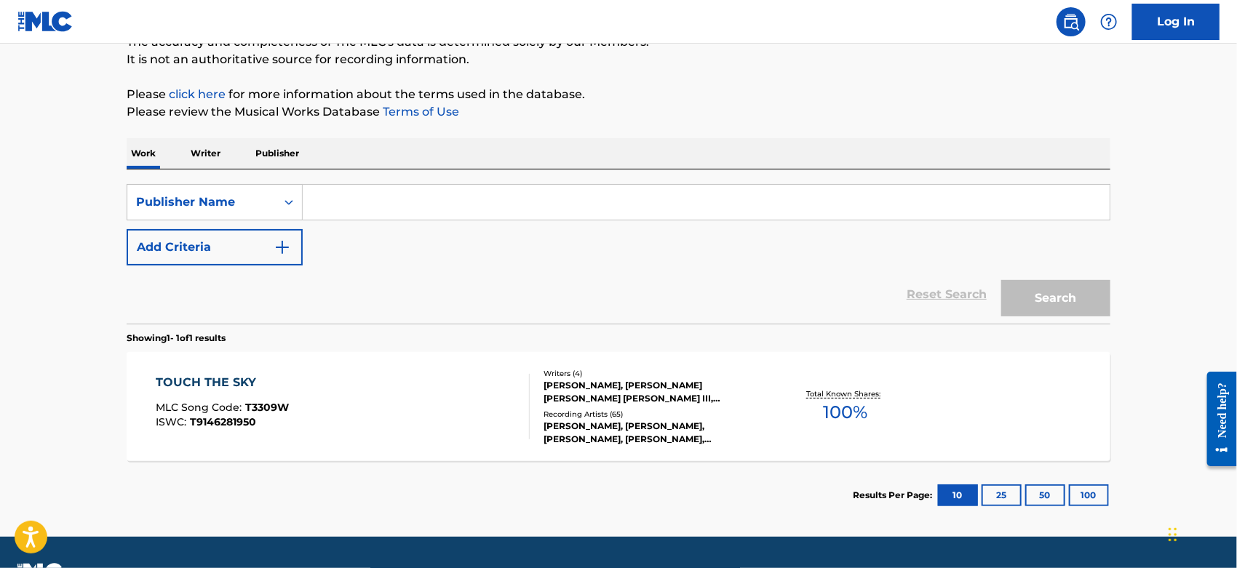
paste input "MUSSY MAHEM PUBLISHING"
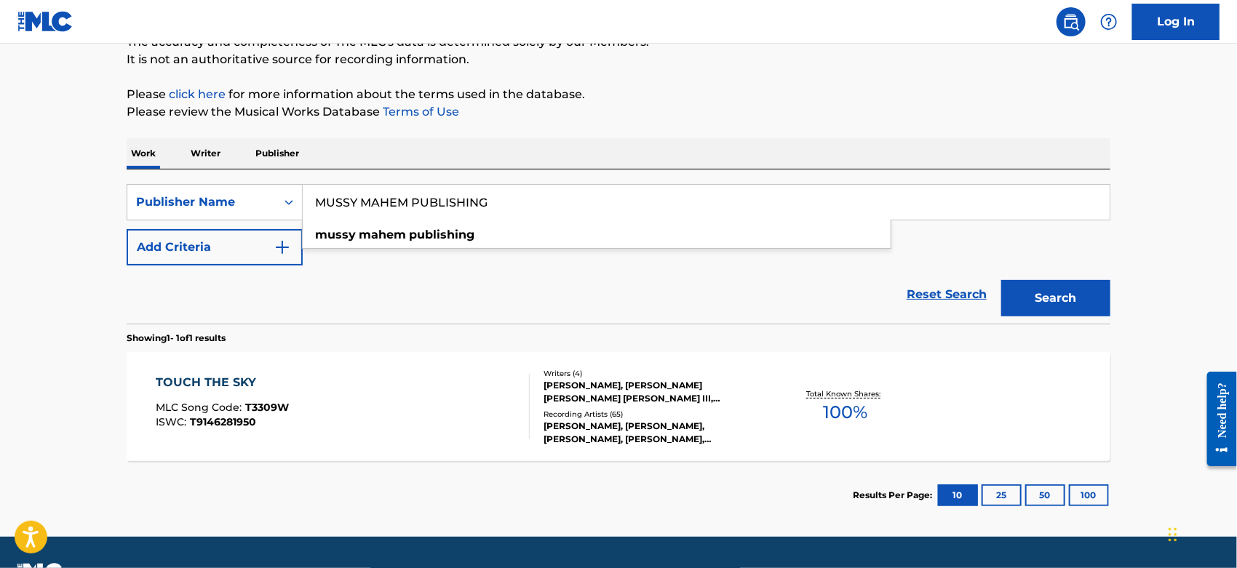
type input "MUSSY MAHEM PUBLISHING"
drag, startPoint x: 1093, startPoint y: 294, endPoint x: 1081, endPoint y: 298, distance: 12.9
click at [1093, 294] on button "Search" at bounding box center [1055, 298] width 109 height 36
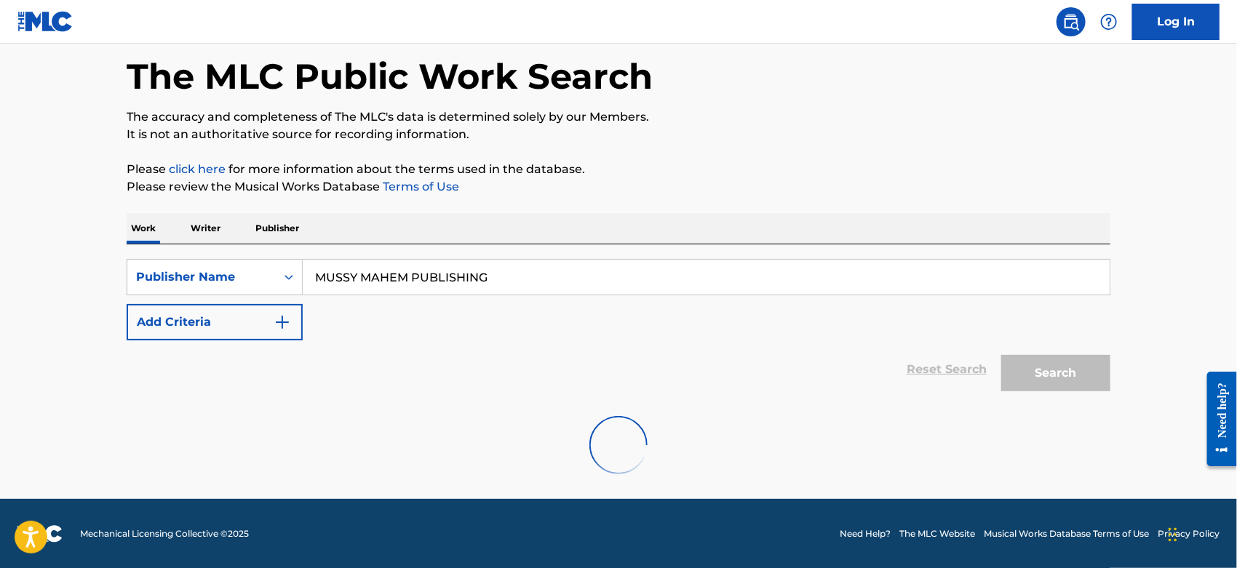
scroll to position [140, 0]
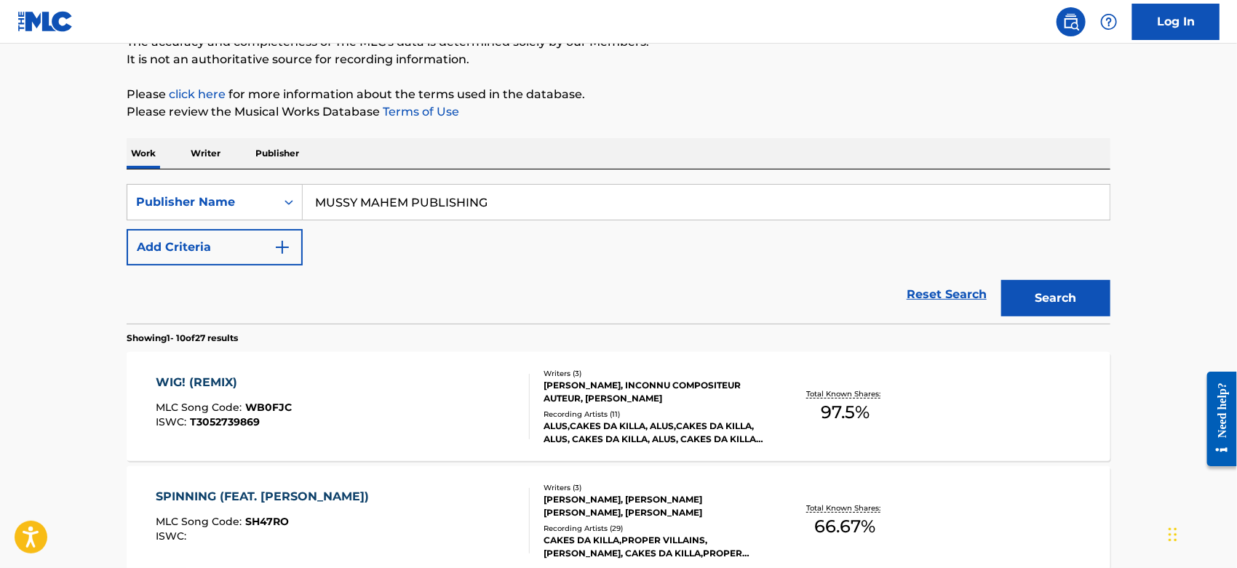
click at [383, 407] on div "WIG! (REMIX) MLC Song Code : WB0FJC ISWC : T3052739869" at bounding box center [343, 406] width 374 height 65
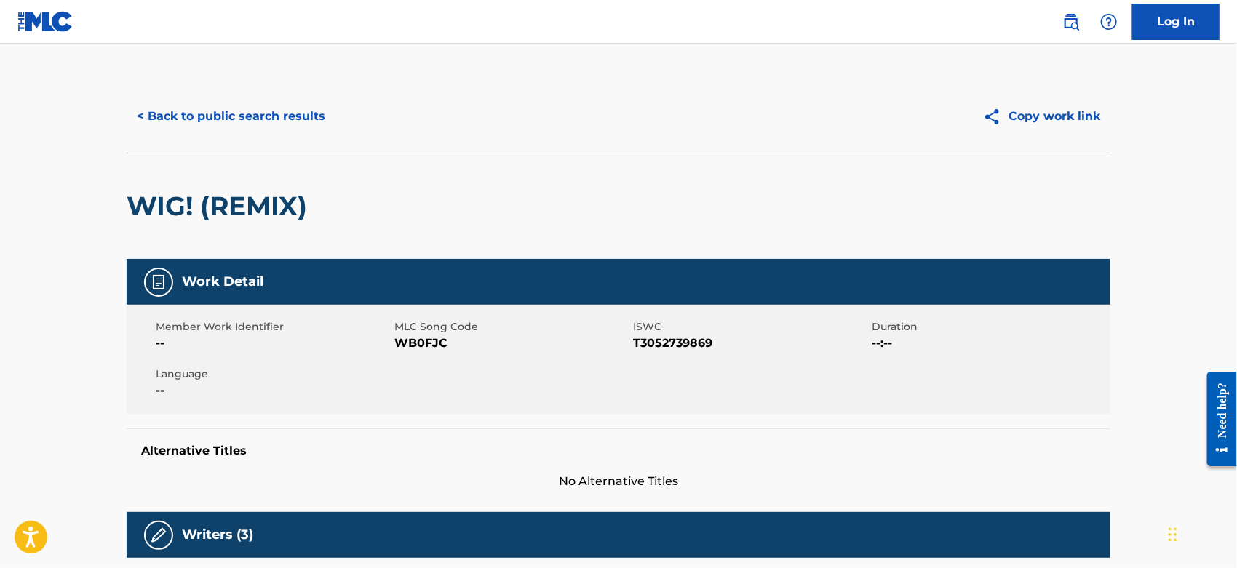
click at [206, 118] on button "< Back to public search results" at bounding box center [231, 116] width 209 height 36
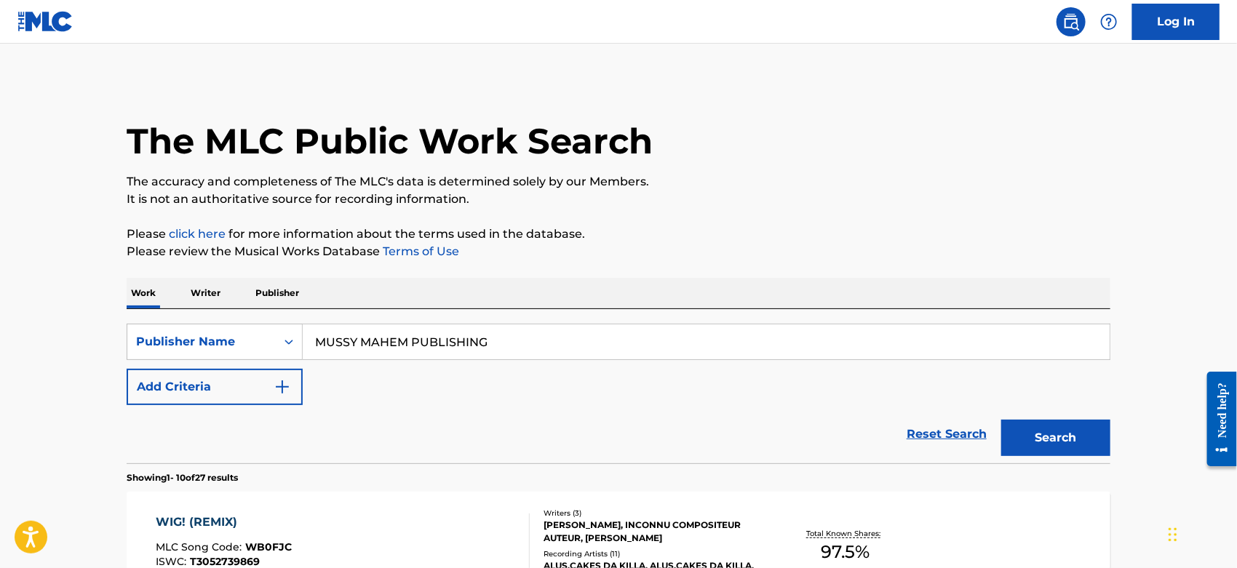
scroll to position [140, 0]
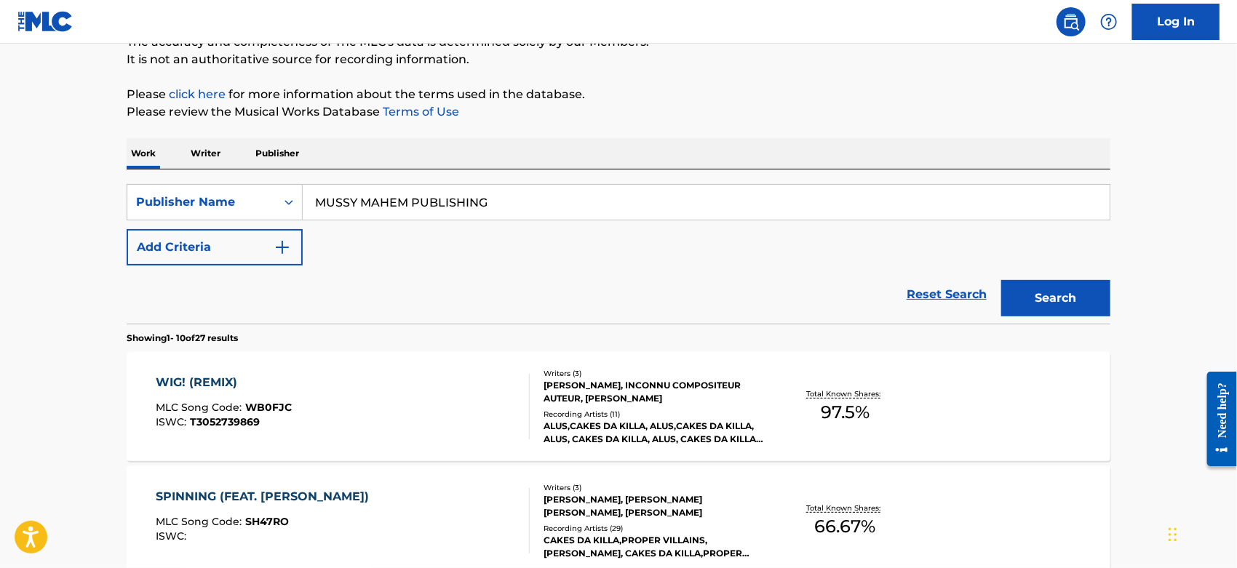
drag, startPoint x: 218, startPoint y: 207, endPoint x: 9, endPoint y: 225, distance: 209.6
paste input "JET DECK MUSIC"
type input "JET DECK MUSIC"
click at [1001, 280] on button "Search" at bounding box center [1055, 298] width 109 height 36
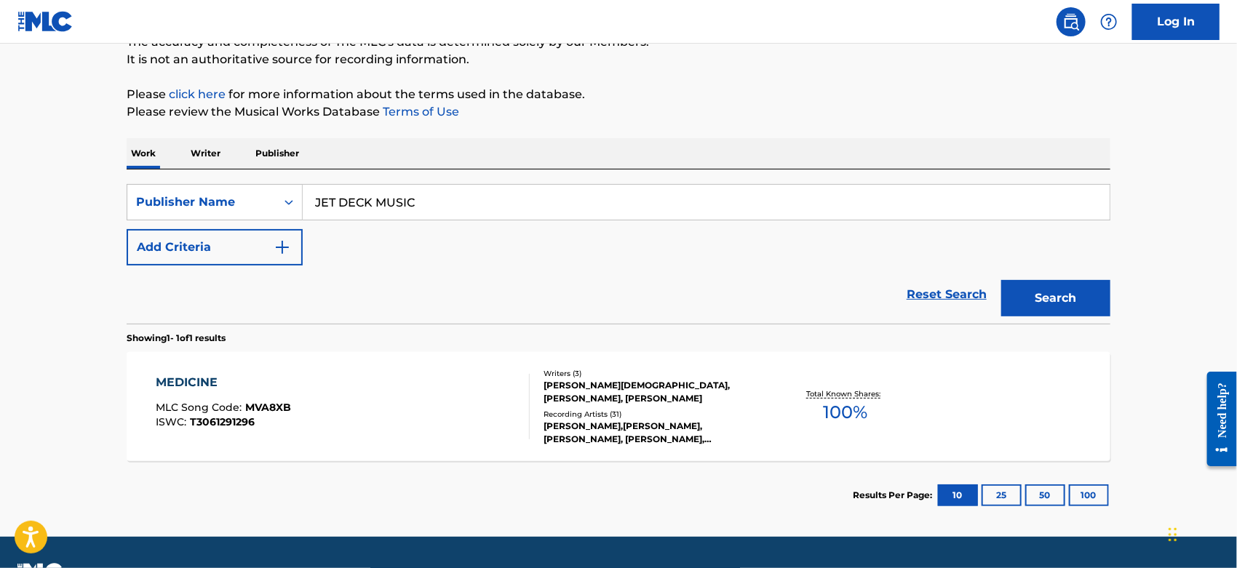
click at [340, 407] on div "MEDICINE MLC Song Code : MVA8XB ISWC : T3061291296" at bounding box center [343, 406] width 374 height 65
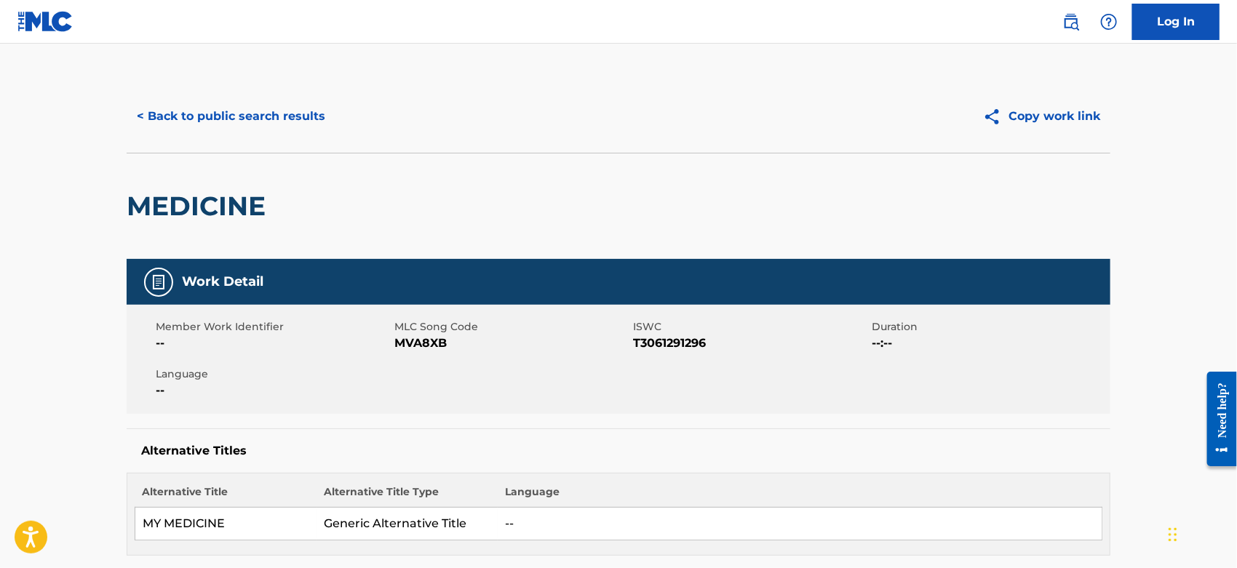
click at [231, 123] on button "< Back to public search results" at bounding box center [231, 116] width 209 height 36
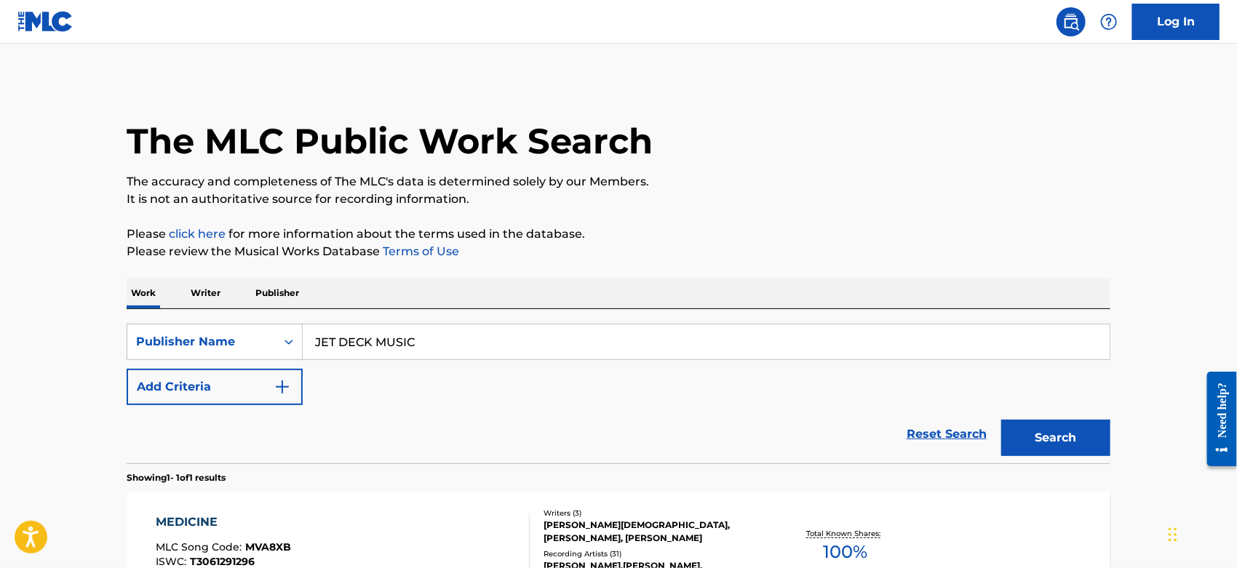
scroll to position [140, 0]
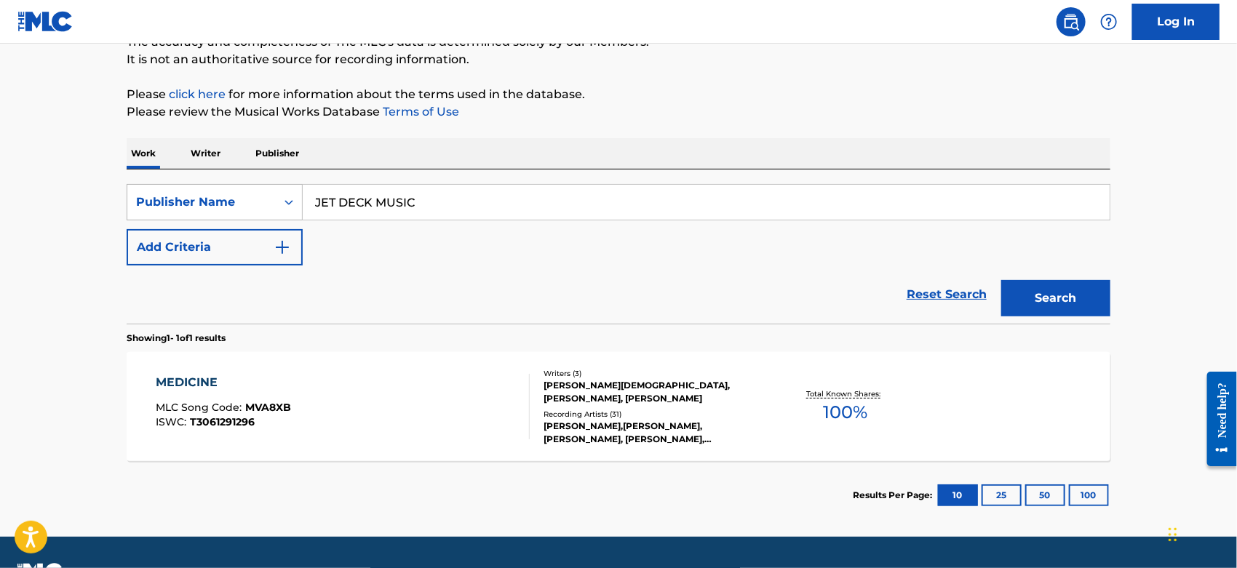
drag, startPoint x: 436, startPoint y: 211, endPoint x: 167, endPoint y: 209, distance: 268.4
click at [167, 209] on div "SearchWithCriteria6190b269-7403-44a7-98fb-6e911ba5dc28 Publisher Name JET DECK …" at bounding box center [619, 202] width 984 height 36
paste input "DJKOPHIVESTARR PUBLISHING"
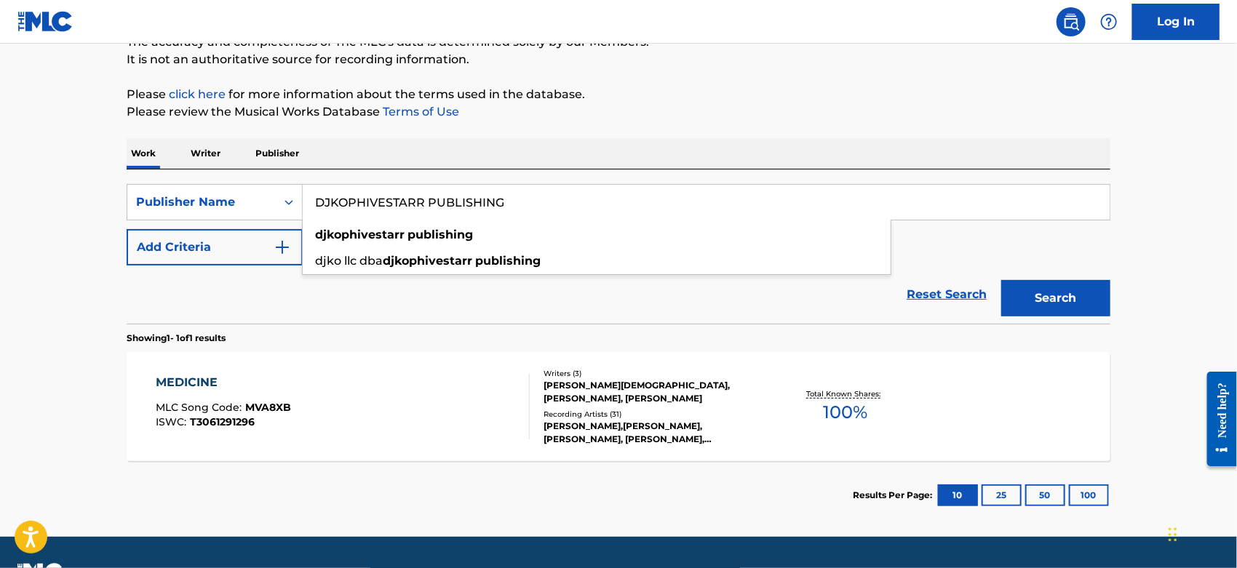
type input "DJKOPHIVESTARR PUBLISHING"
click at [736, 42] on nav "Log In" at bounding box center [618, 22] width 1237 height 44
click at [1042, 303] on button "Search" at bounding box center [1055, 298] width 109 height 36
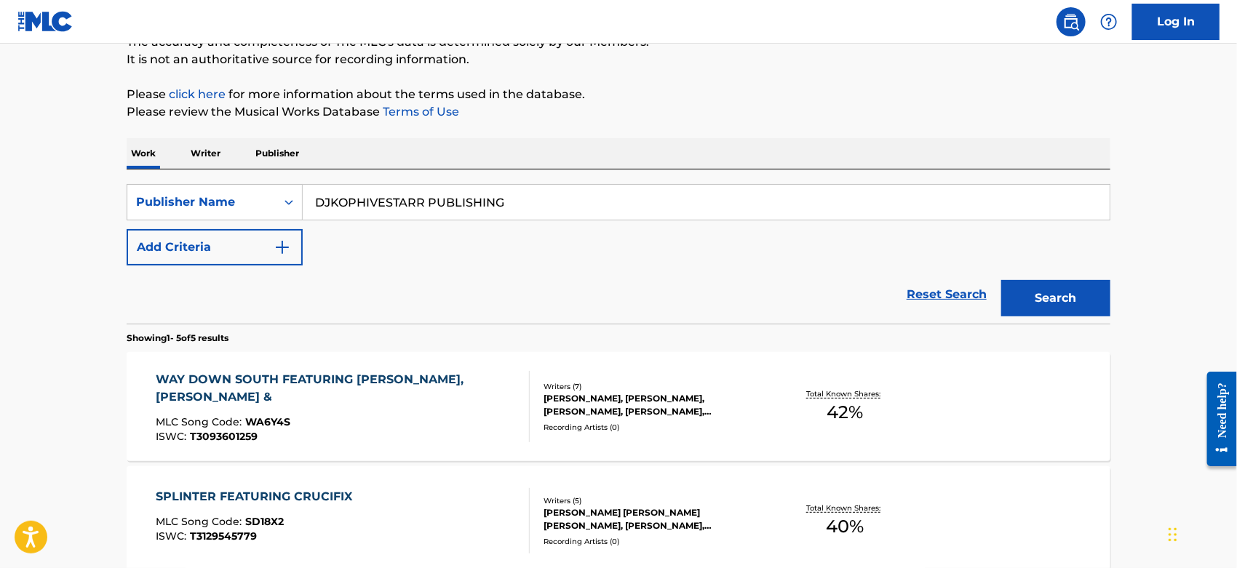
click at [378, 412] on div "WAY DOWN SOUTH FEATURING [PERSON_NAME], [PERSON_NAME] & MLC Song Code : WA6Y4S …" at bounding box center [337, 406] width 362 height 71
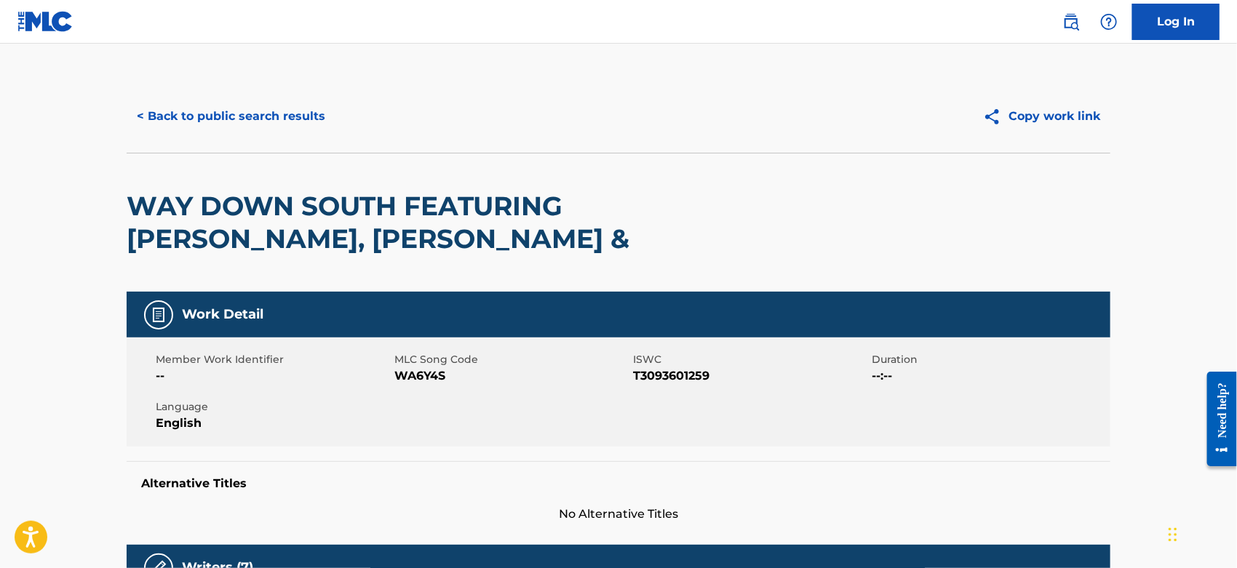
click at [204, 127] on button "< Back to public search results" at bounding box center [231, 116] width 209 height 36
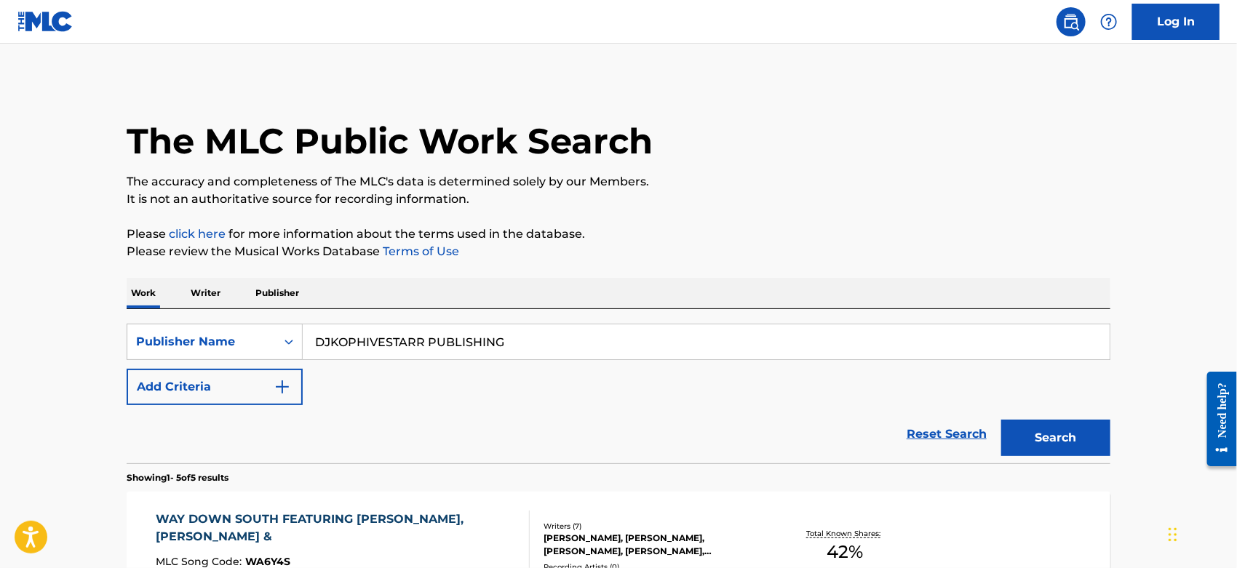
scroll to position [140, 0]
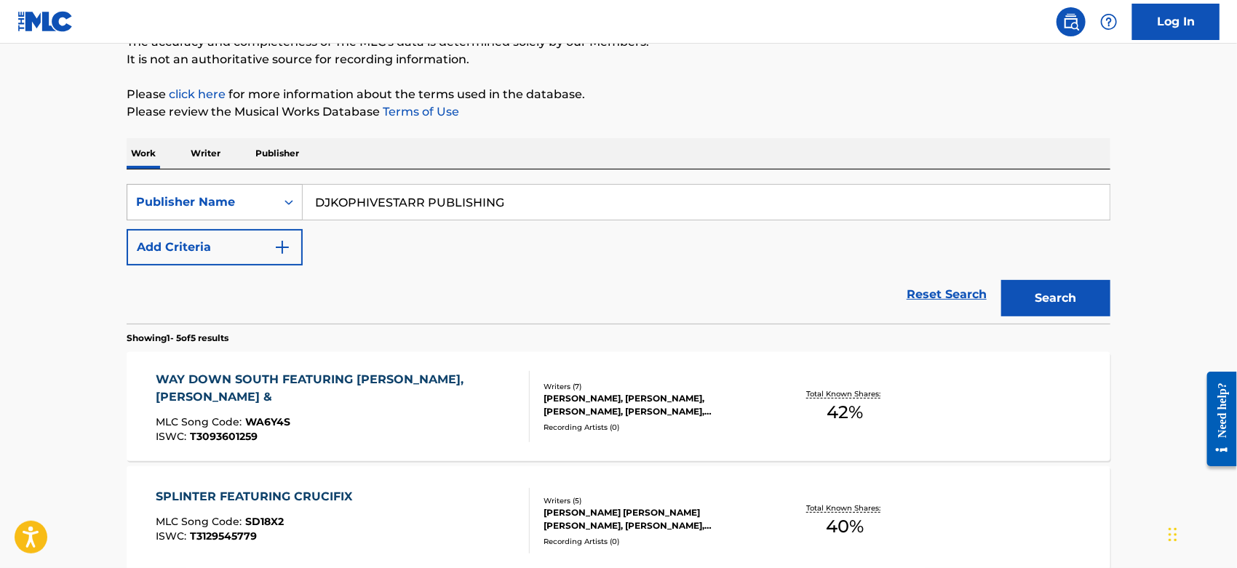
click at [286, 204] on icon "Search Form" at bounding box center [289, 202] width 15 height 15
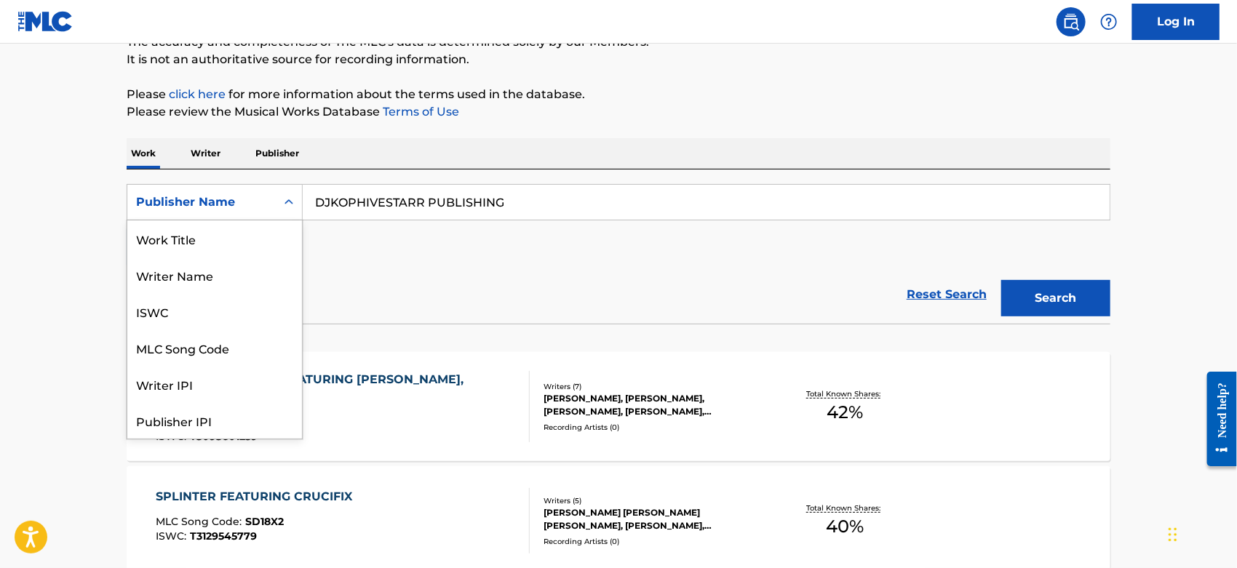
scroll to position [72, 0]
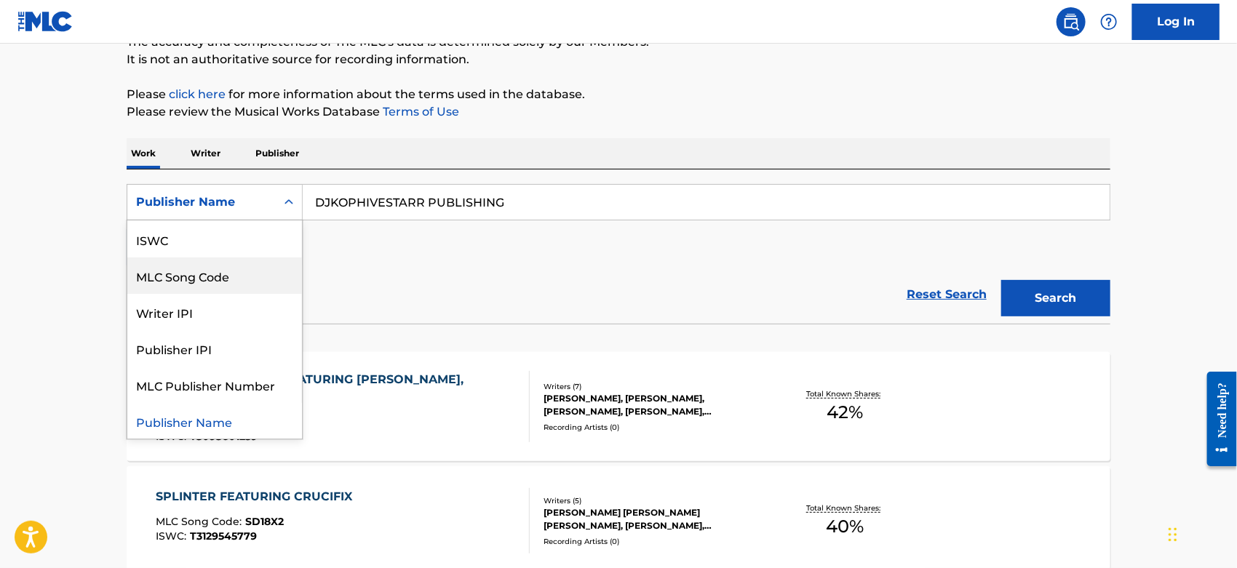
click at [245, 277] on div "MLC Song Code" at bounding box center [214, 276] width 175 height 36
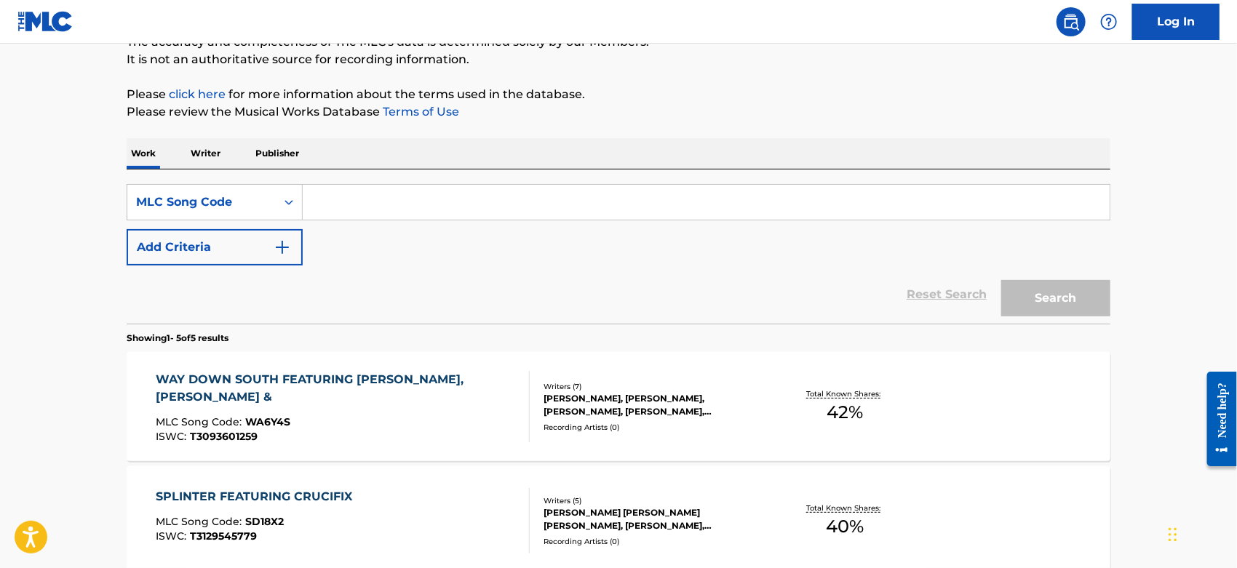
paste input "Y3087V"
type input "Y3087V"
click at [1058, 299] on button "Search" at bounding box center [1055, 298] width 109 height 36
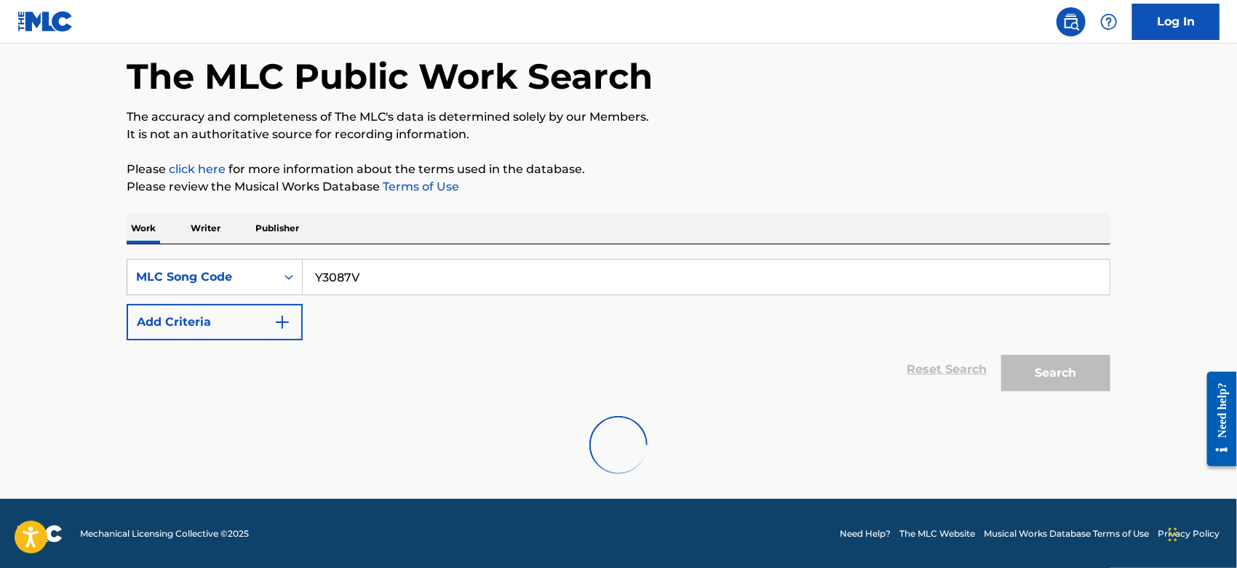
scroll to position [140, 0]
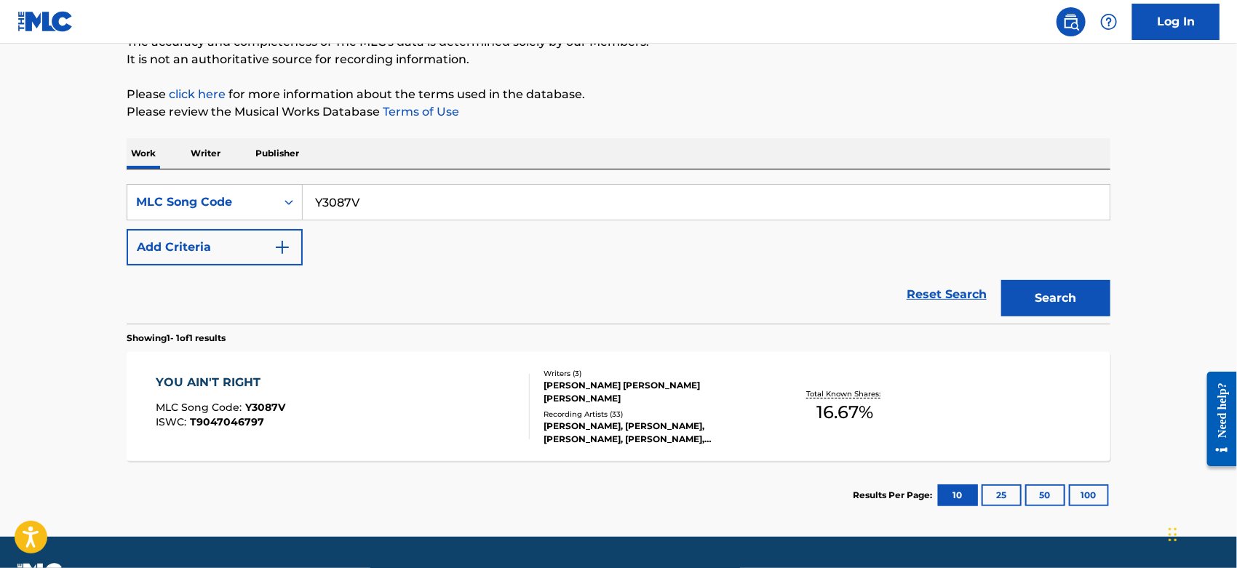
click at [330, 427] on div "YOU AIN'T RIGHT MLC Song Code : Y3087V ISWC : T9047046797" at bounding box center [343, 406] width 374 height 65
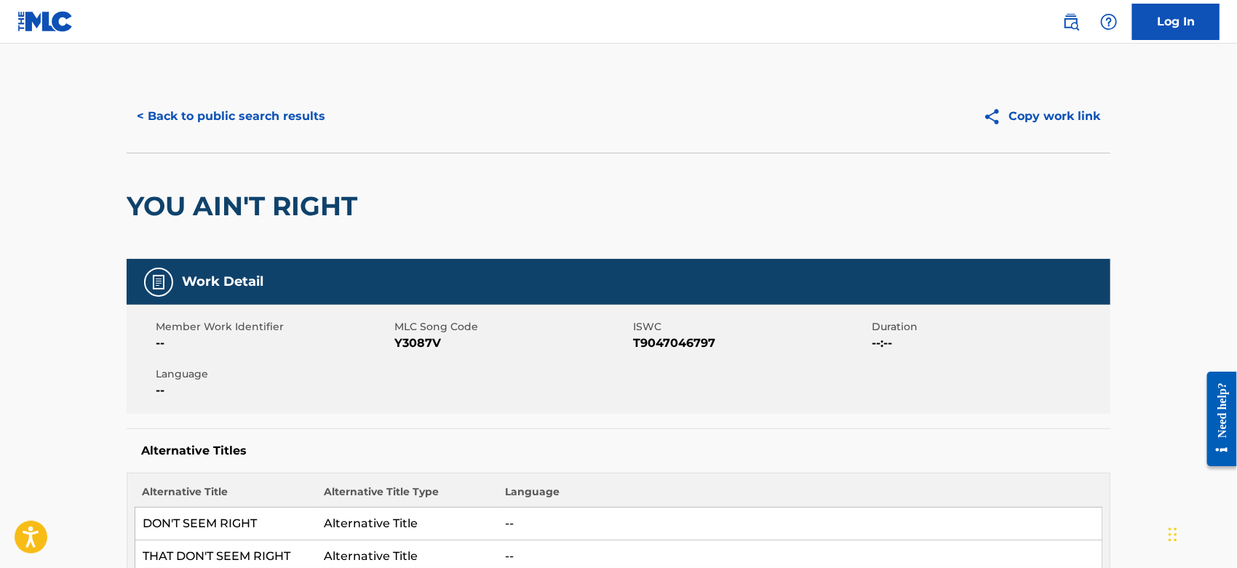
click at [197, 113] on button "< Back to public search results" at bounding box center [231, 116] width 209 height 36
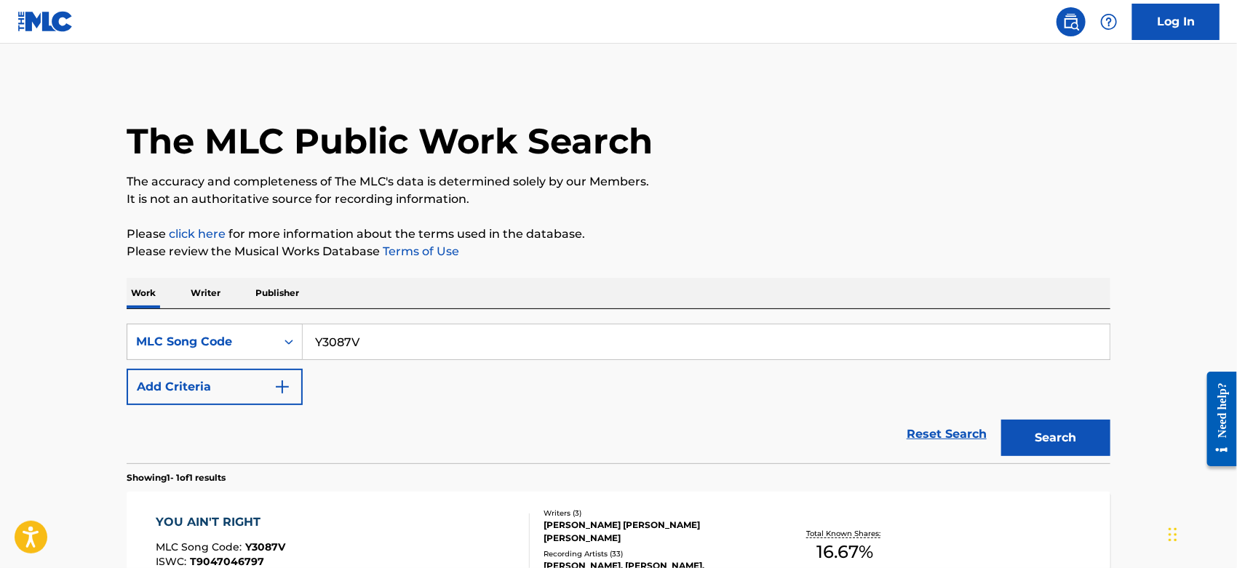
scroll to position [140, 0]
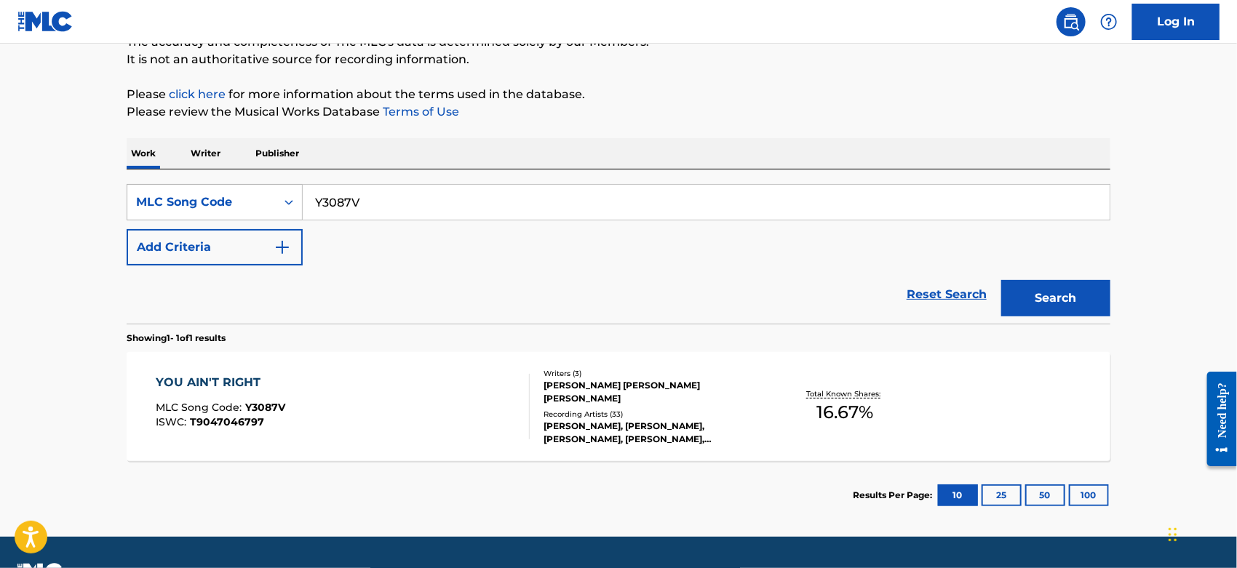
drag, startPoint x: 364, startPoint y: 193, endPoint x: 151, endPoint y: 211, distance: 213.9
click at [158, 210] on div "SearchWithCriteriae41cb752-62af-4631-9fc3-a0a60092578e MLC Song Code Y3087V" at bounding box center [619, 202] width 984 height 36
paste input "R06247"
type input "R06247"
click at [1042, 306] on button "Search" at bounding box center [1055, 298] width 109 height 36
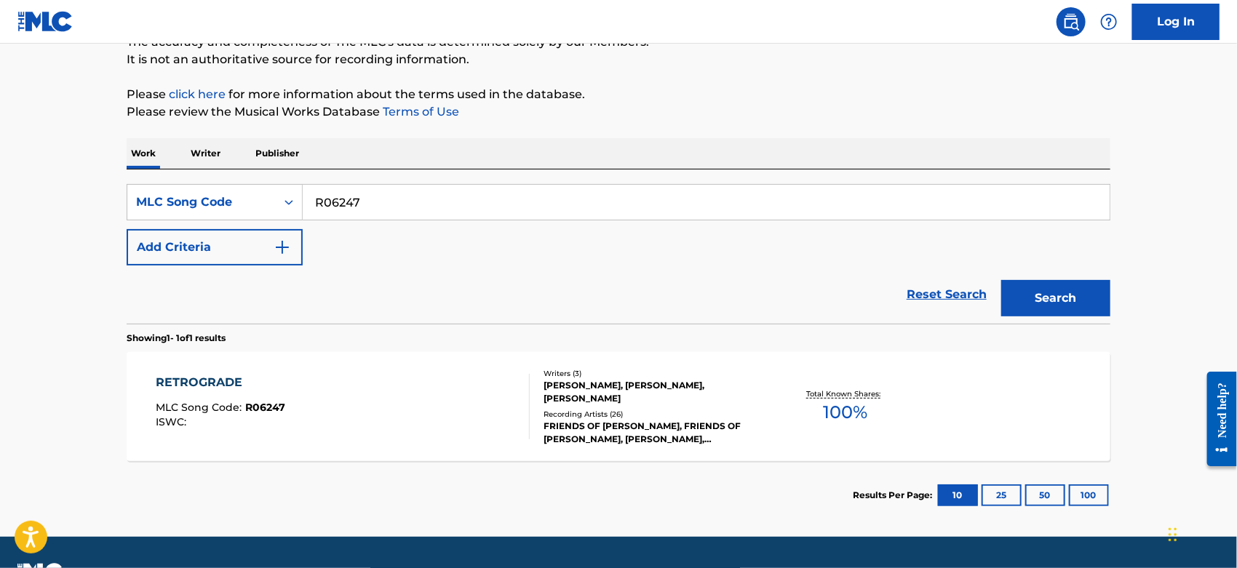
click at [450, 418] on div "RETROGRADE MLC Song Code : R06247 ISWC :" at bounding box center [343, 406] width 374 height 65
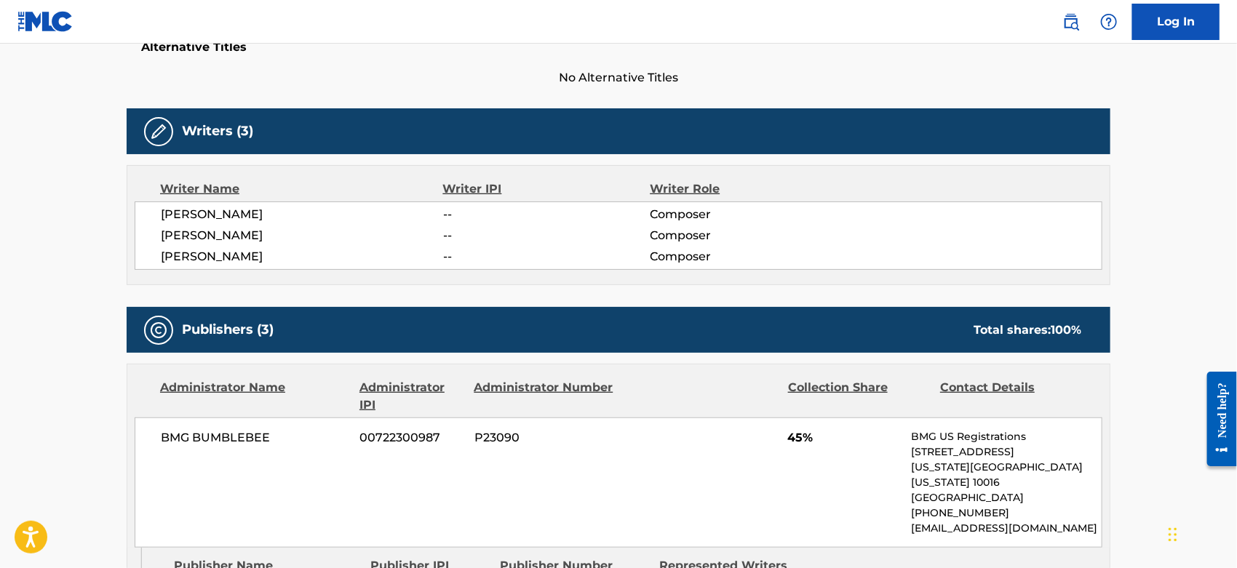
scroll to position [727, 0]
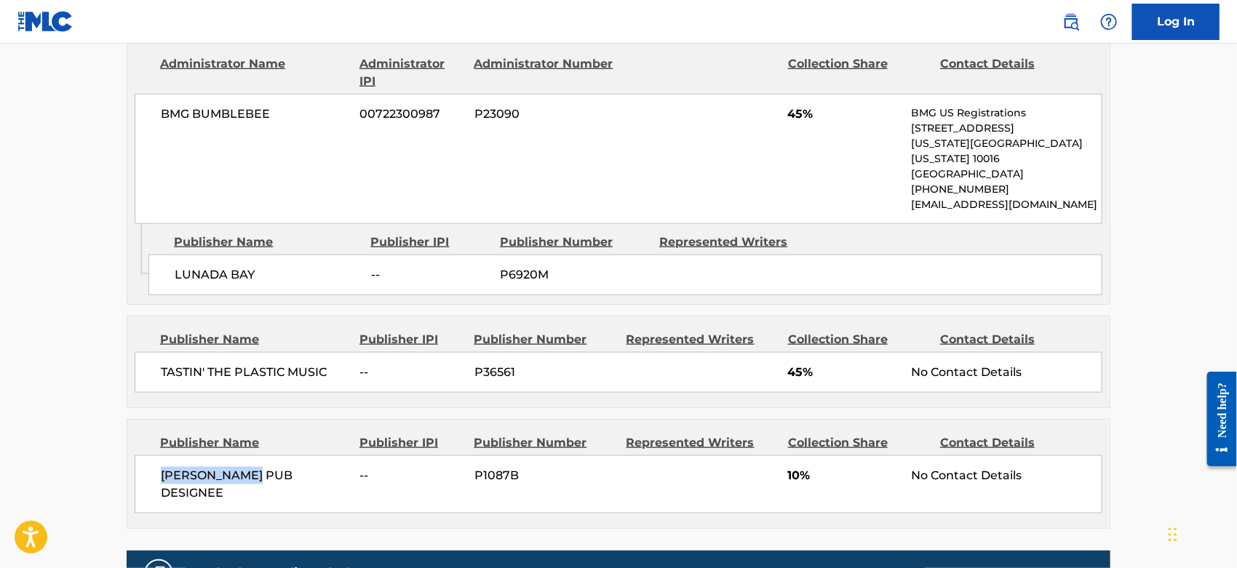
drag, startPoint x: 268, startPoint y: 457, endPoint x: 153, endPoint y: 458, distance: 115.7
click at [153, 458] on div "[PERSON_NAME] PUB DESIGNEE -- P1087B 10% No Contact Details" at bounding box center [619, 484] width 968 height 58
copy span "[PERSON_NAME]"
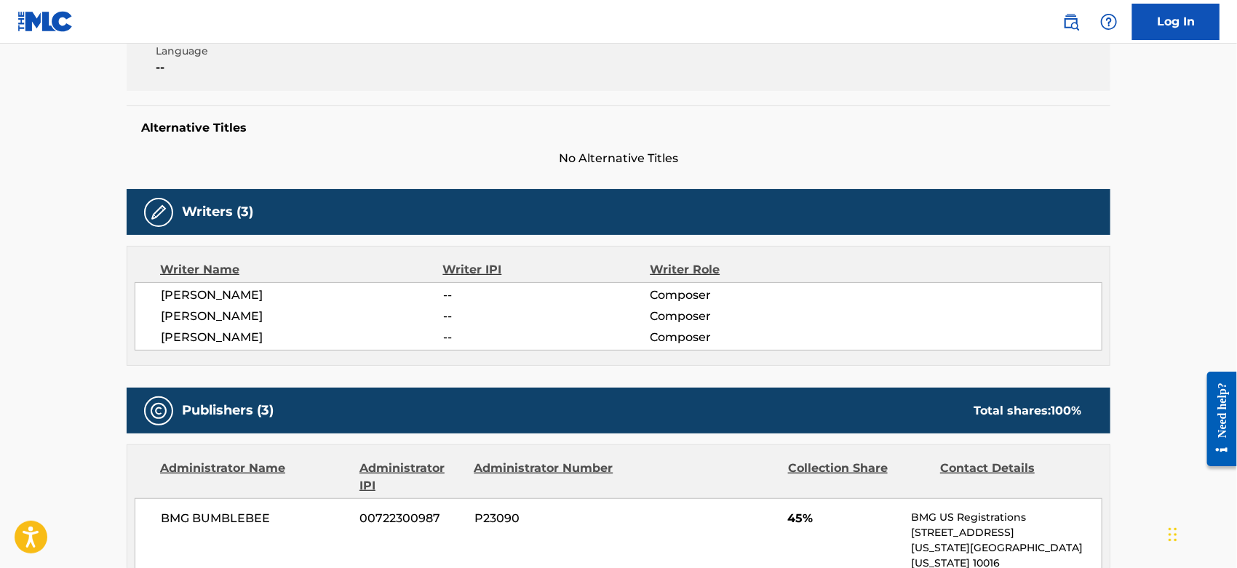
scroll to position [0, 0]
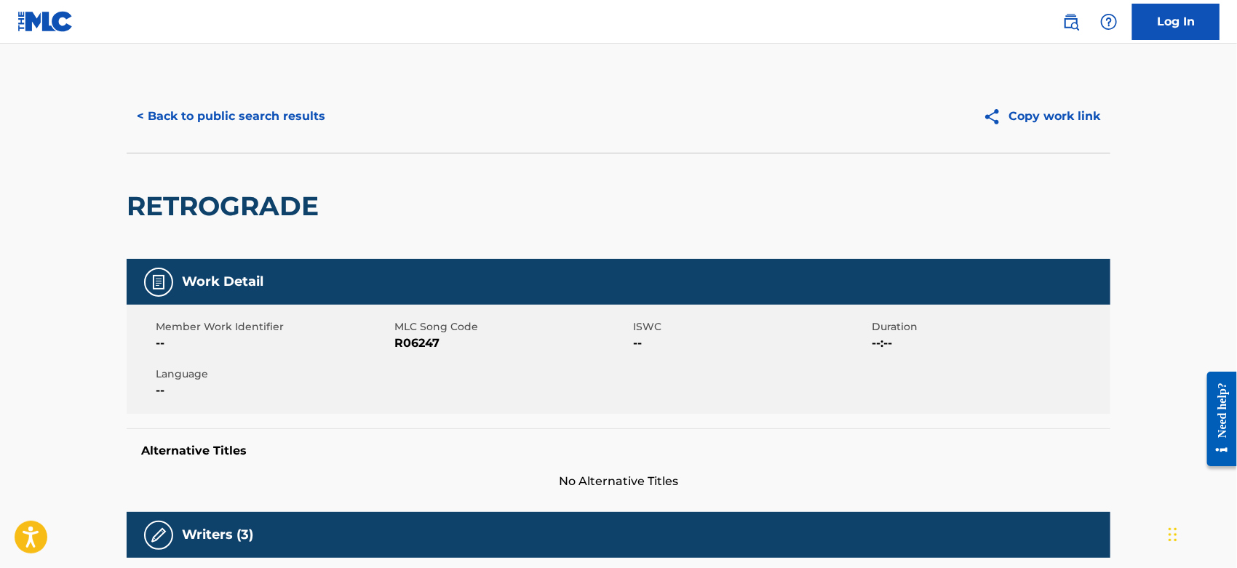
click at [260, 111] on button "< Back to public search results" at bounding box center [231, 116] width 209 height 36
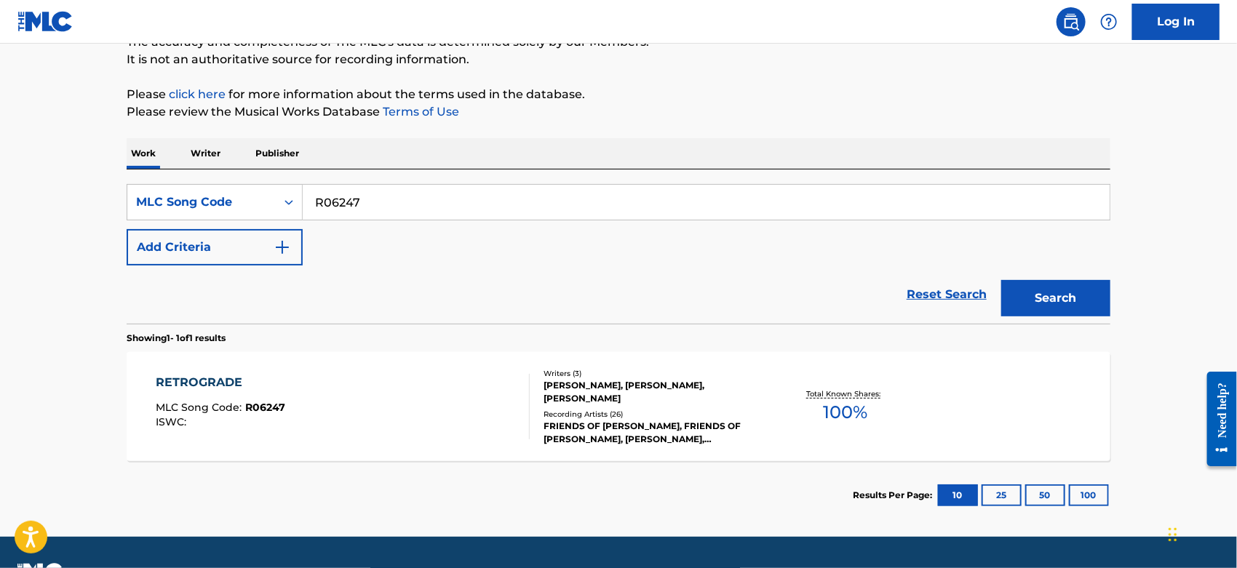
drag, startPoint x: 227, startPoint y: 208, endPoint x: 7, endPoint y: 208, distance: 219.7
click at [34, 208] on main "The MLC Public Work Search The accuracy and completeness of The MLC's data is d…" at bounding box center [618, 220] width 1237 height 633
paste input "H22520"
type input "H22520"
click at [1037, 298] on button "Search" at bounding box center [1055, 298] width 109 height 36
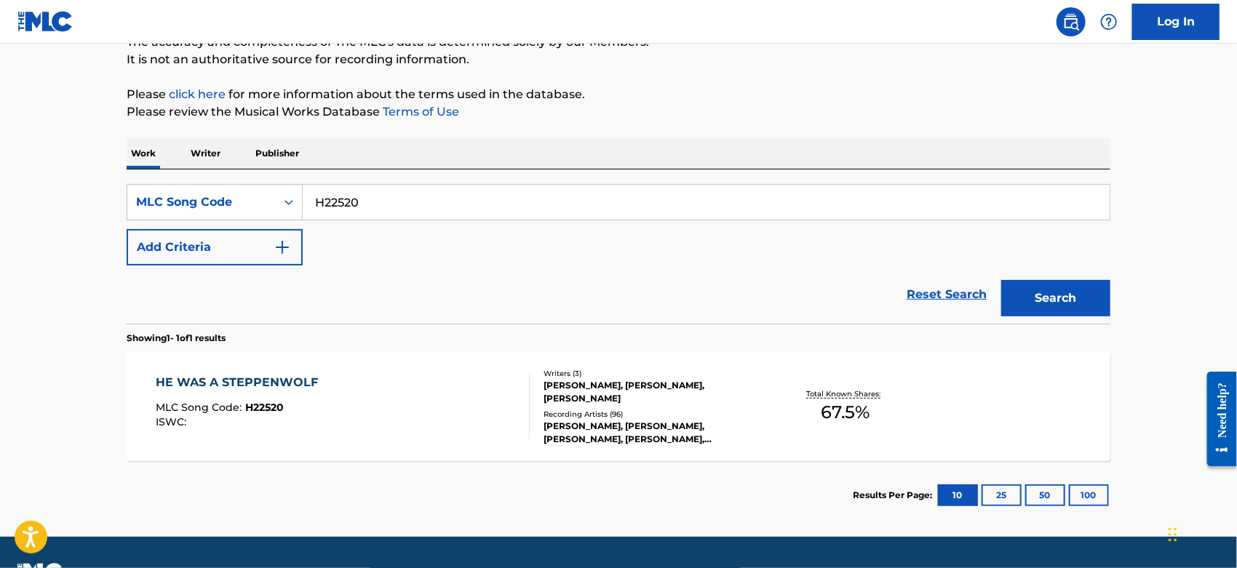
click at [372, 394] on div "HE WAS A STEPPENWOLF MLC Song Code : H22520 ISWC :" at bounding box center [343, 406] width 374 height 65
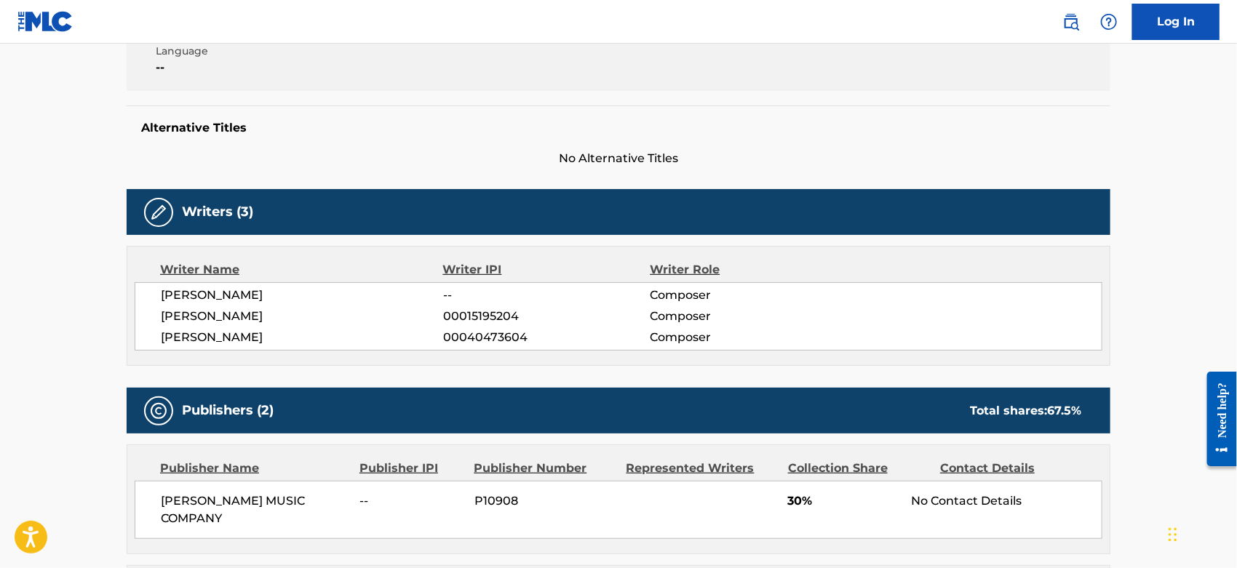
scroll to position [727, 0]
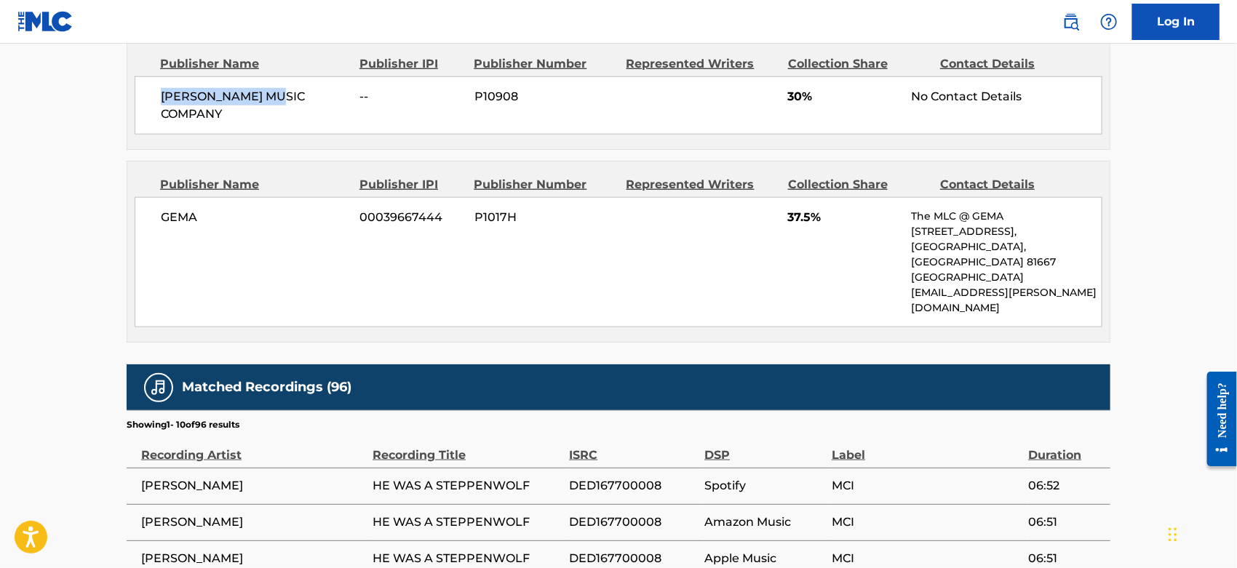
drag, startPoint x: 276, startPoint y: 92, endPoint x: 159, endPoint y: 96, distance: 117.9
click at [159, 96] on div "[PERSON_NAME] MUSIC COMPANY -- P10908 30% No Contact Details" at bounding box center [619, 105] width 968 height 58
copy span "[PERSON_NAME] MUSIC"
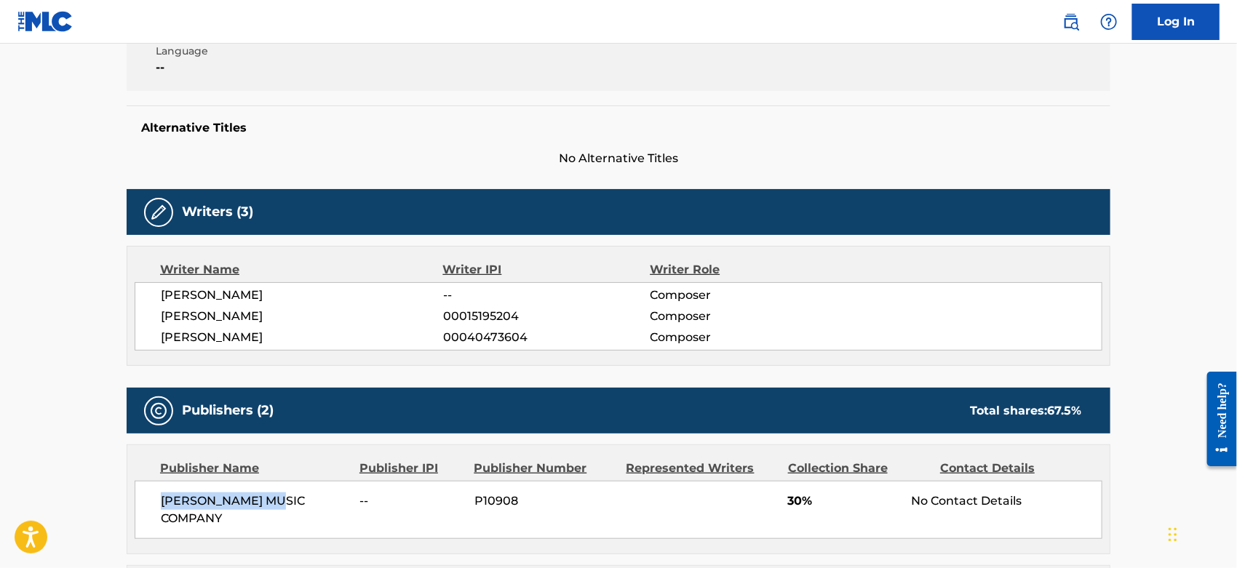
scroll to position [0, 0]
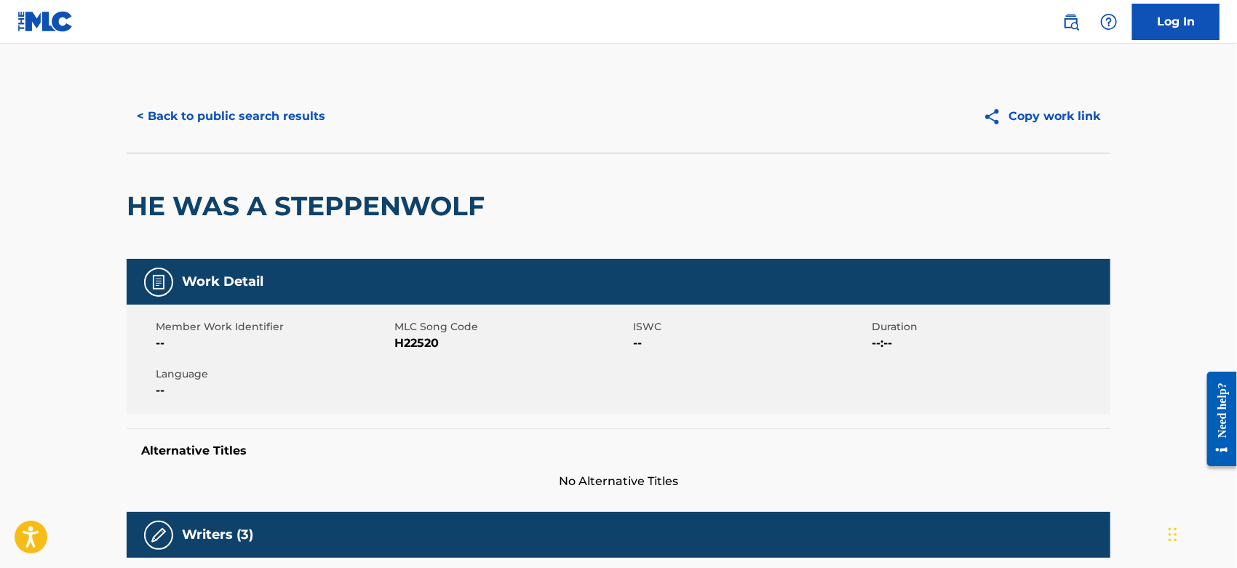
click at [221, 111] on button "< Back to public search results" at bounding box center [231, 116] width 209 height 36
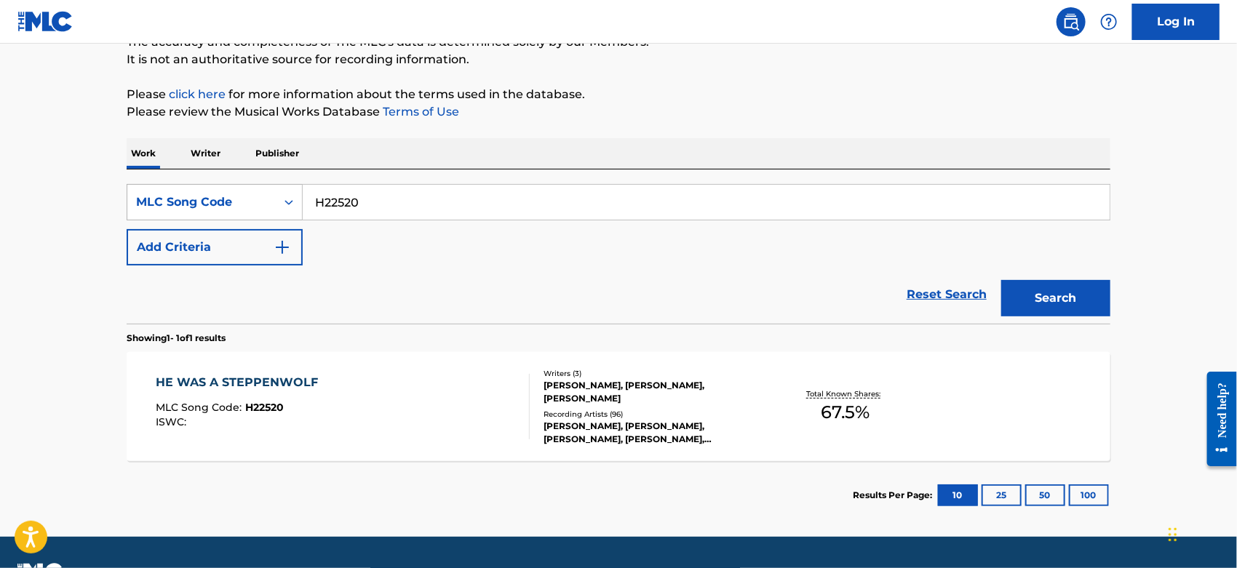
drag, startPoint x: 372, startPoint y: 206, endPoint x: 282, endPoint y: 203, distance: 90.3
click at [287, 203] on div "SearchWithCriteriae41cb752-62af-4631-9fc3-a0a60092578e MLC Song Code H22520" at bounding box center [619, 202] width 984 height 36
click at [1041, 290] on button "Search" at bounding box center [1055, 298] width 109 height 36
click at [460, 399] on div "HE WAS A STEPPENWOLF MLC Song Code : H22520 ISWC :" at bounding box center [343, 406] width 374 height 65
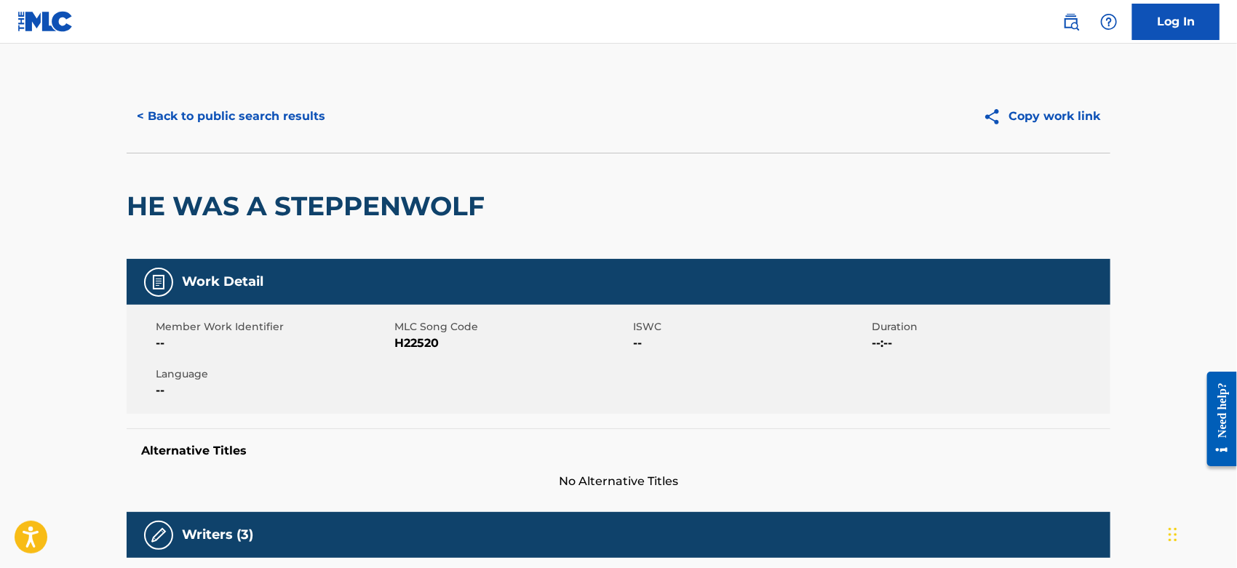
click at [244, 124] on button "< Back to public search results" at bounding box center [231, 116] width 209 height 36
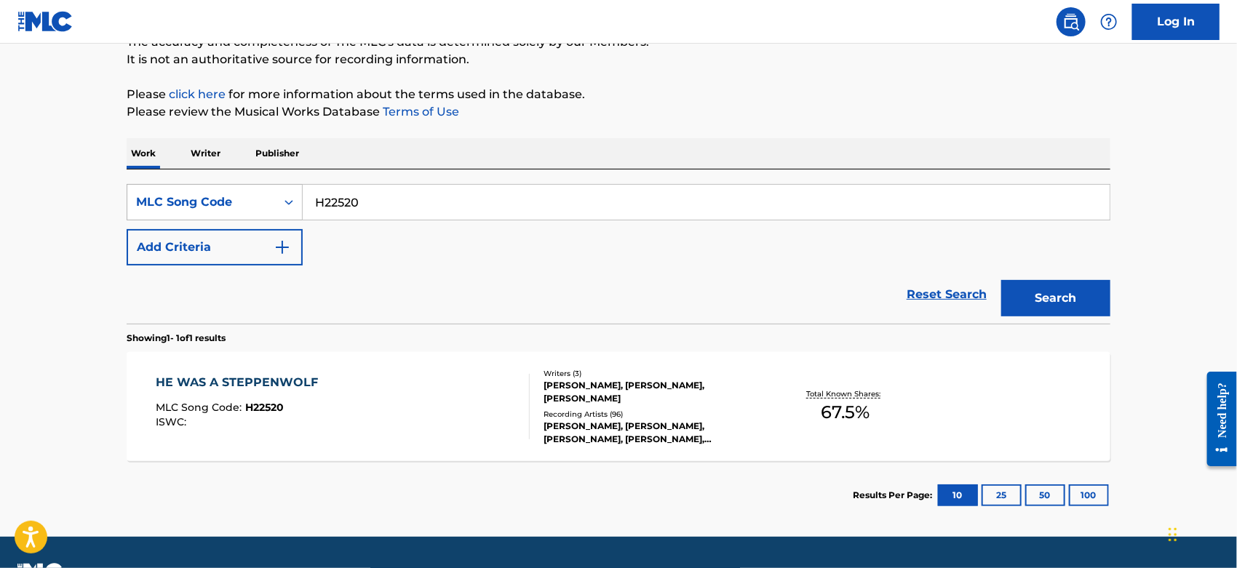
drag, startPoint x: 276, startPoint y: 200, endPoint x: 191, endPoint y: 202, distance: 85.1
click at [204, 200] on div "SearchWithCriteriae41cb752-62af-4631-9fc3-a0a60092578e MLC Song Code H22520" at bounding box center [619, 202] width 984 height 36
paste input "D23161"
type input "D23161"
click at [1069, 292] on button "Search" at bounding box center [1055, 298] width 109 height 36
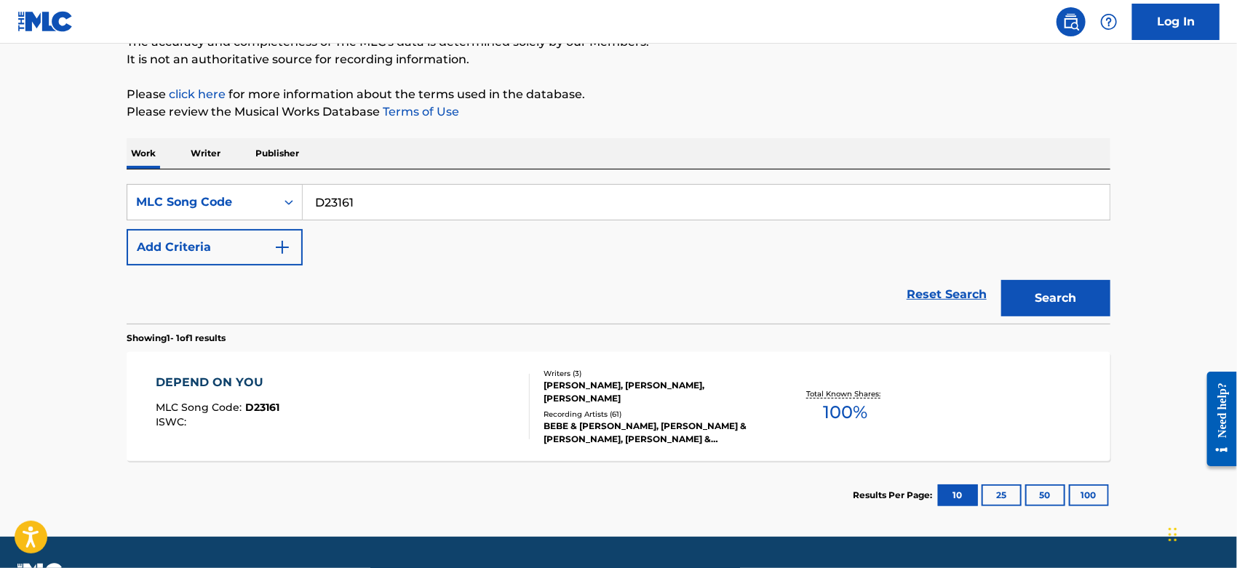
click at [391, 411] on div "DEPEND ON YOU MLC Song Code : D23161 ISWC :" at bounding box center [343, 406] width 374 height 65
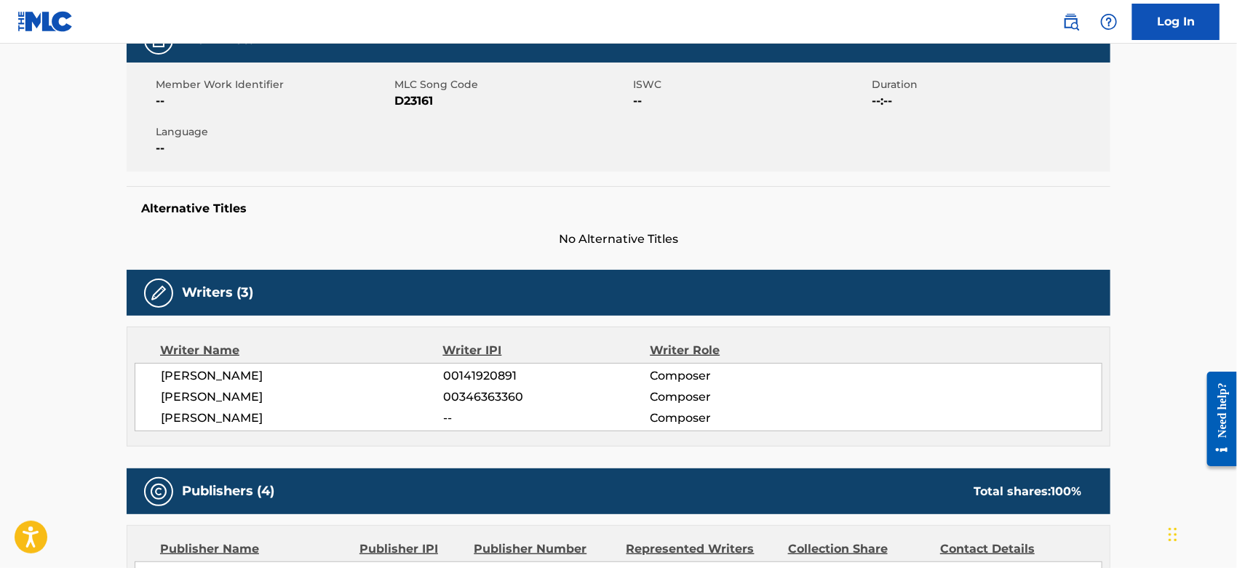
scroll to position [404, 0]
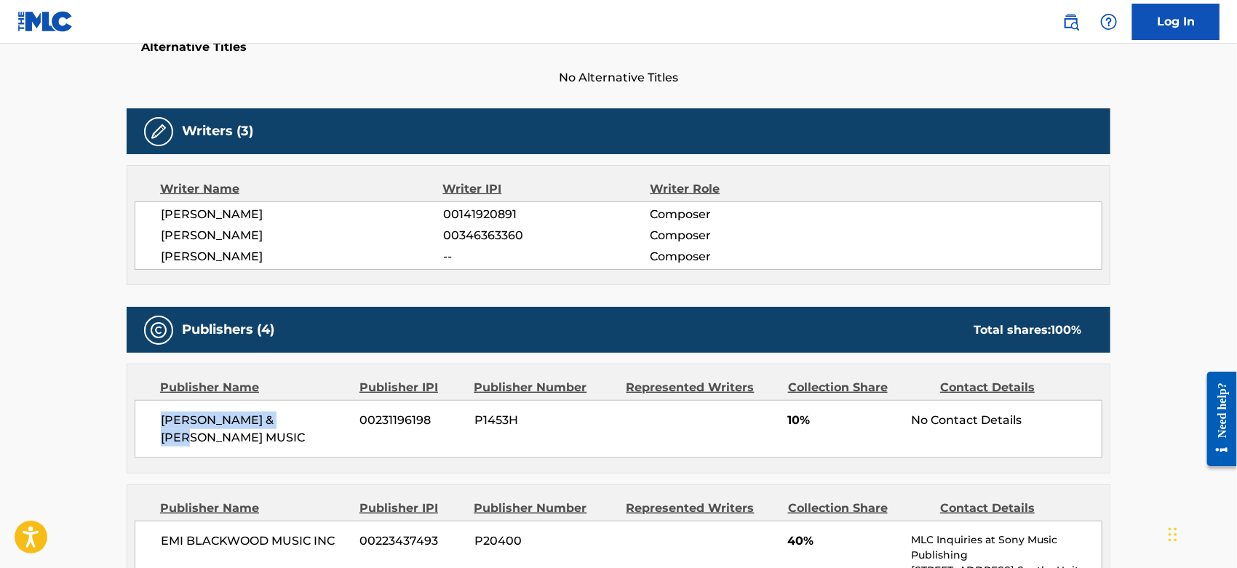
drag, startPoint x: 311, startPoint y: 418, endPoint x: 153, endPoint y: 418, distance: 158.6
click at [153, 418] on div "[PERSON_NAME] & [PERSON_NAME] MUSIC [PHONE_NUMBER] P1453H 10% No Contact Details" at bounding box center [619, 429] width 968 height 58
copy span "[PERSON_NAME] & [PERSON_NAME] MUSIC"
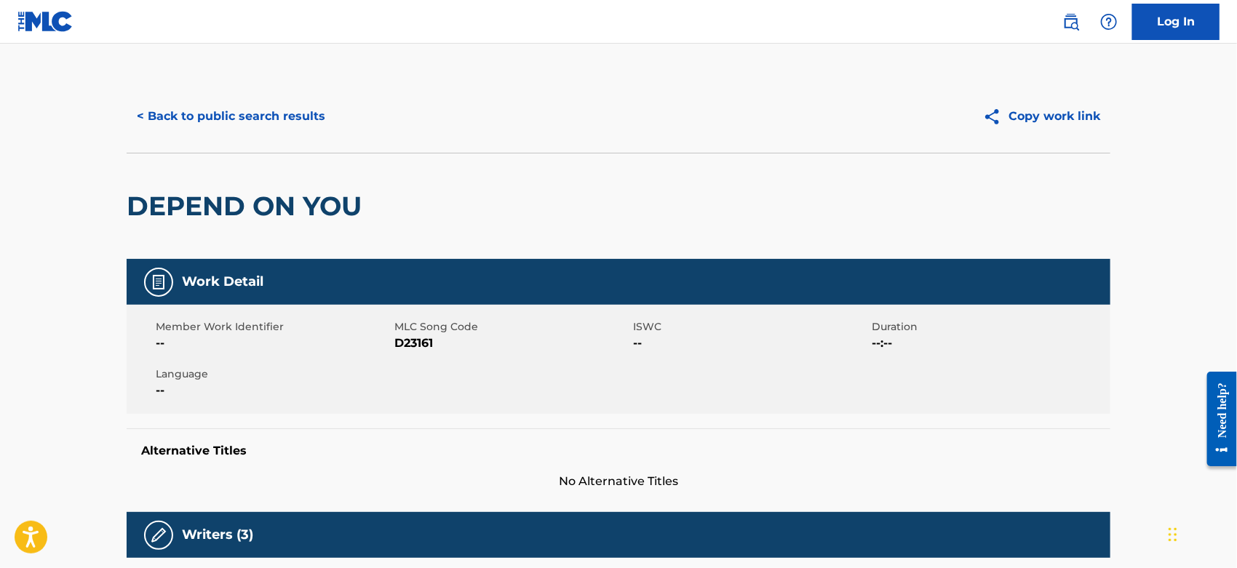
click at [239, 121] on button "< Back to public search results" at bounding box center [231, 116] width 209 height 36
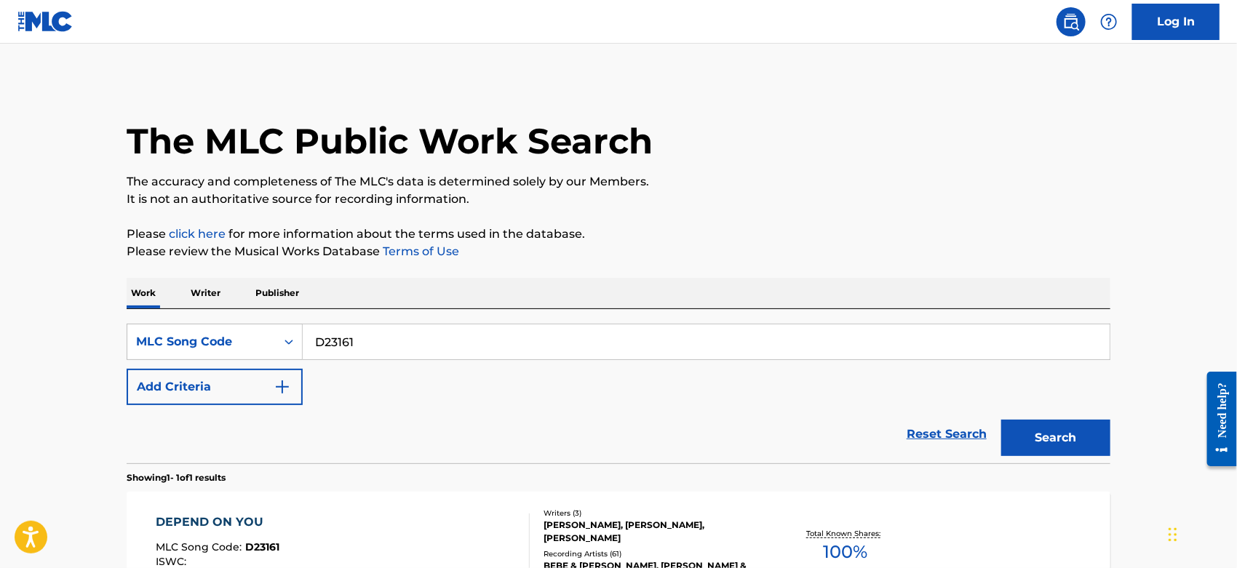
scroll to position [140, 0]
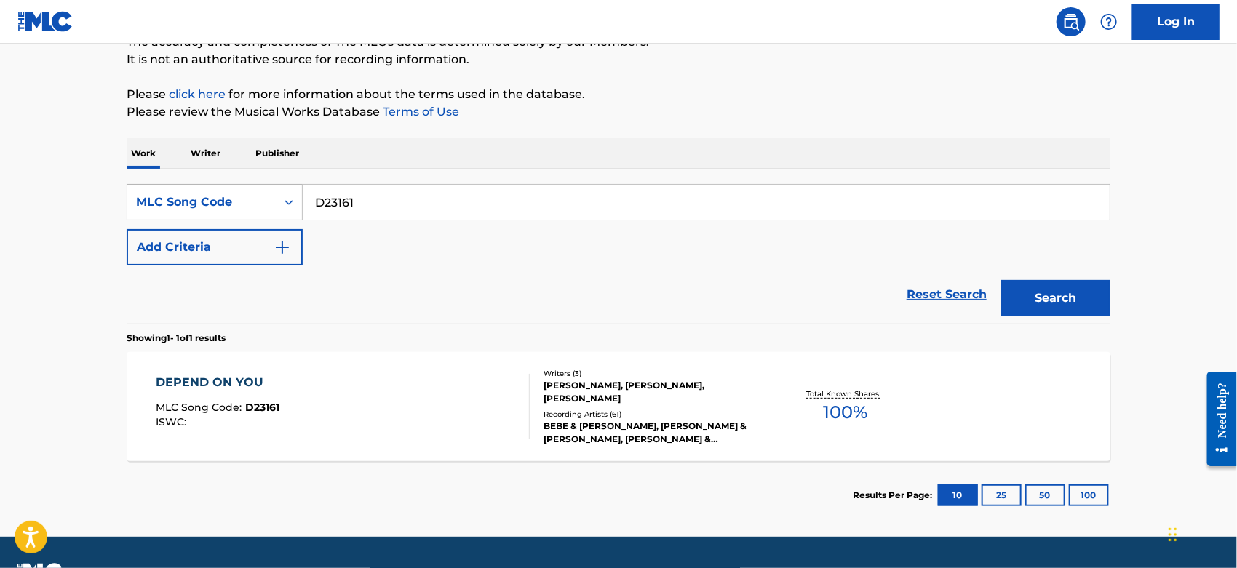
drag, startPoint x: 365, startPoint y: 203, endPoint x: 142, endPoint y: 186, distance: 224.0
click at [143, 187] on div "SearchWithCriteriae41cb752-62af-4631-9fc3-a0a60092578e MLC Song Code D23161" at bounding box center [619, 202] width 984 height 36
paste input "C41969"
type input "C41969"
click at [1055, 282] on button "Search" at bounding box center [1055, 298] width 109 height 36
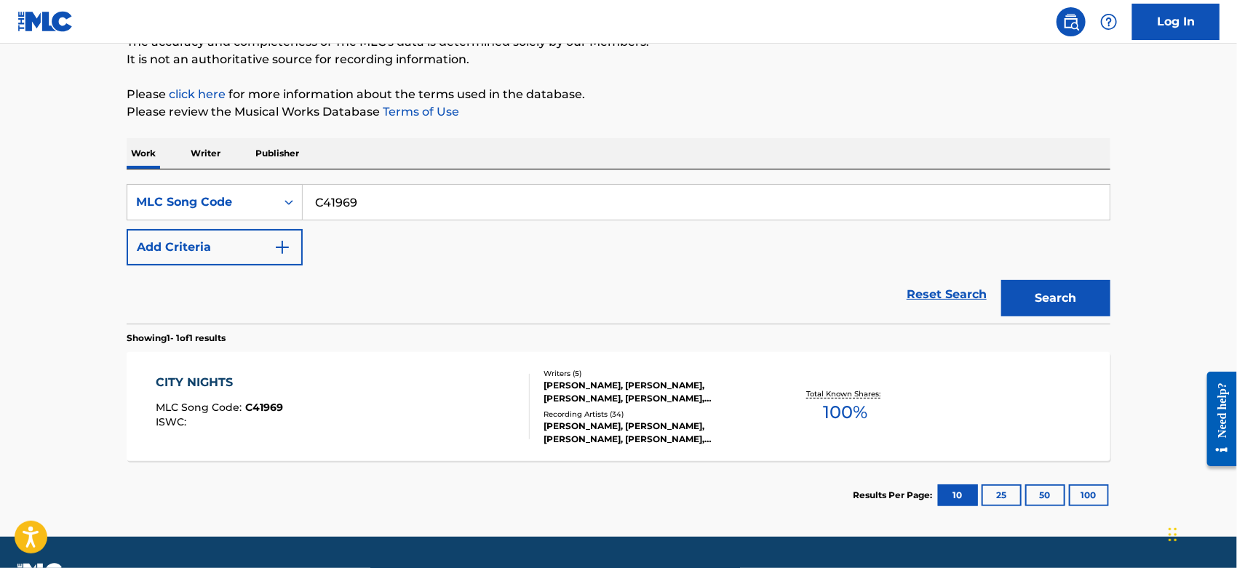
click at [408, 440] on div "CITY NIGHTS MLC Song Code : C41969 ISWC : Writers ( 5 ) [PERSON_NAME], [PERSON_…" at bounding box center [619, 406] width 984 height 109
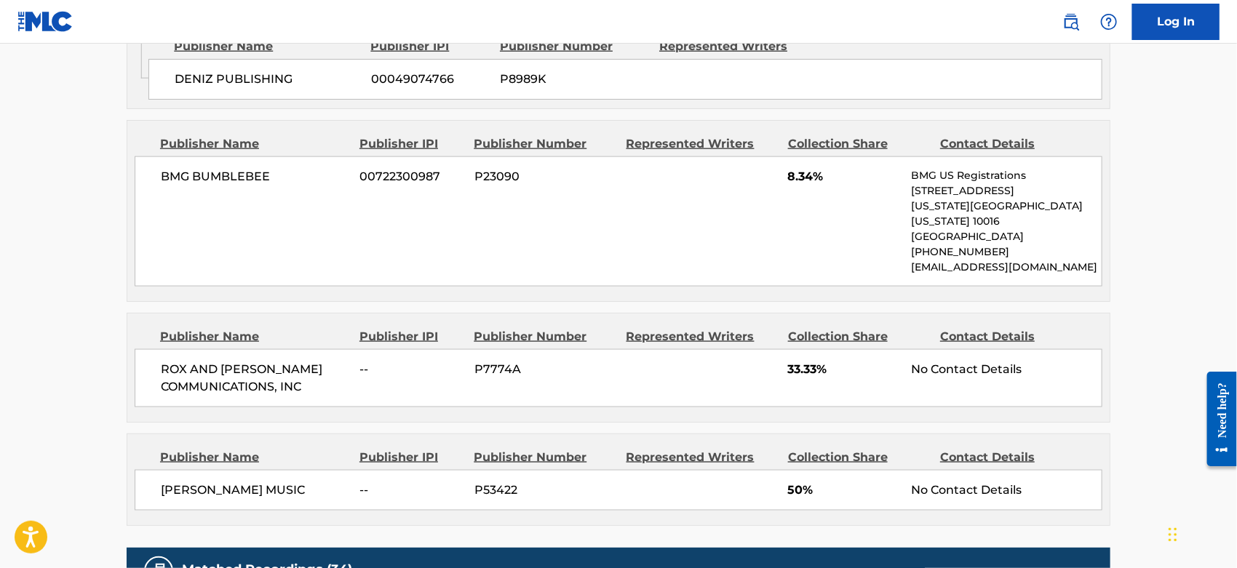
scroll to position [727, 0]
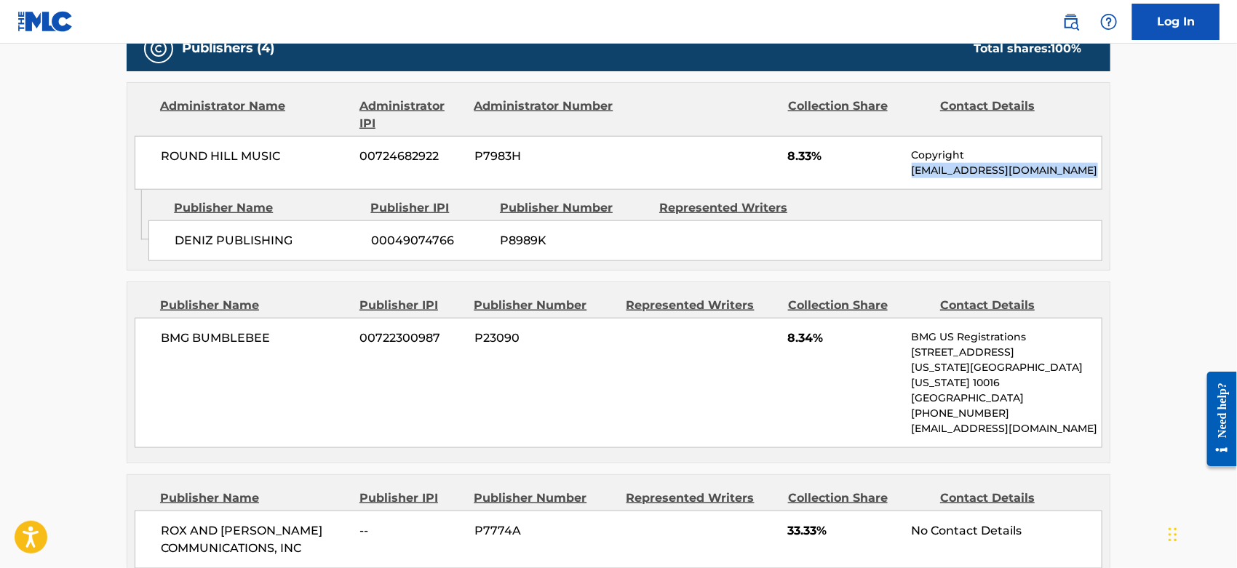
drag, startPoint x: 1096, startPoint y: 175, endPoint x: 905, endPoint y: 179, distance: 191.4
click at [905, 179] on div "ROUND HILL MUSIC 00724682922 P7983H 8.33% Copyright [EMAIL_ADDRESS][DOMAIN_NAME]" at bounding box center [619, 163] width 968 height 54
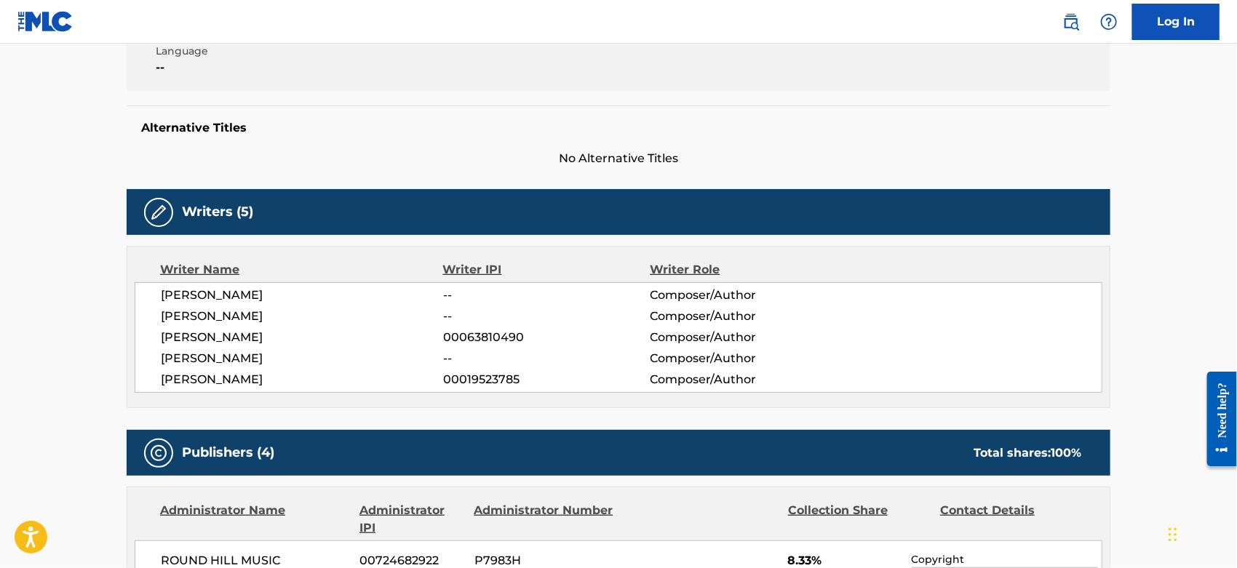
scroll to position [0, 0]
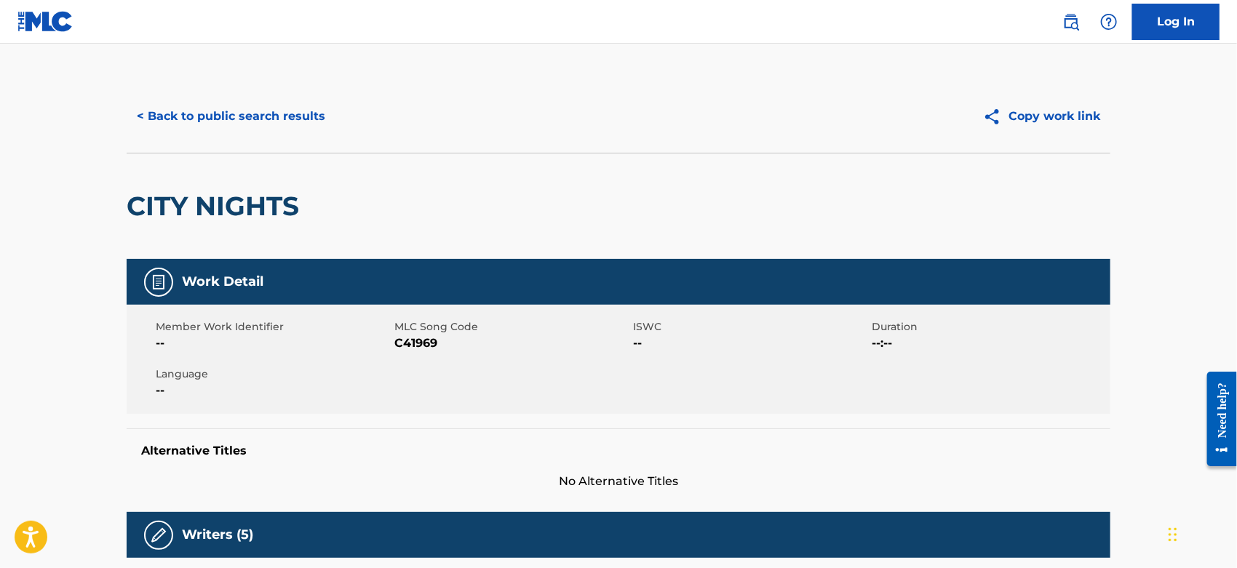
click at [216, 109] on button "< Back to public search results" at bounding box center [231, 116] width 209 height 36
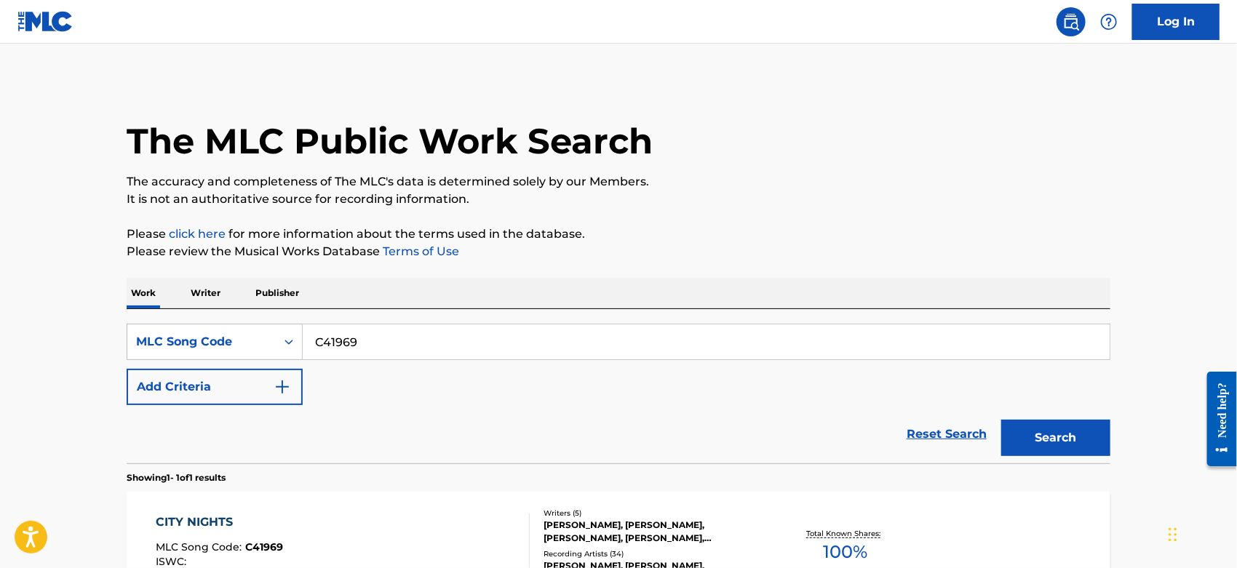
scroll to position [140, 0]
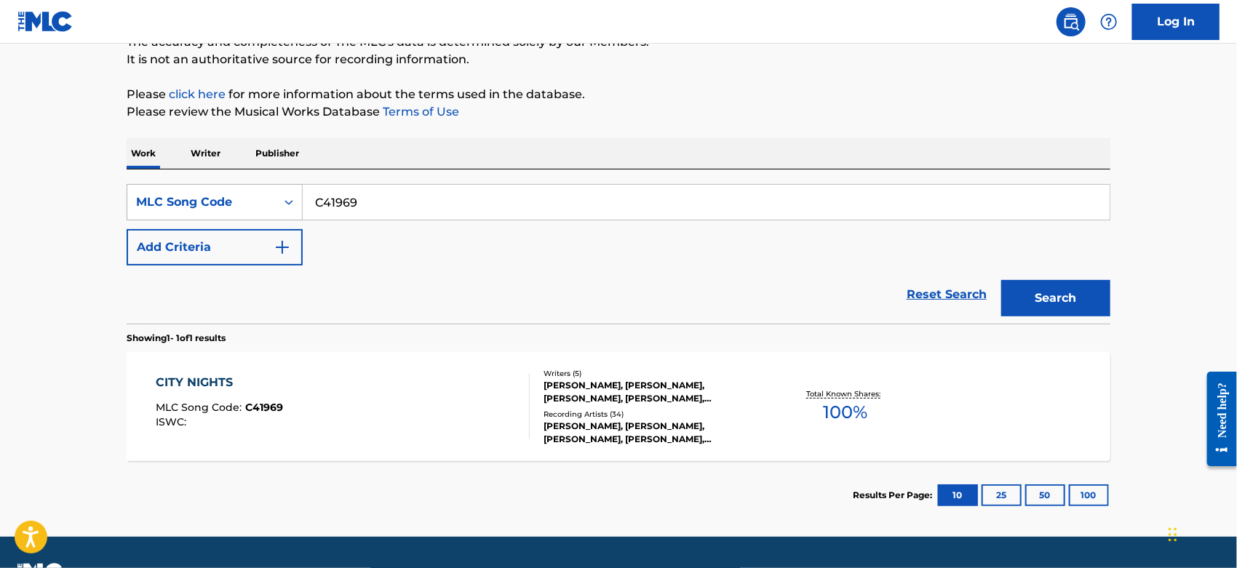
drag, startPoint x: 370, startPoint y: 194, endPoint x: 172, endPoint y: 196, distance: 197.9
click at [173, 196] on div "SearchWithCriteriae41cb752-62af-4631-9fc3-a0a60092578e MLC Song Code C41969" at bounding box center [619, 202] width 984 height 36
paste input "S45721"
type input "S45721"
click at [1091, 293] on button "Search" at bounding box center [1055, 298] width 109 height 36
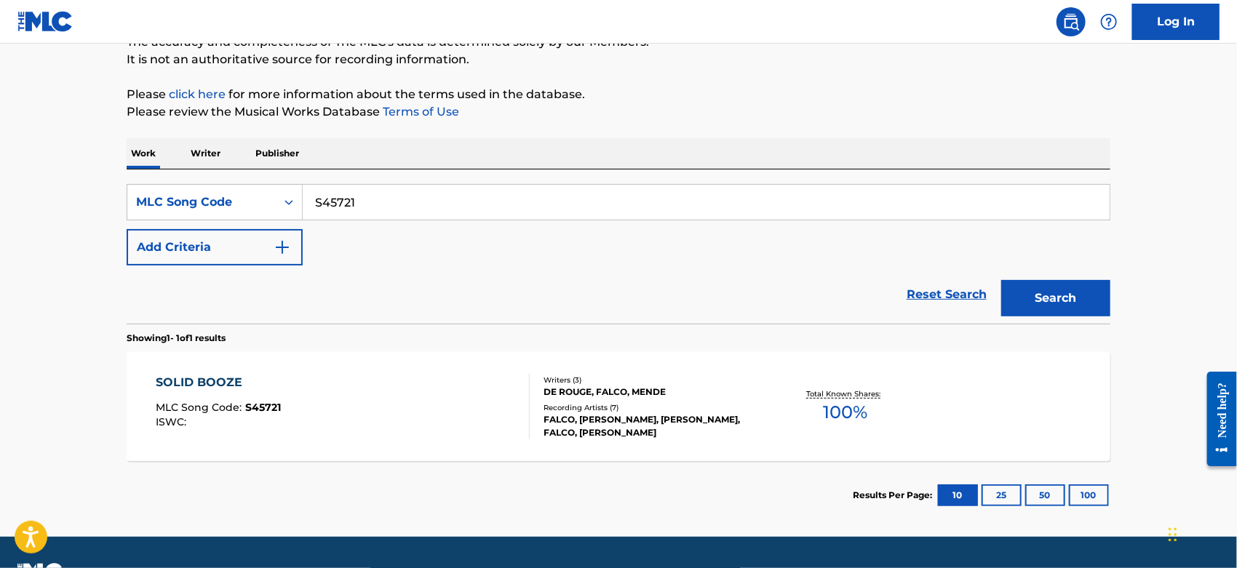
click at [399, 383] on div "SOLID BOOZE MLC Song Code : S45721 ISWC :" at bounding box center [343, 406] width 374 height 65
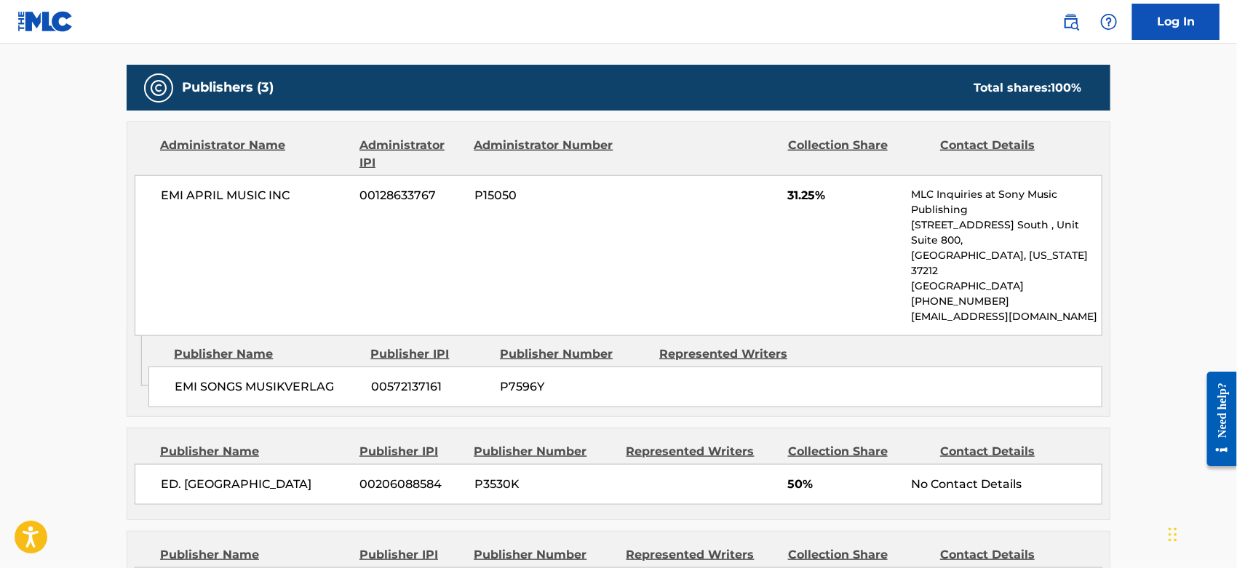
scroll to position [808, 0]
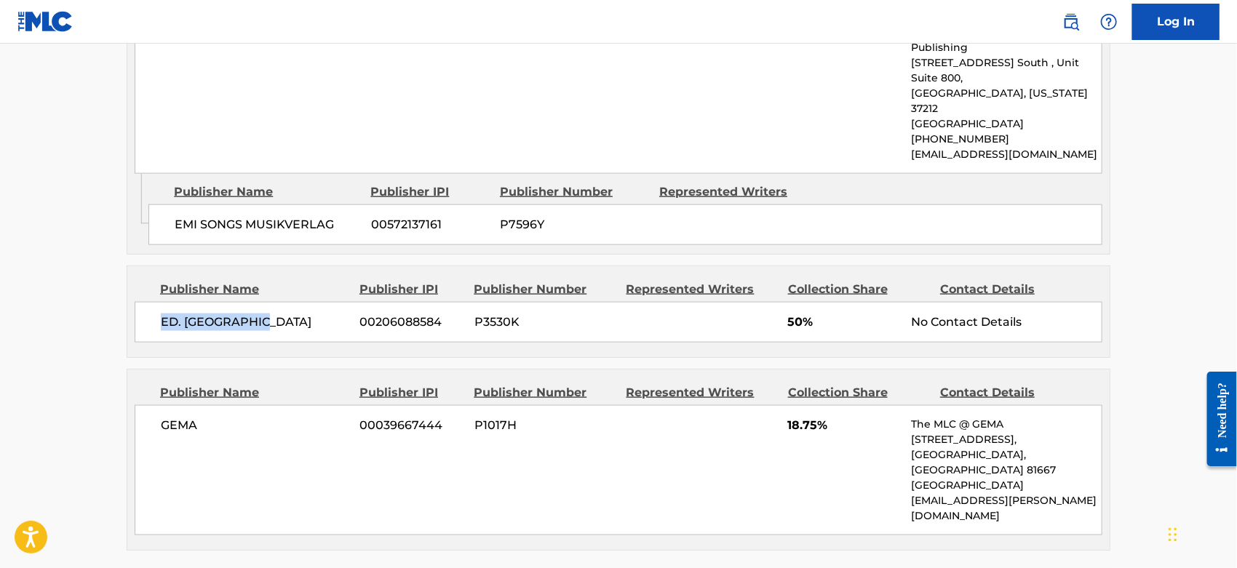
drag, startPoint x: 274, startPoint y: 279, endPoint x: 151, endPoint y: 287, distance: 123.9
click at [151, 302] on div "ED. FALKENHORST [PHONE_NUMBER] P3530K 50% No Contact Details" at bounding box center [619, 322] width 968 height 41
